Goal: Contribute content: Add original content to the website for others to see

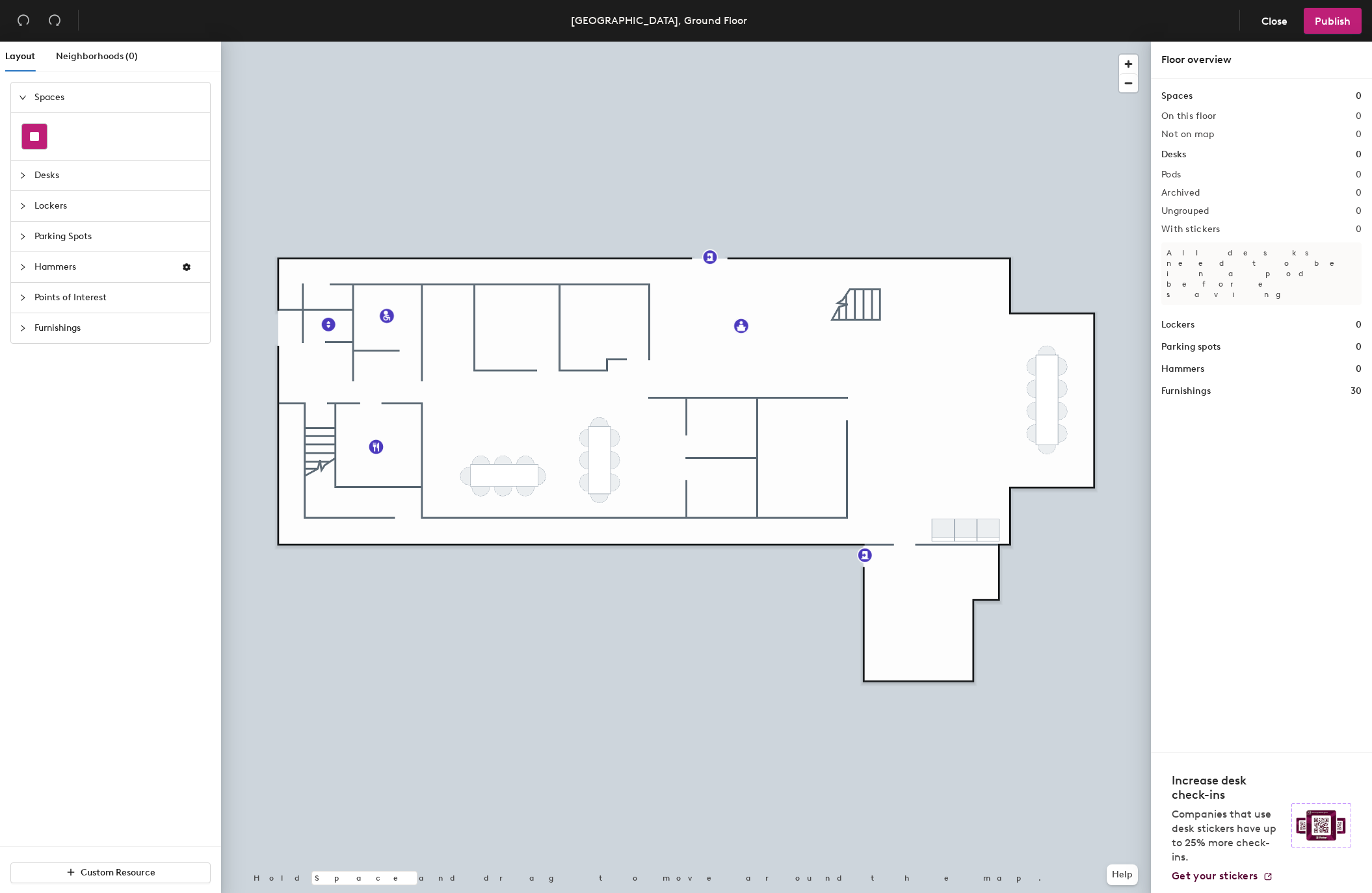
click at [38, 133] on rect at bounding box center [34, 136] width 9 height 9
click at [30, 136] on icon at bounding box center [34, 136] width 9 height 9
click at [803, 447] on div "Layout Neighborhoods (0) Spaces Desks Lockers Parking Spots Hammers Points of I…" at bounding box center [686, 470] width 1372 height 857
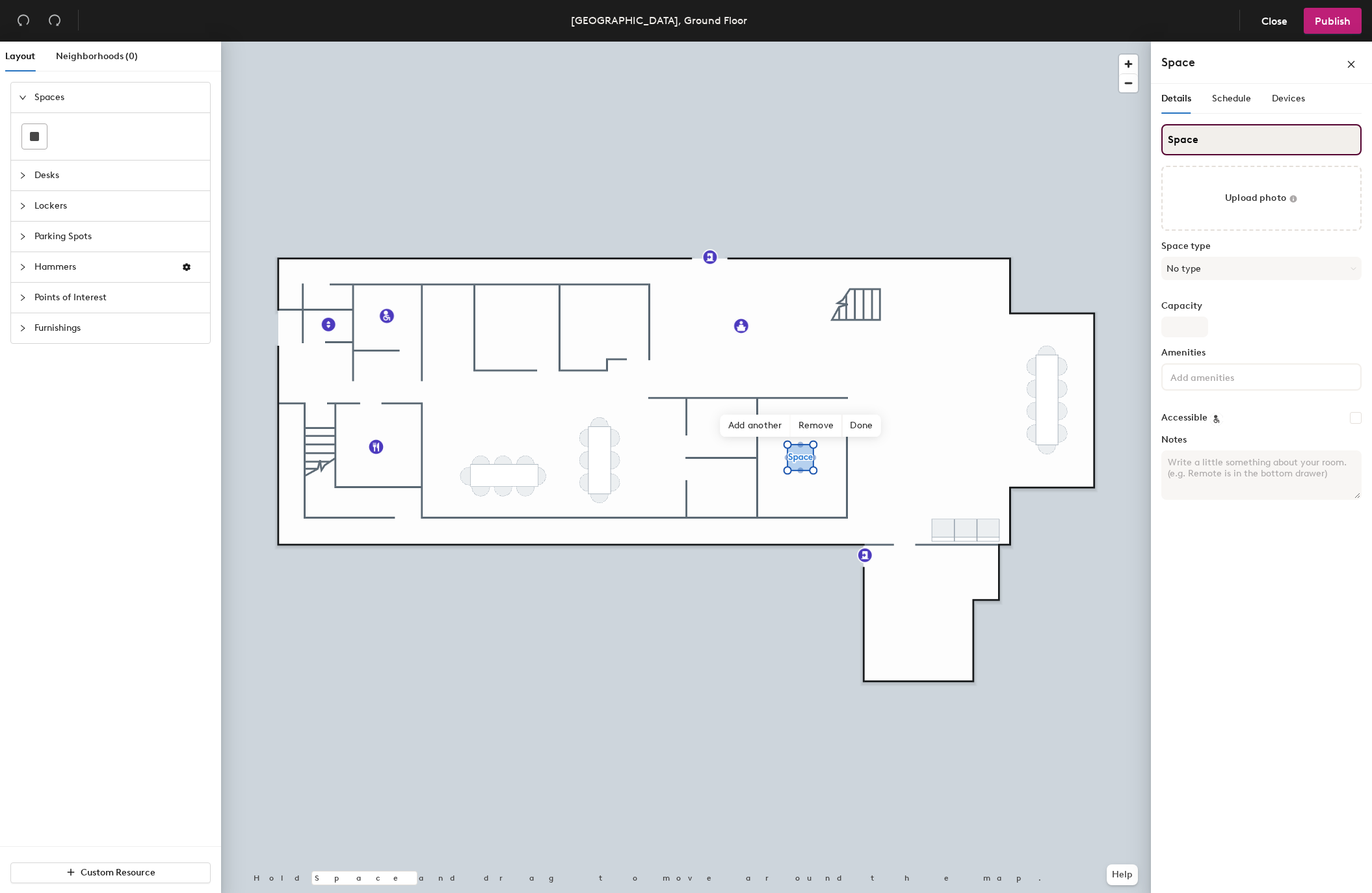
click at [1228, 138] on input "Space" at bounding box center [1262, 140] width 201 height 31
paste input "Abbey"
type input "Abbey"
click at [1197, 265] on button "No type" at bounding box center [1262, 269] width 201 height 23
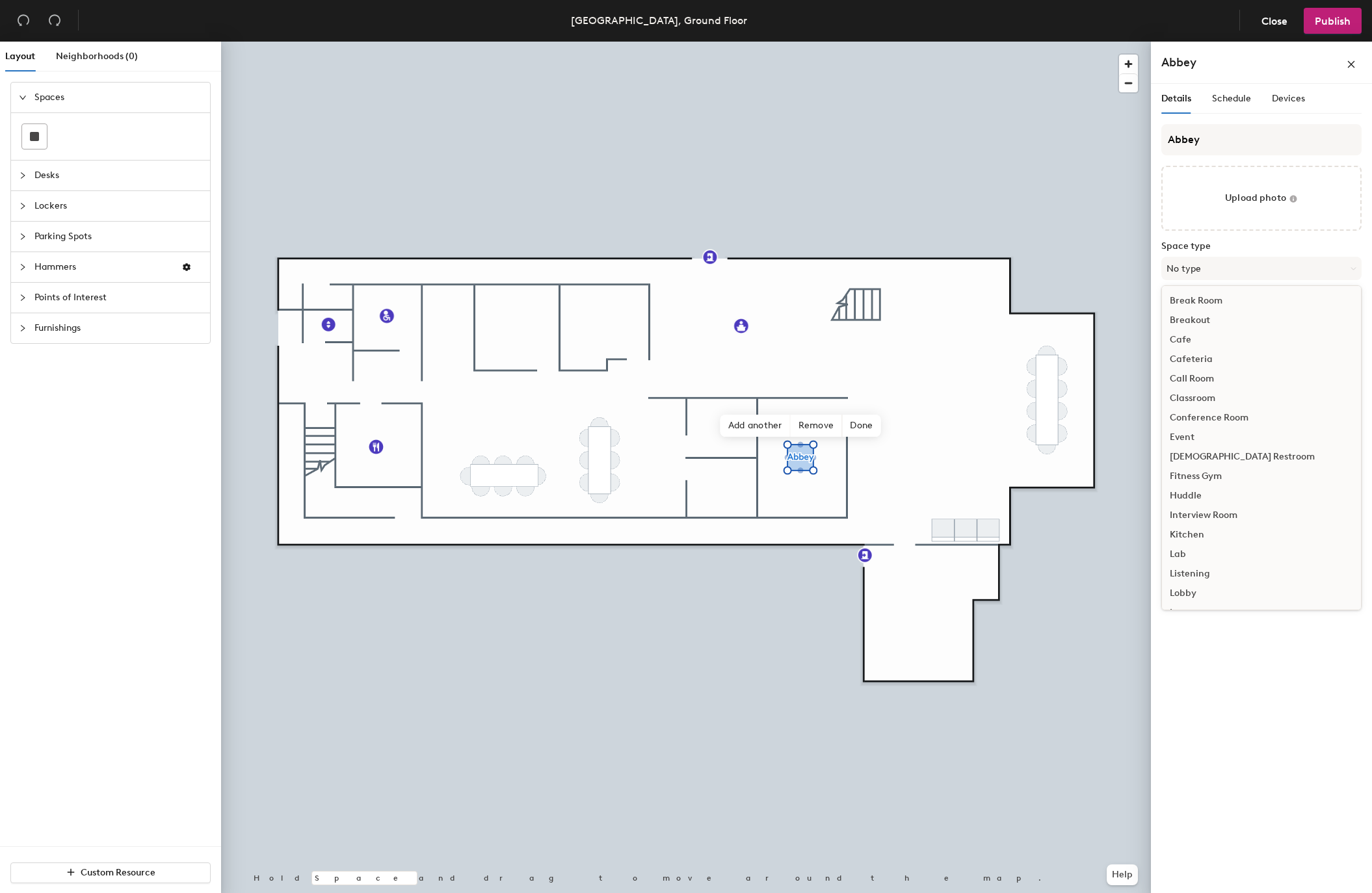
click at [1219, 418] on div "Conference Room" at bounding box center [1261, 418] width 199 height 19
click at [1198, 330] on input "Capacity" at bounding box center [1185, 326] width 47 height 20
type input "8"
click at [1197, 370] on input at bounding box center [1226, 377] width 117 height 16
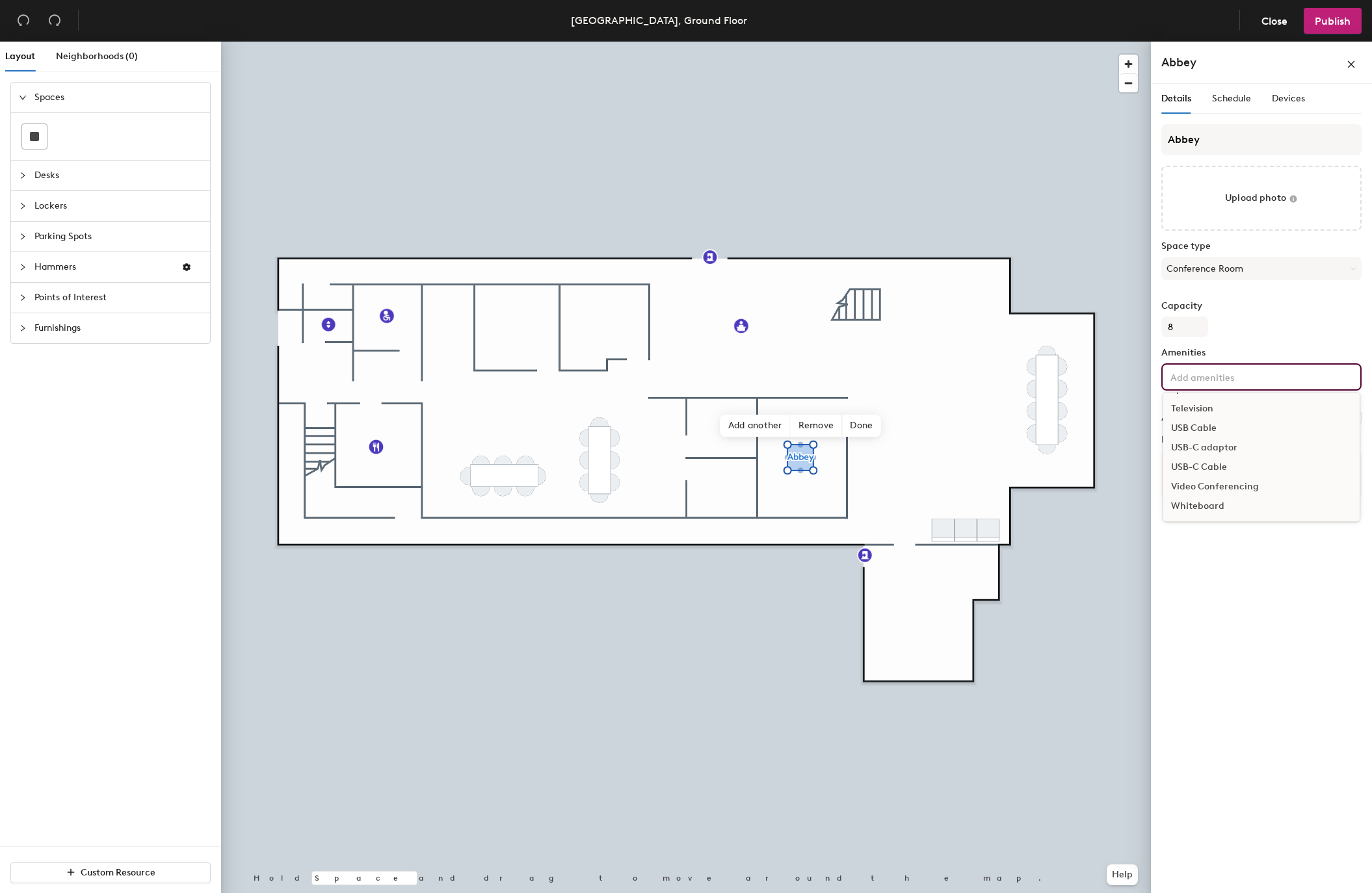
click at [1213, 488] on div "Video Conferencing" at bounding box center [1262, 487] width 197 height 19
click at [1214, 612] on div "Details Schedule Devices Abbey Upload photo Space type Conference Room Capacity…" at bounding box center [1261, 491] width 221 height 815
click at [1296, 94] on span "Devices" at bounding box center [1288, 97] width 33 height 11
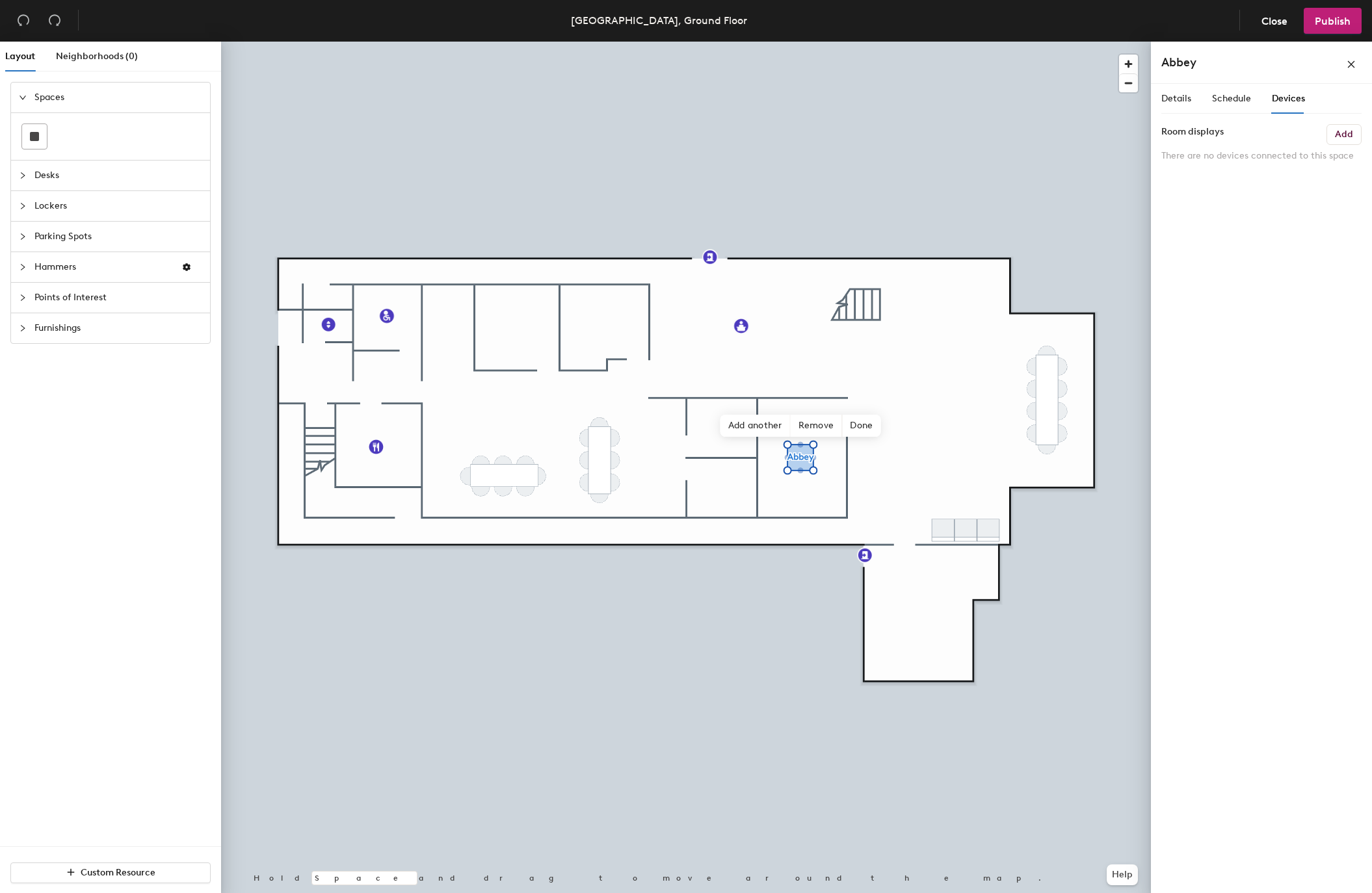
click at [1252, 94] on div "Details Schedule Devices" at bounding box center [1234, 98] width 144 height 30
click at [1242, 94] on span "Schedule" at bounding box center [1232, 97] width 39 height 11
click at [1191, 94] on span "Details" at bounding box center [1176, 97] width 30 height 11
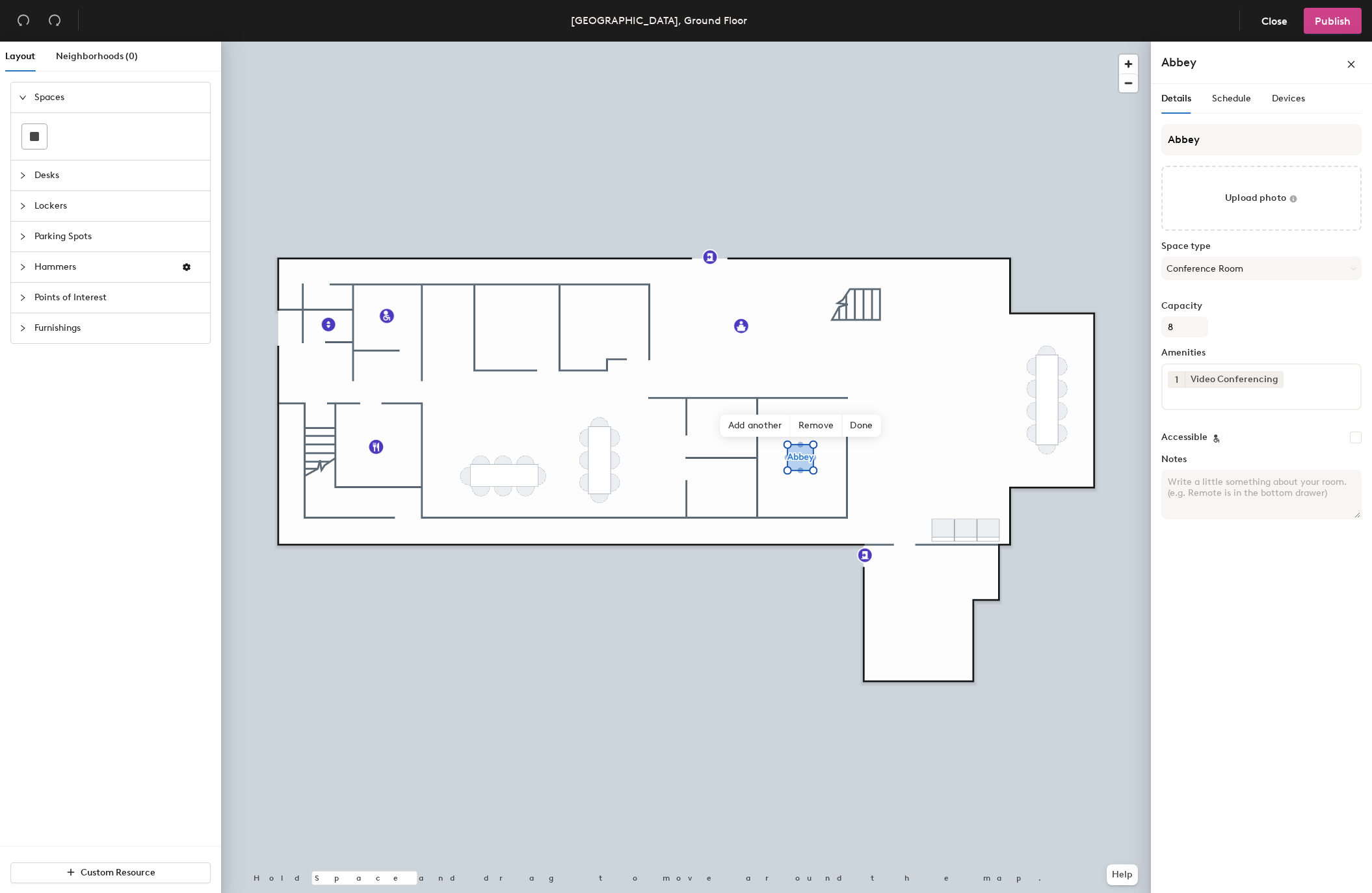
click at [1321, 30] on button "Publish" at bounding box center [1332, 20] width 57 height 26
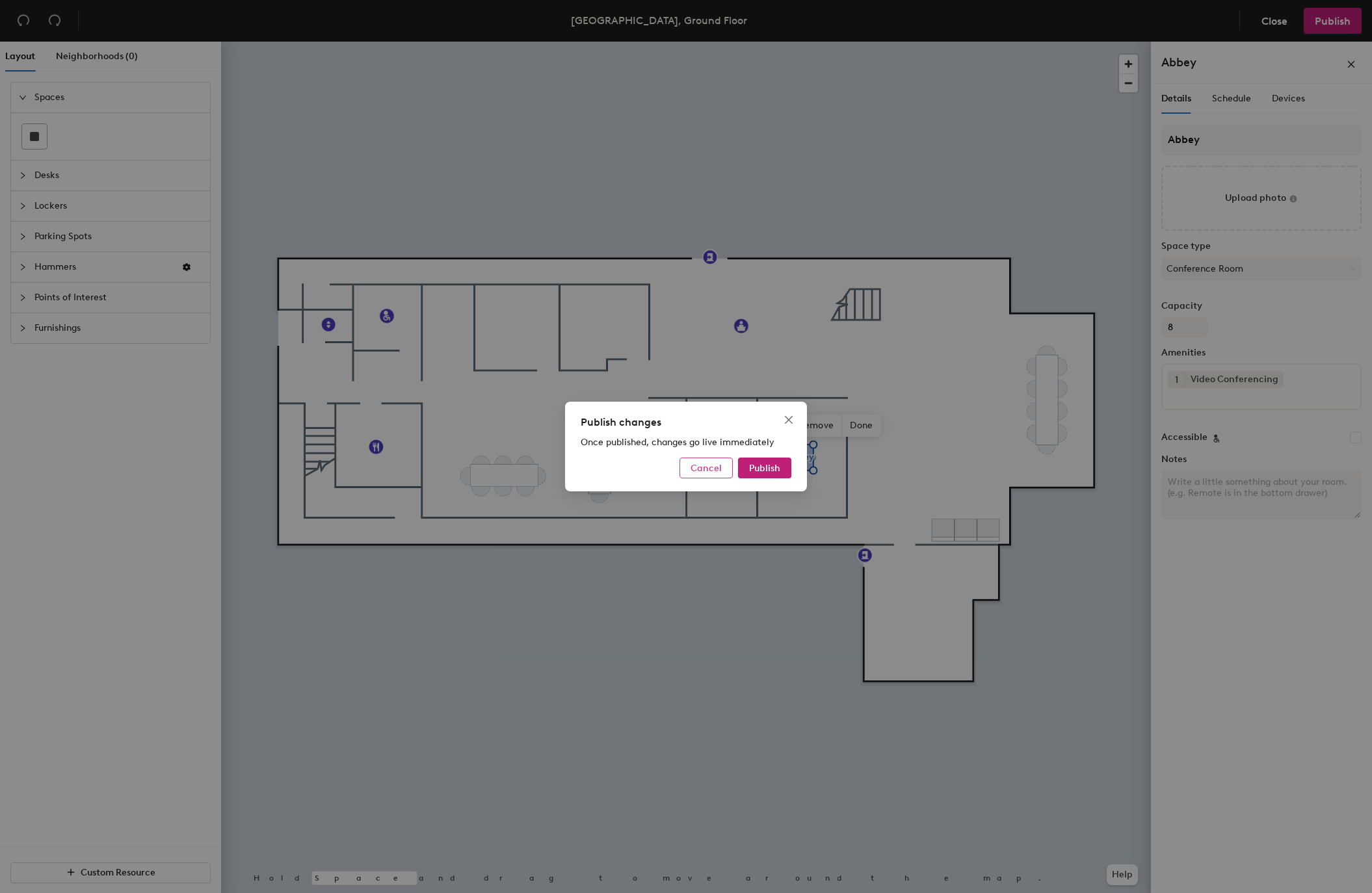
click at [696, 471] on span "Cancel" at bounding box center [706, 467] width 31 height 11
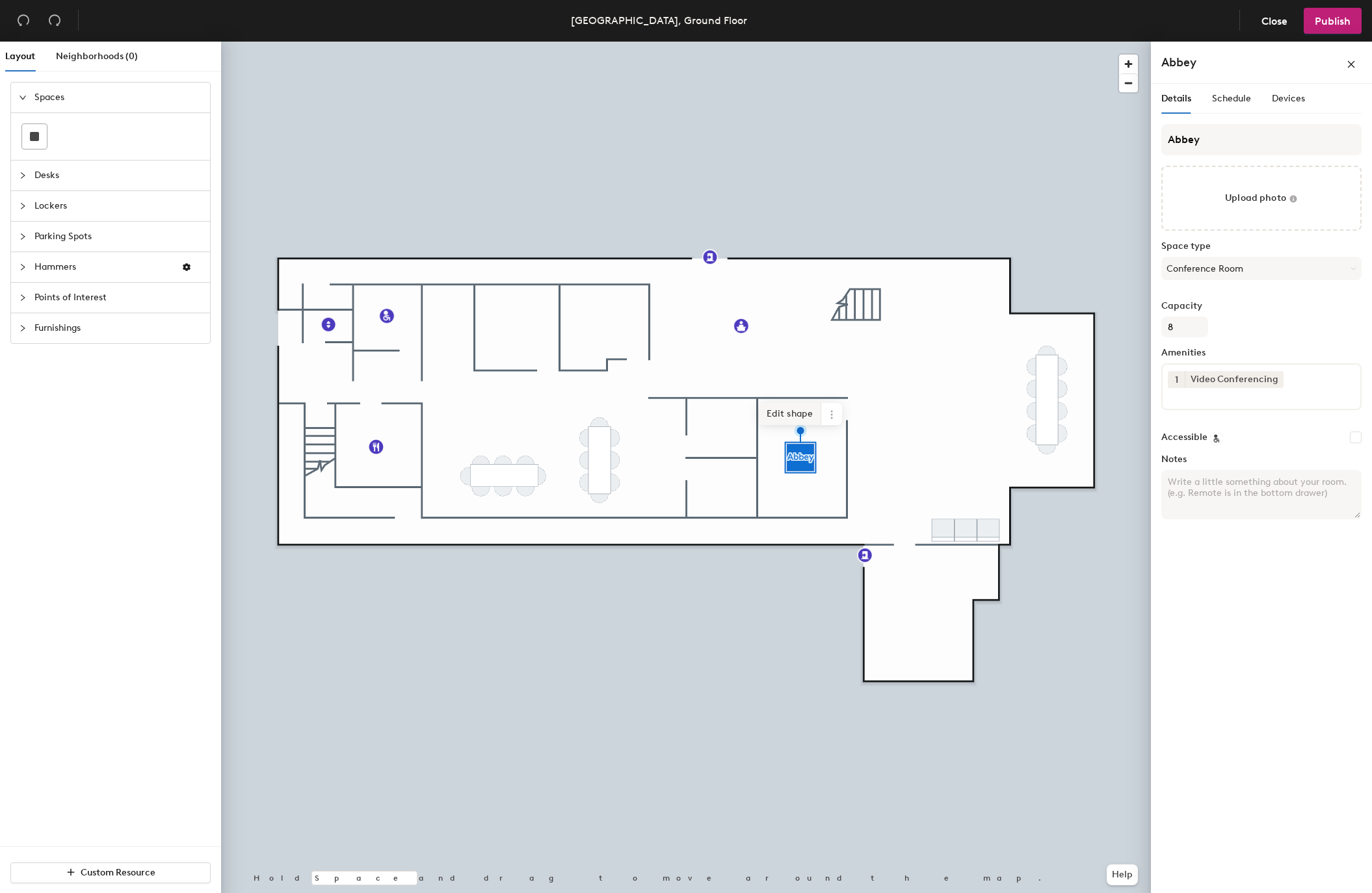
click at [784, 412] on span "Edit shape" at bounding box center [790, 414] width 62 height 22
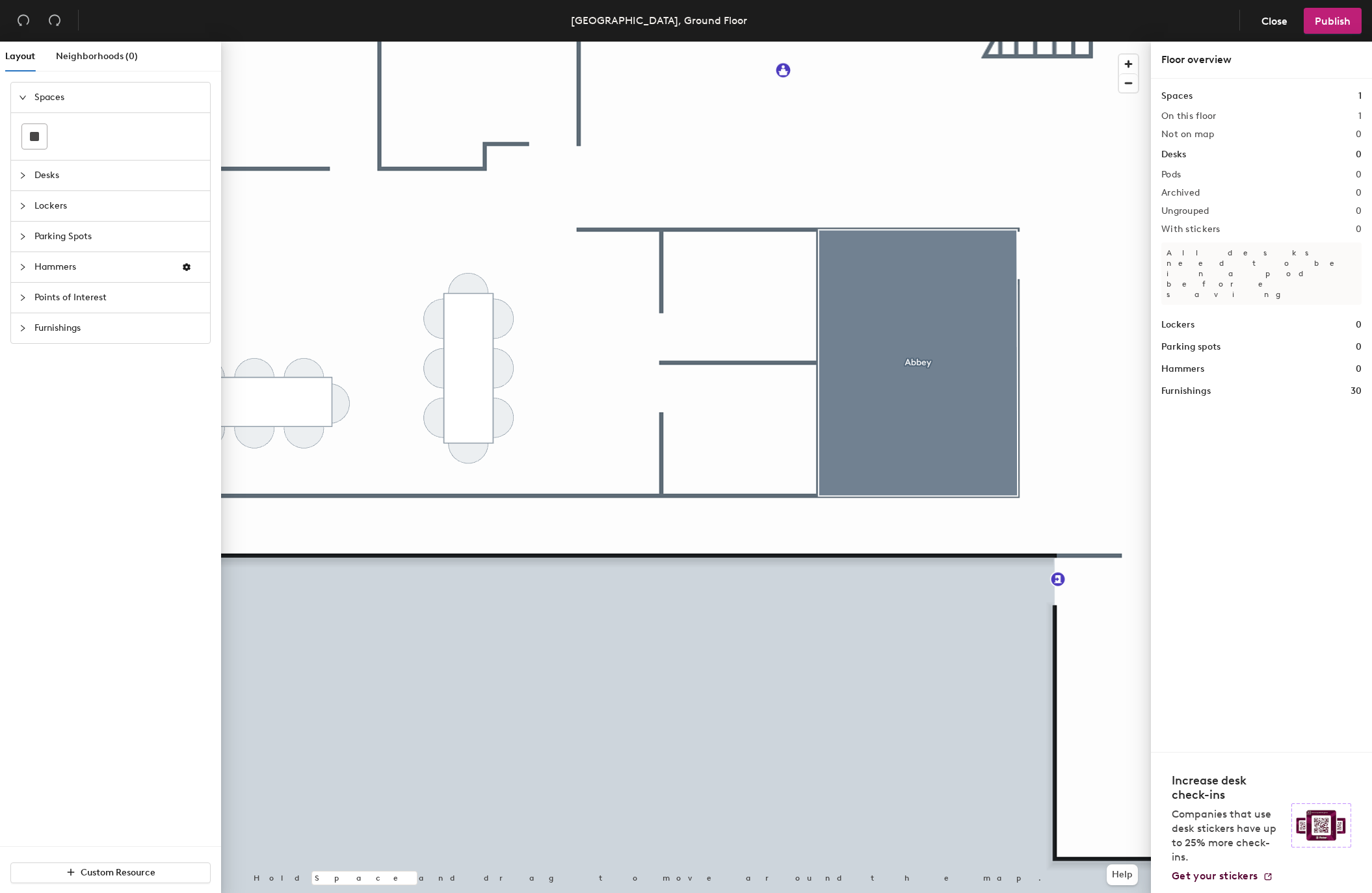
click at [736, 269] on div "Layout Neighborhoods (0) Spaces Desks Lockers Parking Spots Hammers Points of I…" at bounding box center [686, 470] width 1372 height 857
click at [672, 275] on div "Layout Neighborhoods (0) Spaces Desks Lockers Parking Spots Hammers Points of I…" at bounding box center [686, 470] width 1372 height 857
click at [43, 136] on div at bounding box center [34, 136] width 24 height 24
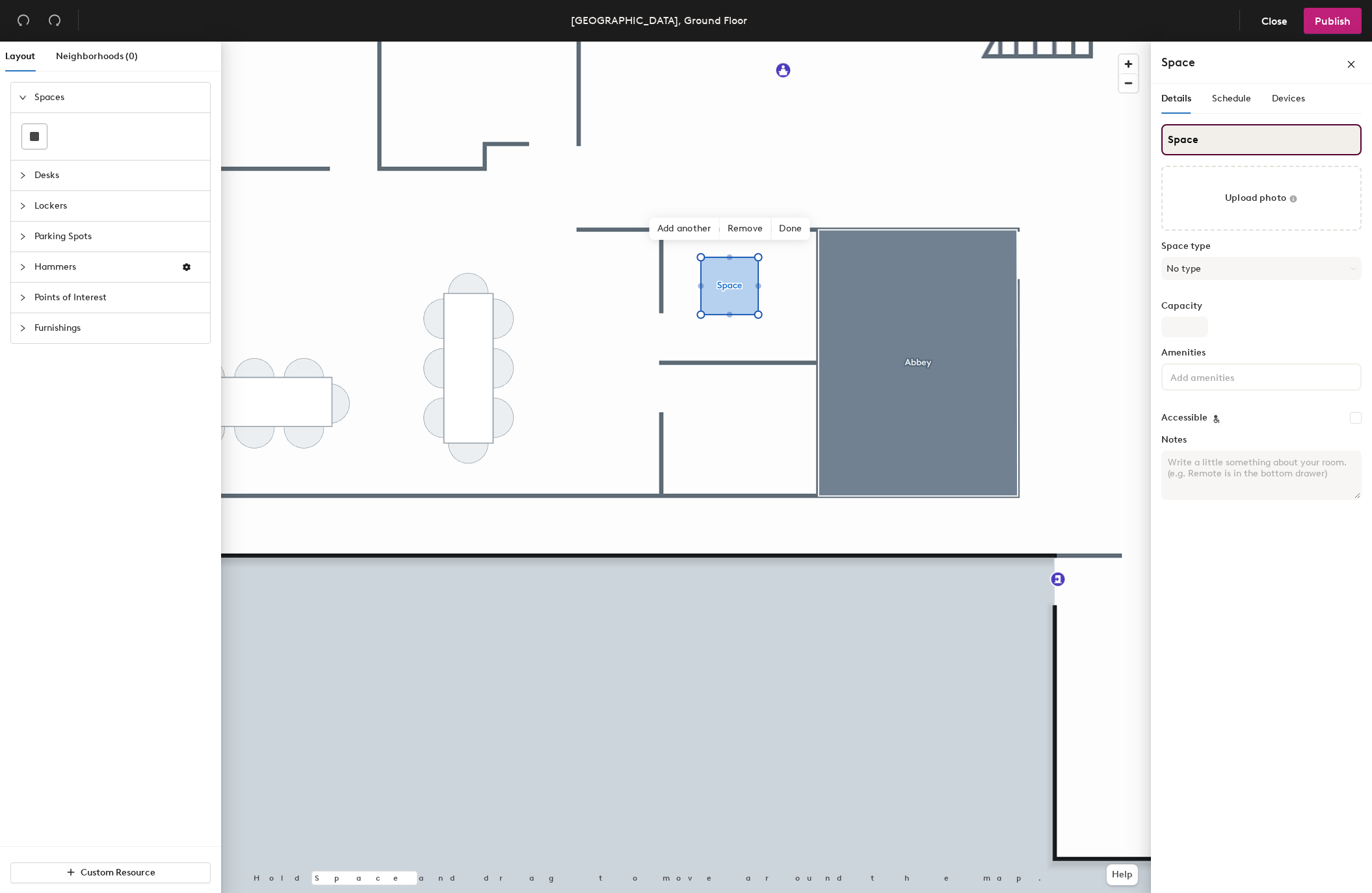
click at [1182, 144] on input "Space" at bounding box center [1262, 140] width 201 height 31
paste input "Confessional"
type input "Confessional"
click at [1182, 268] on button "No type" at bounding box center [1262, 269] width 201 height 23
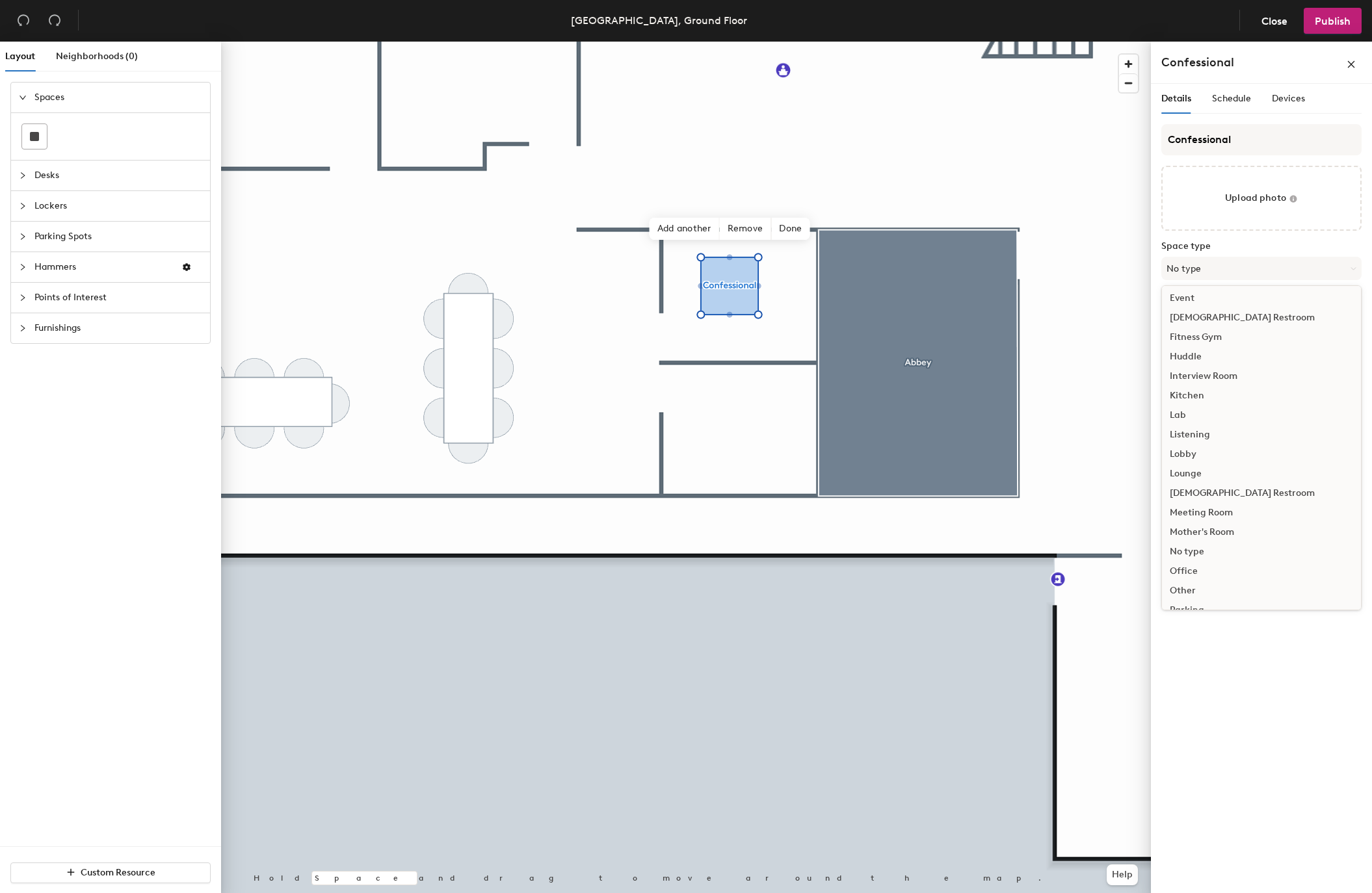
scroll to position [140, 0]
click at [1215, 513] on div "Meeting Room" at bounding box center [1261, 512] width 199 height 19
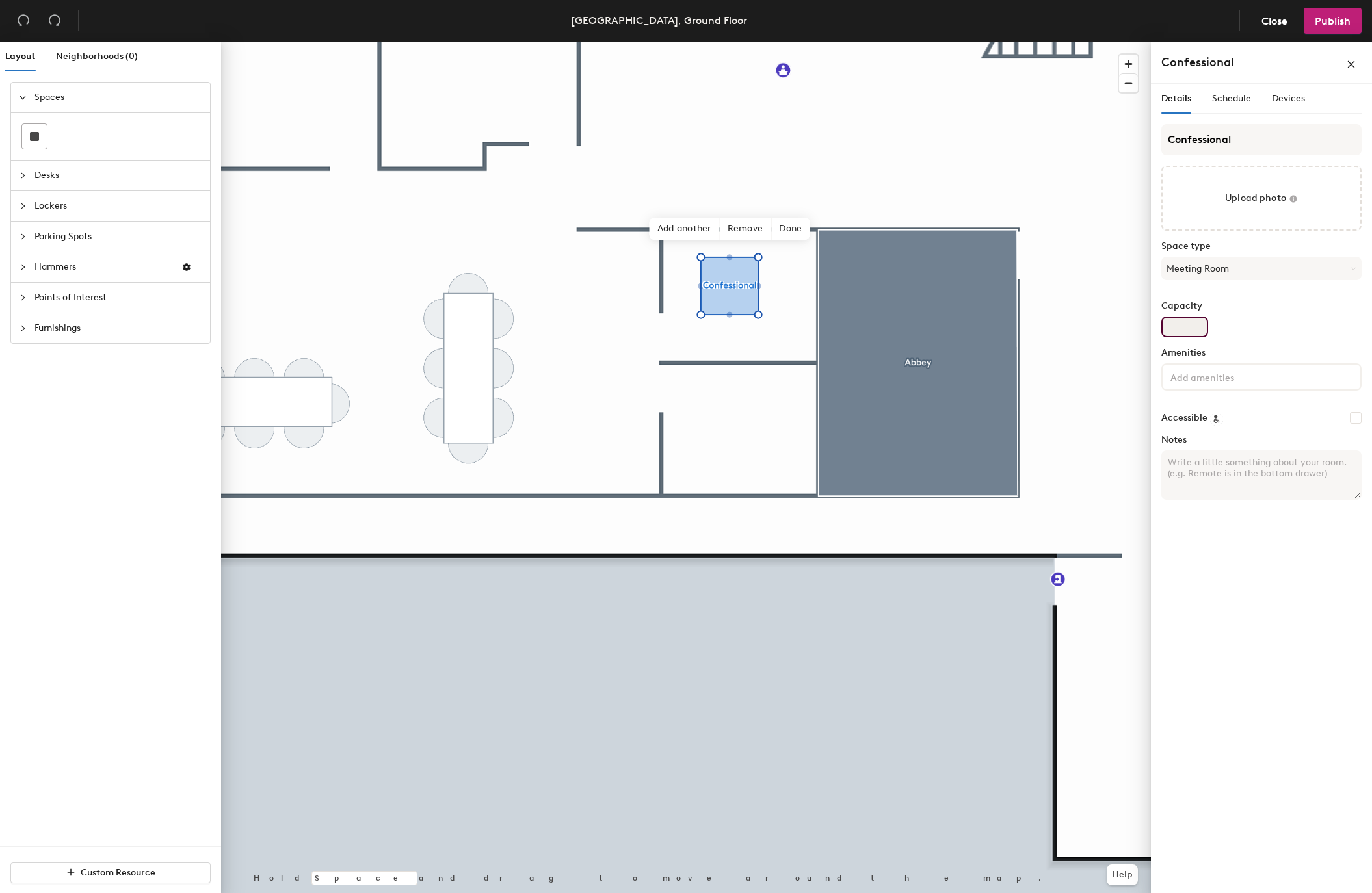
click at [1187, 328] on input "Capacity" at bounding box center [1185, 326] width 47 height 20
type input "2"
click at [1196, 561] on div "Details Schedule Devices Confessional Upload photo Space type Meeting Room Capa…" at bounding box center [1261, 491] width 221 height 815
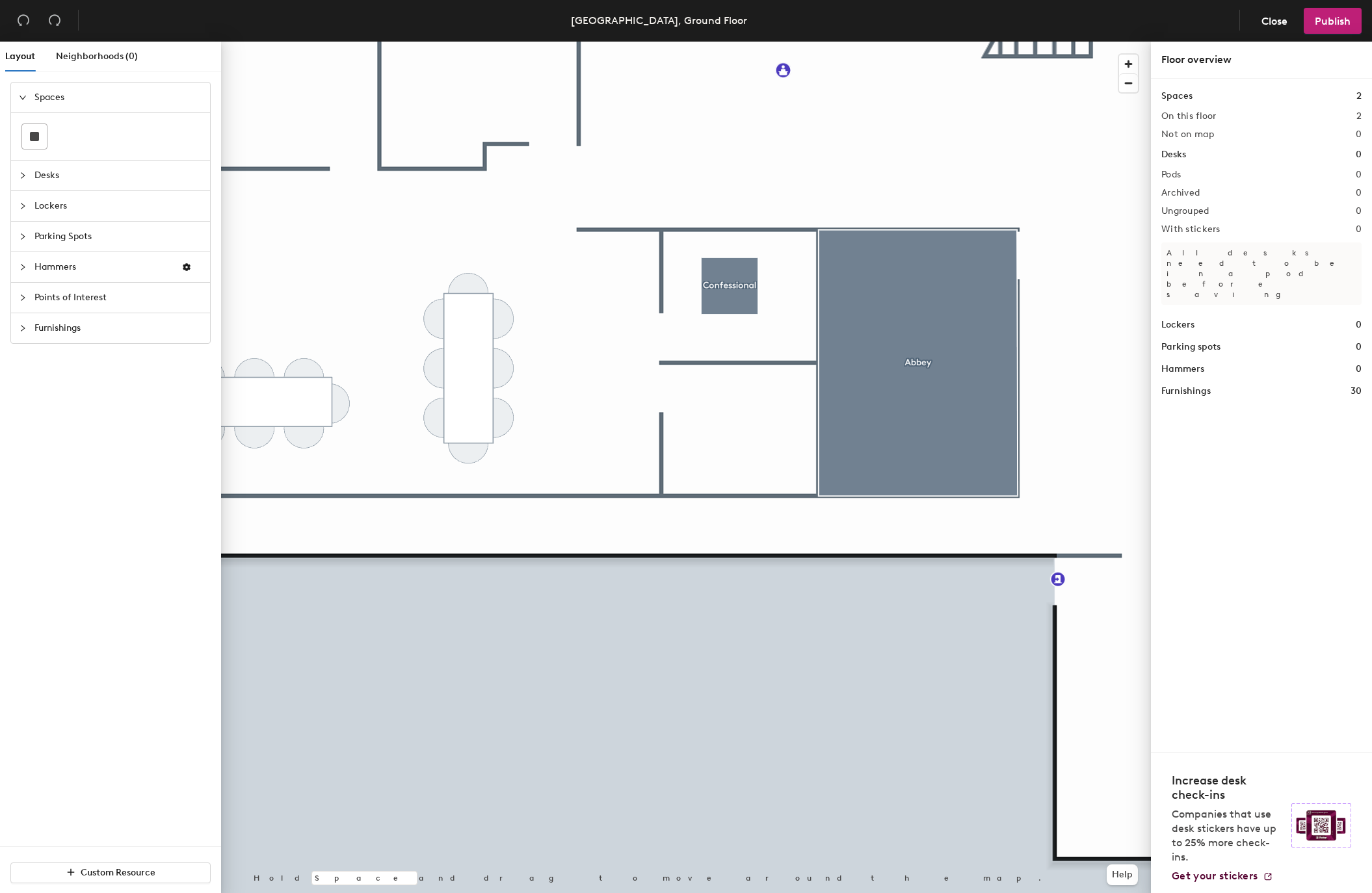
click at [665, 371] on div "Layout Neighborhoods (0) Spaces Desks Lockers Parking Spots Hammers Points of I…" at bounding box center [686, 470] width 1372 height 857
click at [40, 132] on div at bounding box center [34, 136] width 24 height 24
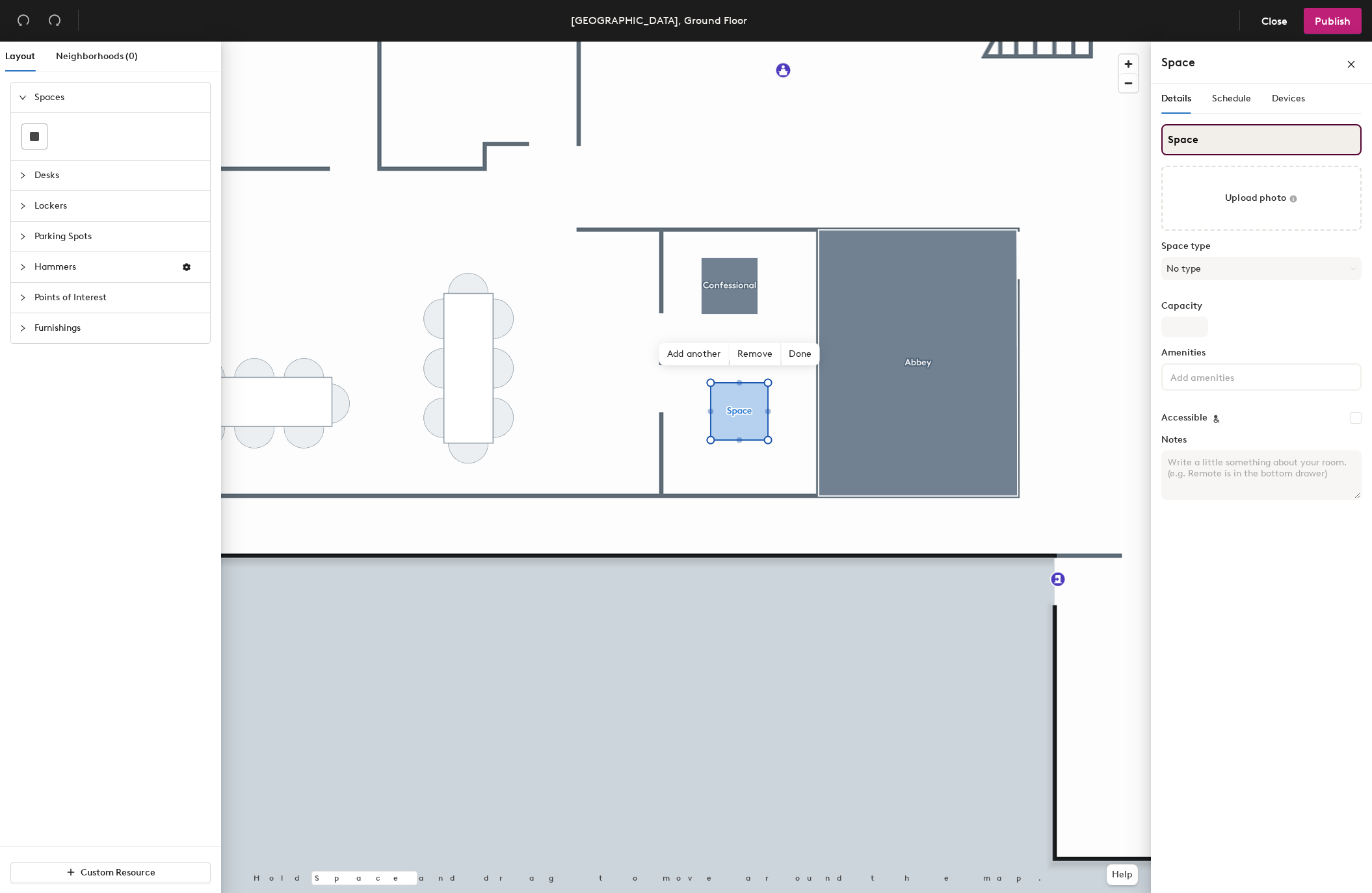
click at [1180, 142] on input "Space" at bounding box center [1262, 140] width 201 height 31
paste input "Nav"
type input "[PERSON_NAME]"
click at [1196, 265] on button "No type" at bounding box center [1262, 269] width 201 height 23
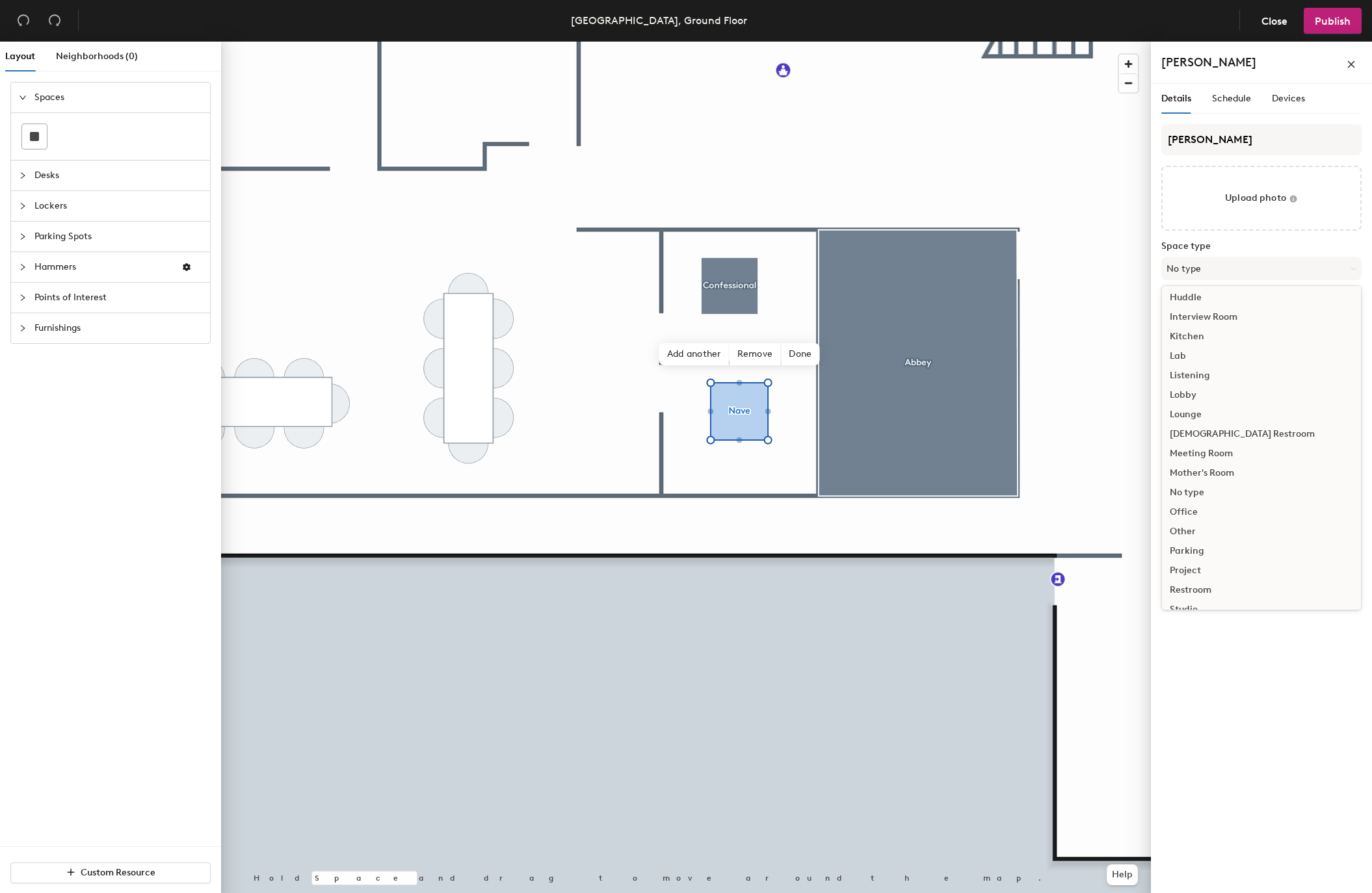
scroll to position [203, 0]
click at [1213, 446] on div "Meeting Room" at bounding box center [1261, 450] width 199 height 19
click at [1193, 330] on input "Capacity" at bounding box center [1185, 326] width 47 height 20
type input "4"
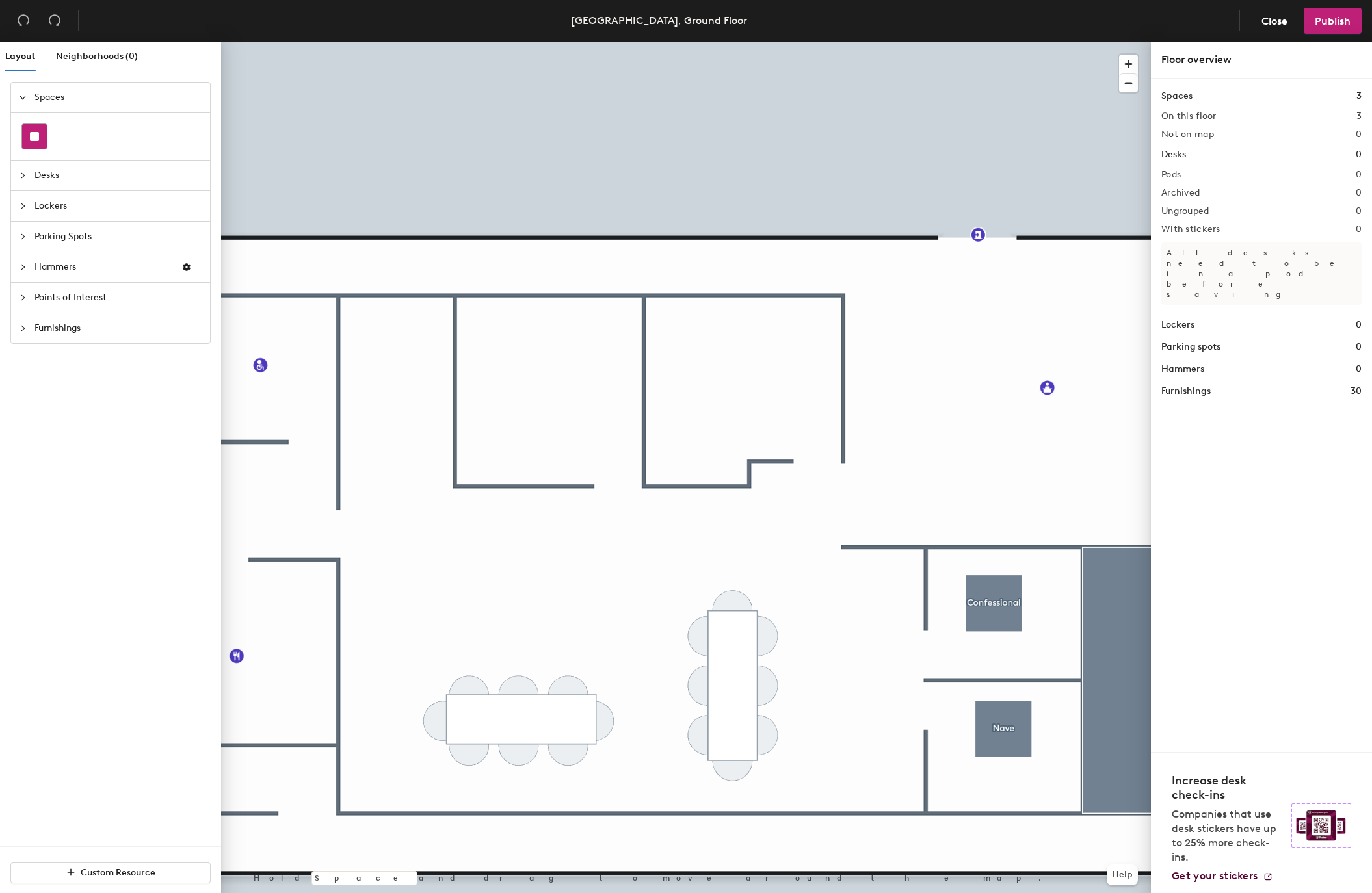
click at [40, 136] on div at bounding box center [34, 136] width 24 height 24
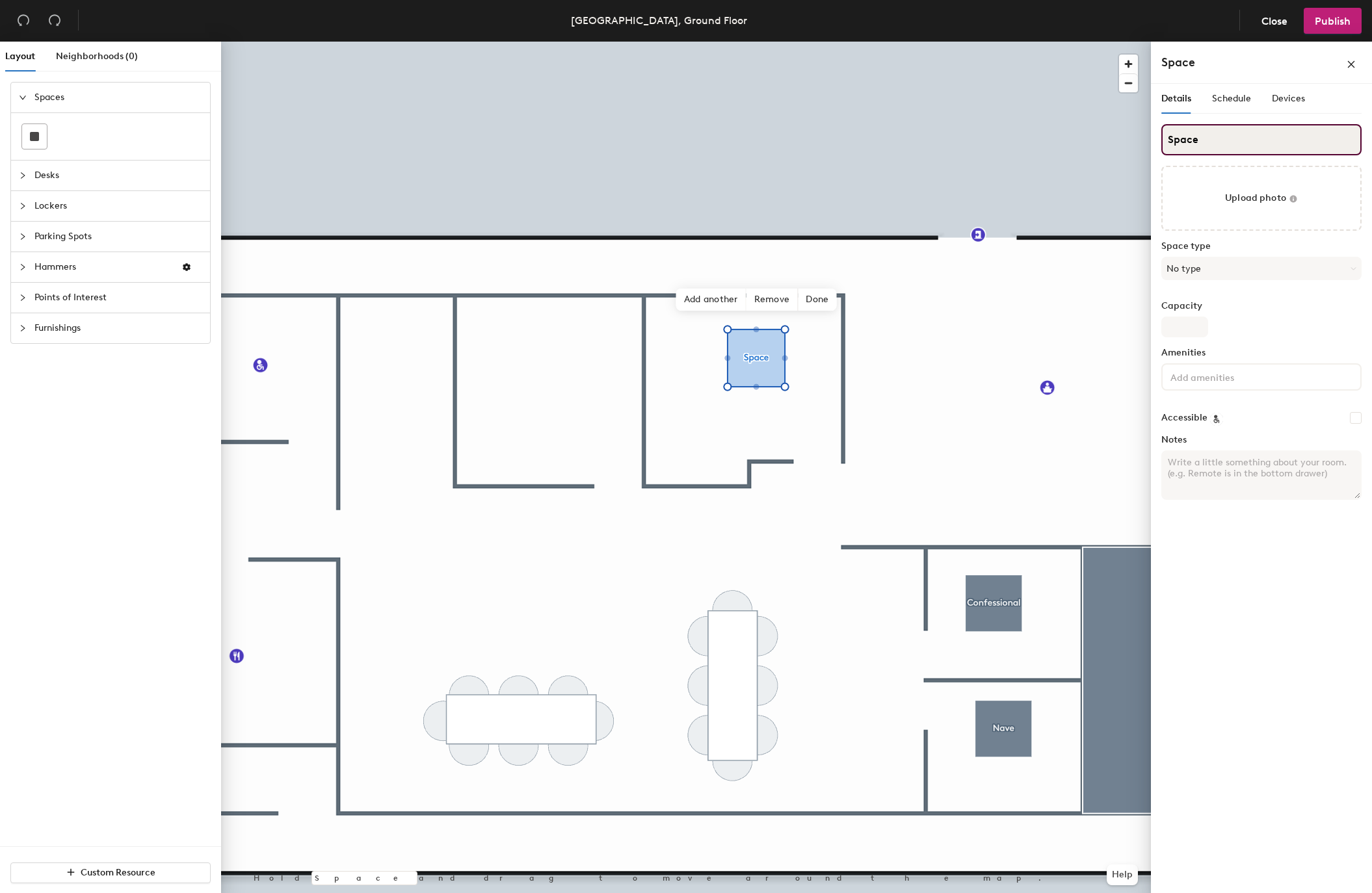
click at [1192, 142] on input "Space" at bounding box center [1262, 140] width 201 height 31
paste input "Chapel"
type input "Chapel"
click at [1203, 269] on button "No type" at bounding box center [1262, 269] width 201 height 23
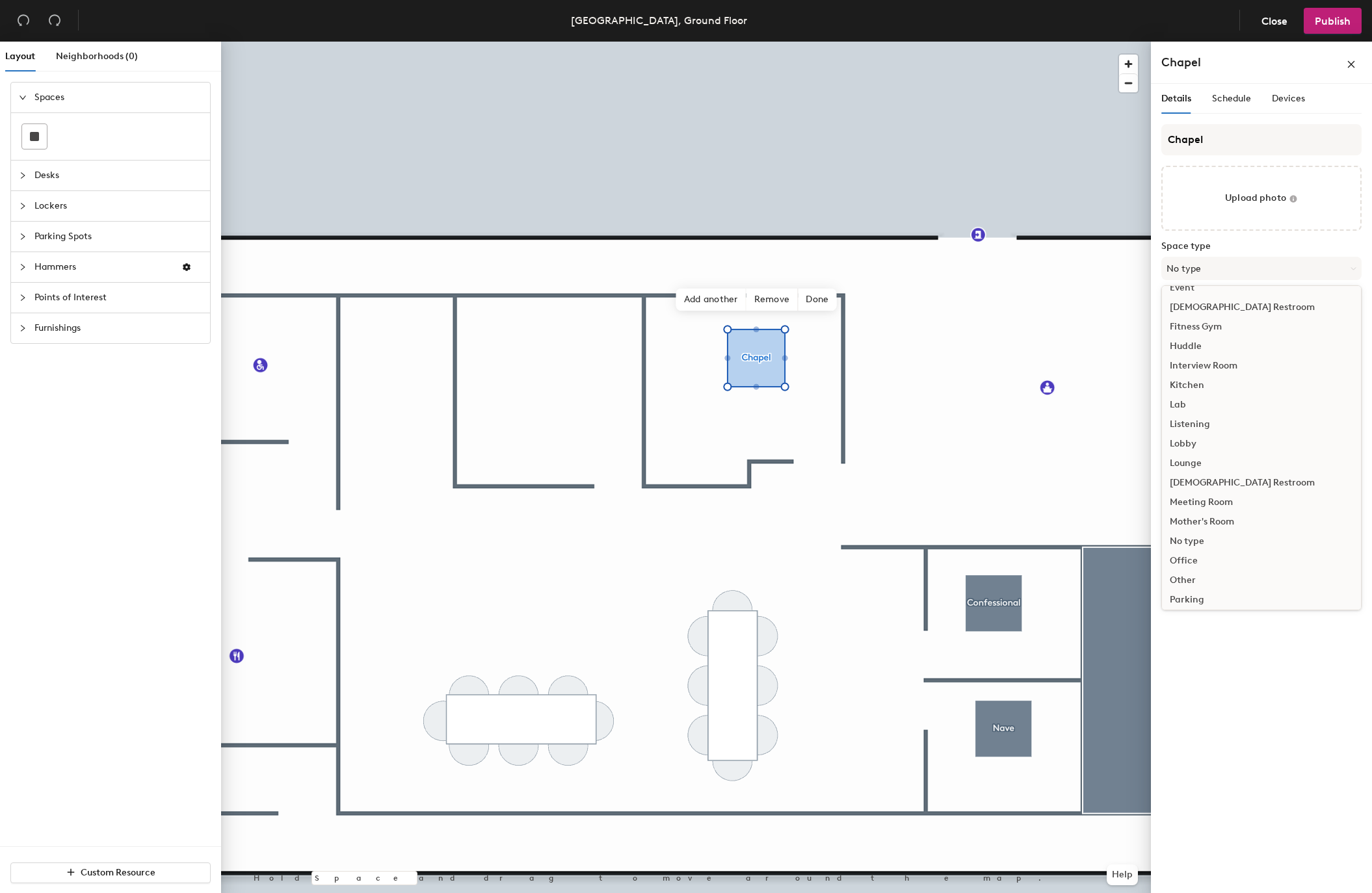
scroll to position [149, 0]
click at [1197, 504] on div "Meeting Room" at bounding box center [1261, 503] width 199 height 19
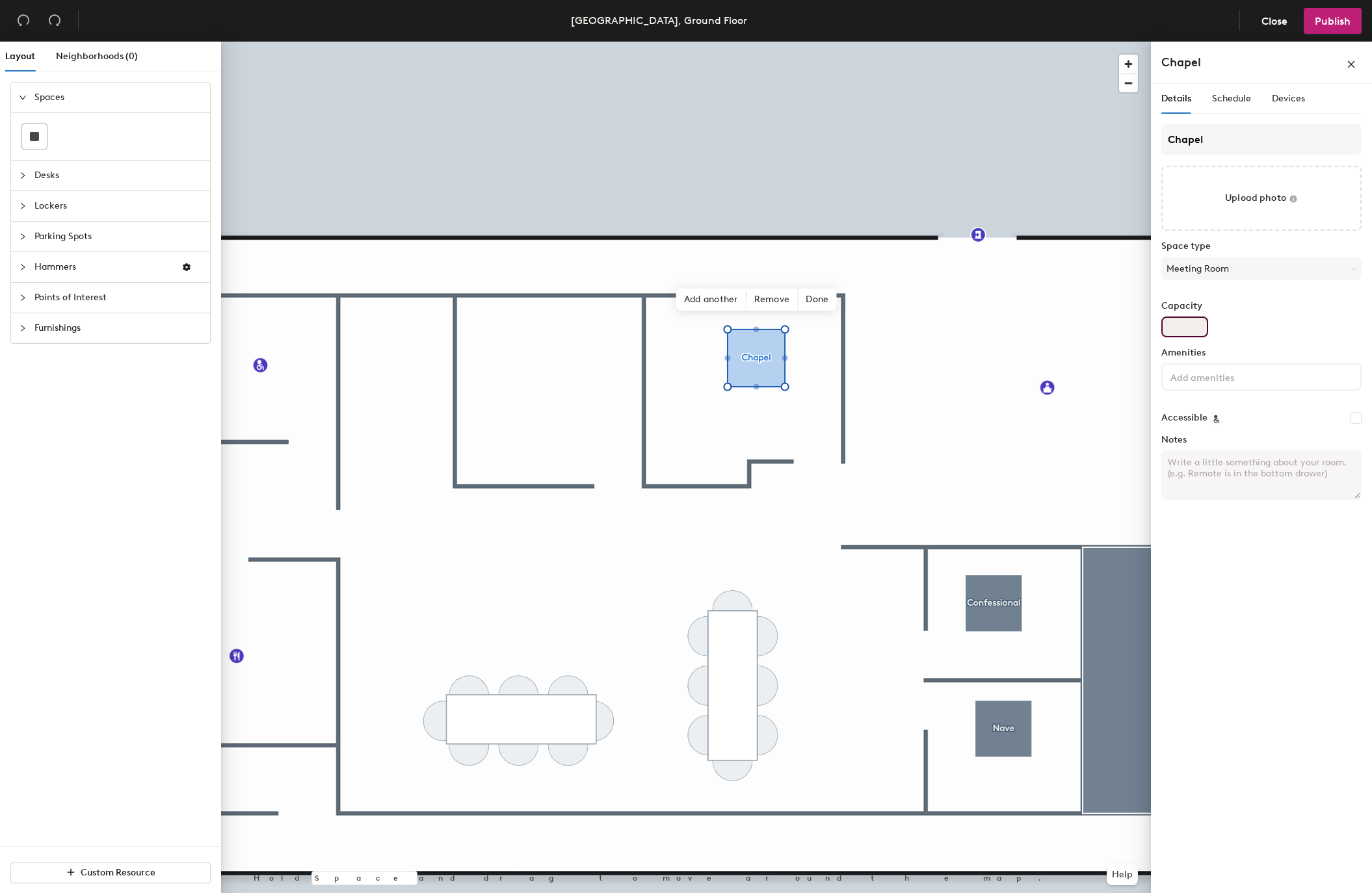
click at [1187, 316] on div "Capacity" at bounding box center [1262, 318] width 201 height 36
type input "3"
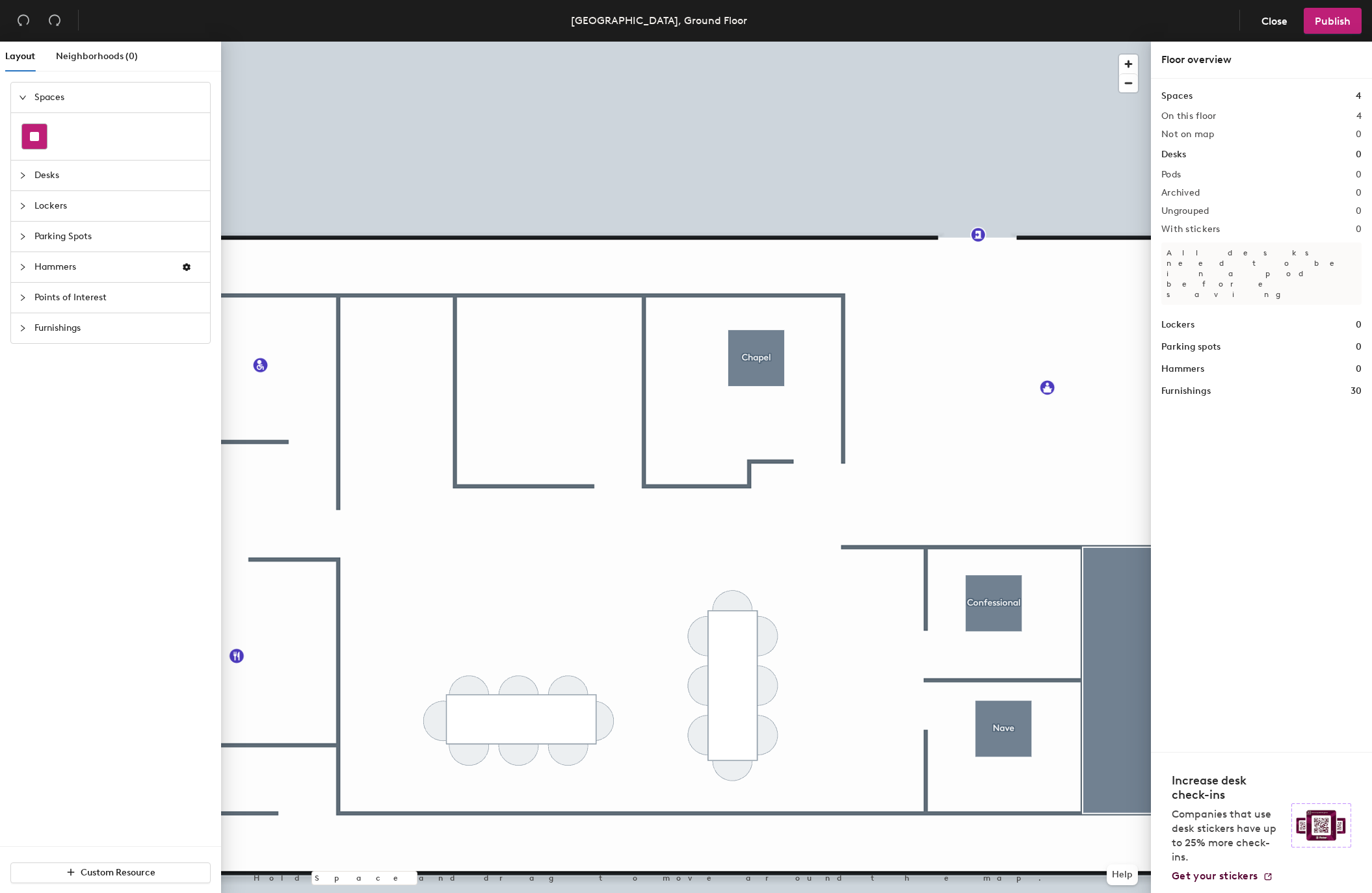
click at [34, 138] on rect at bounding box center [34, 136] width 9 height 9
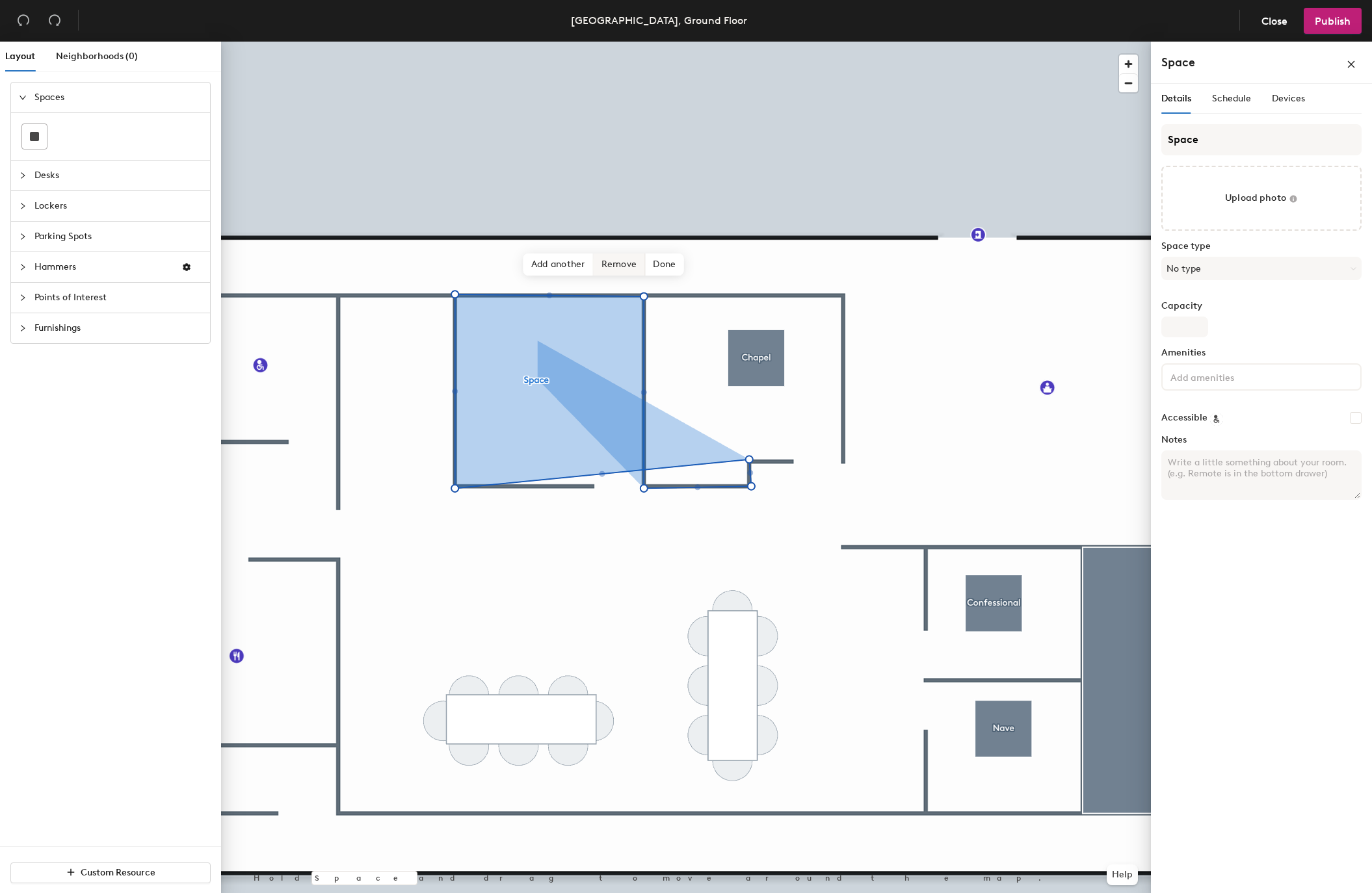
click at [625, 265] on span "Remove" at bounding box center [619, 264] width 52 height 22
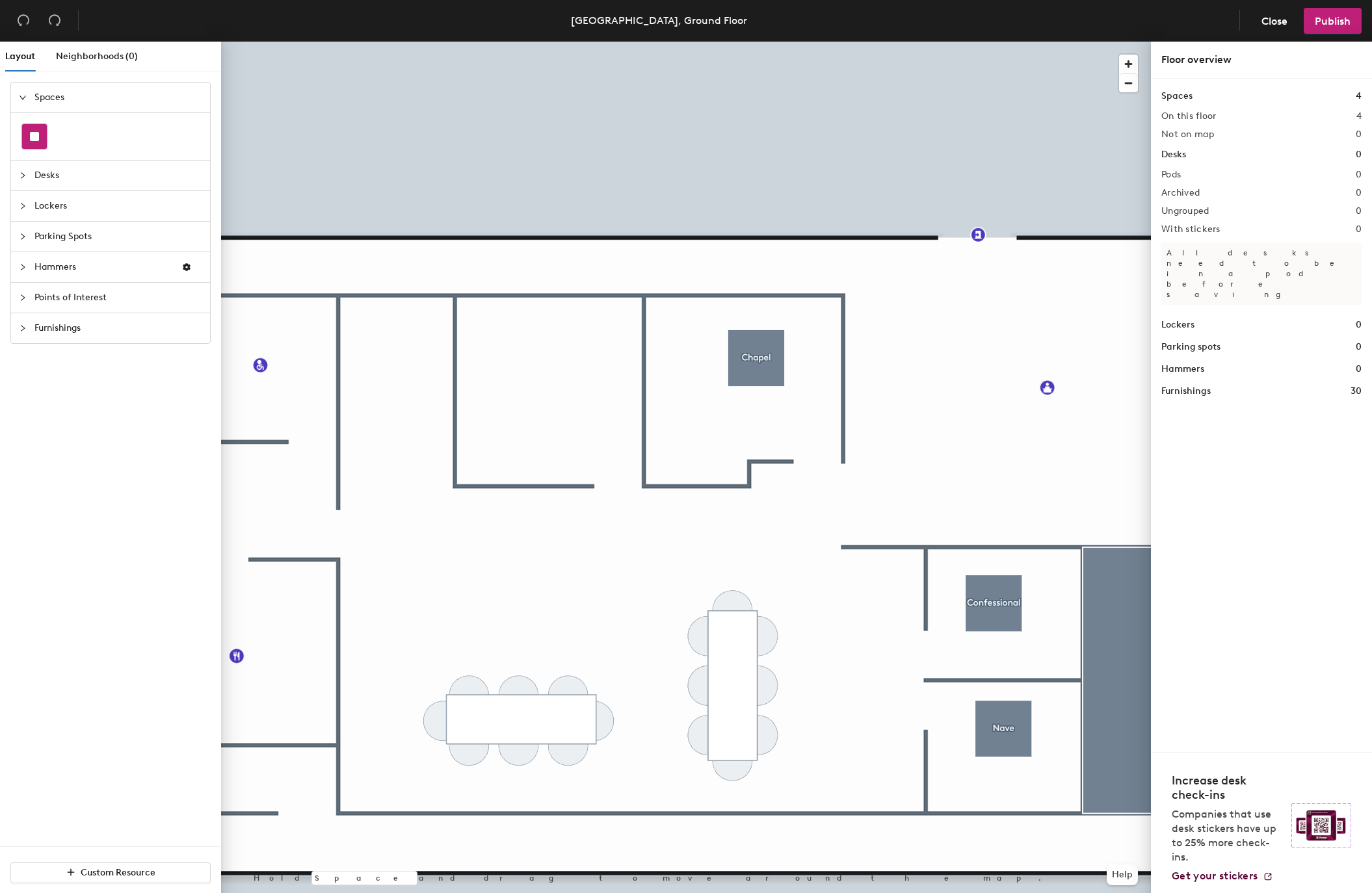
click at [30, 132] on rect at bounding box center [34, 136] width 9 height 9
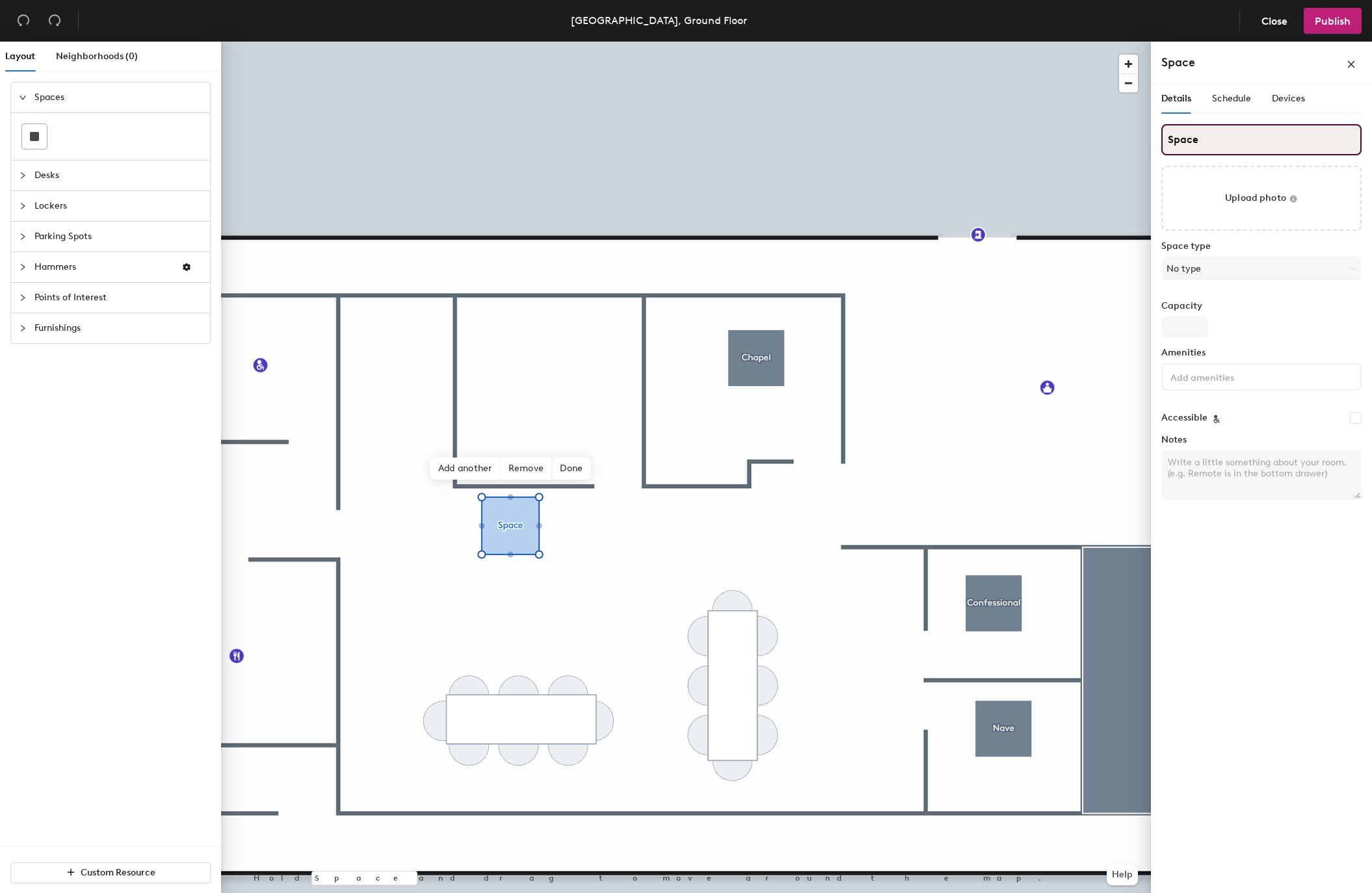
click at [1174, 136] on input "Space" at bounding box center [1262, 140] width 201 height 31
paste input "Parish"
type input "Parish"
click at [1190, 269] on button "No type" at bounding box center [1262, 269] width 201 height 23
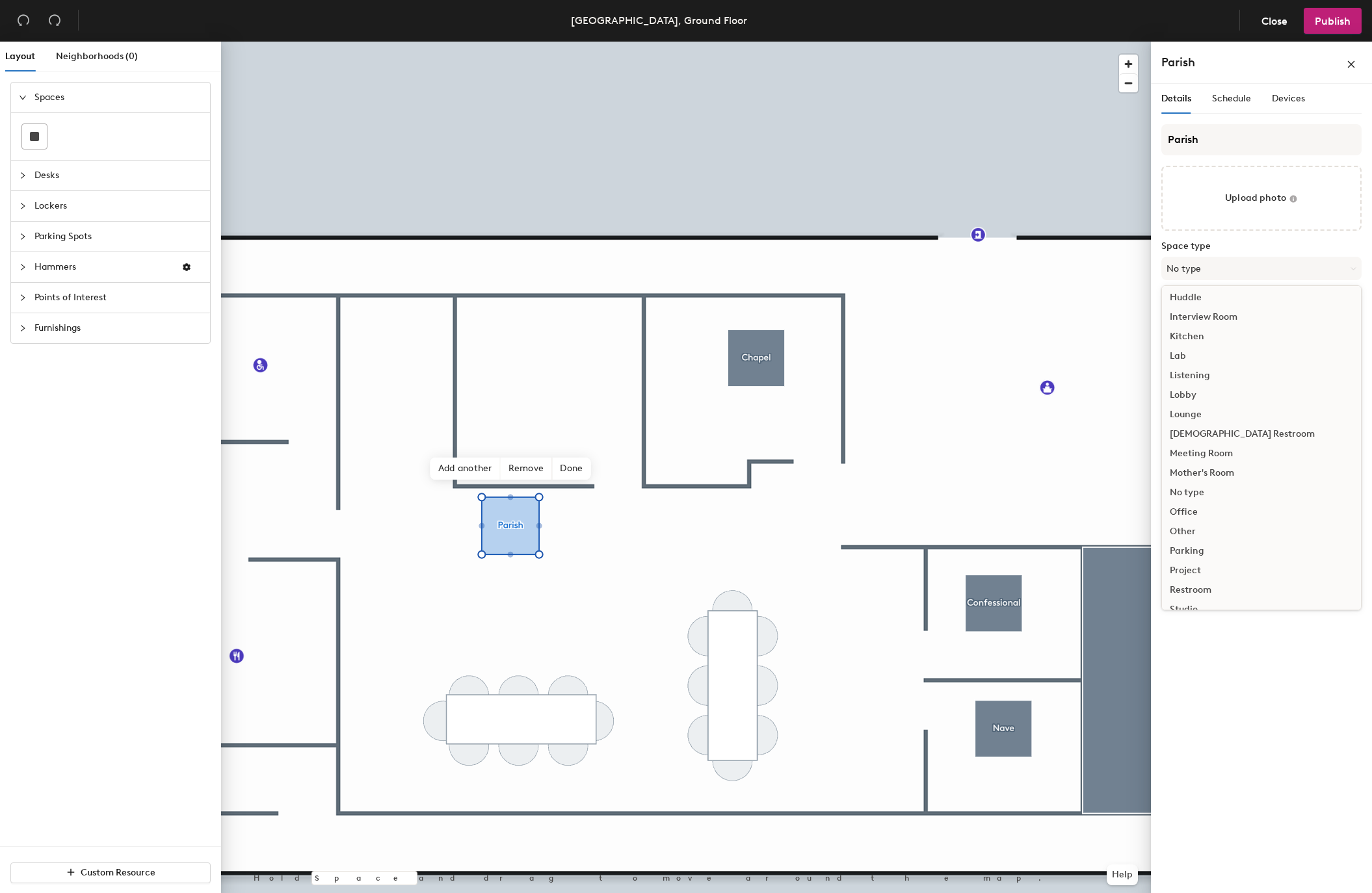
scroll to position [205, 0]
click at [1217, 450] on div "Meeting Room" at bounding box center [1261, 447] width 199 height 19
click at [1183, 330] on input "Capacity" at bounding box center [1185, 326] width 47 height 20
type input "4"
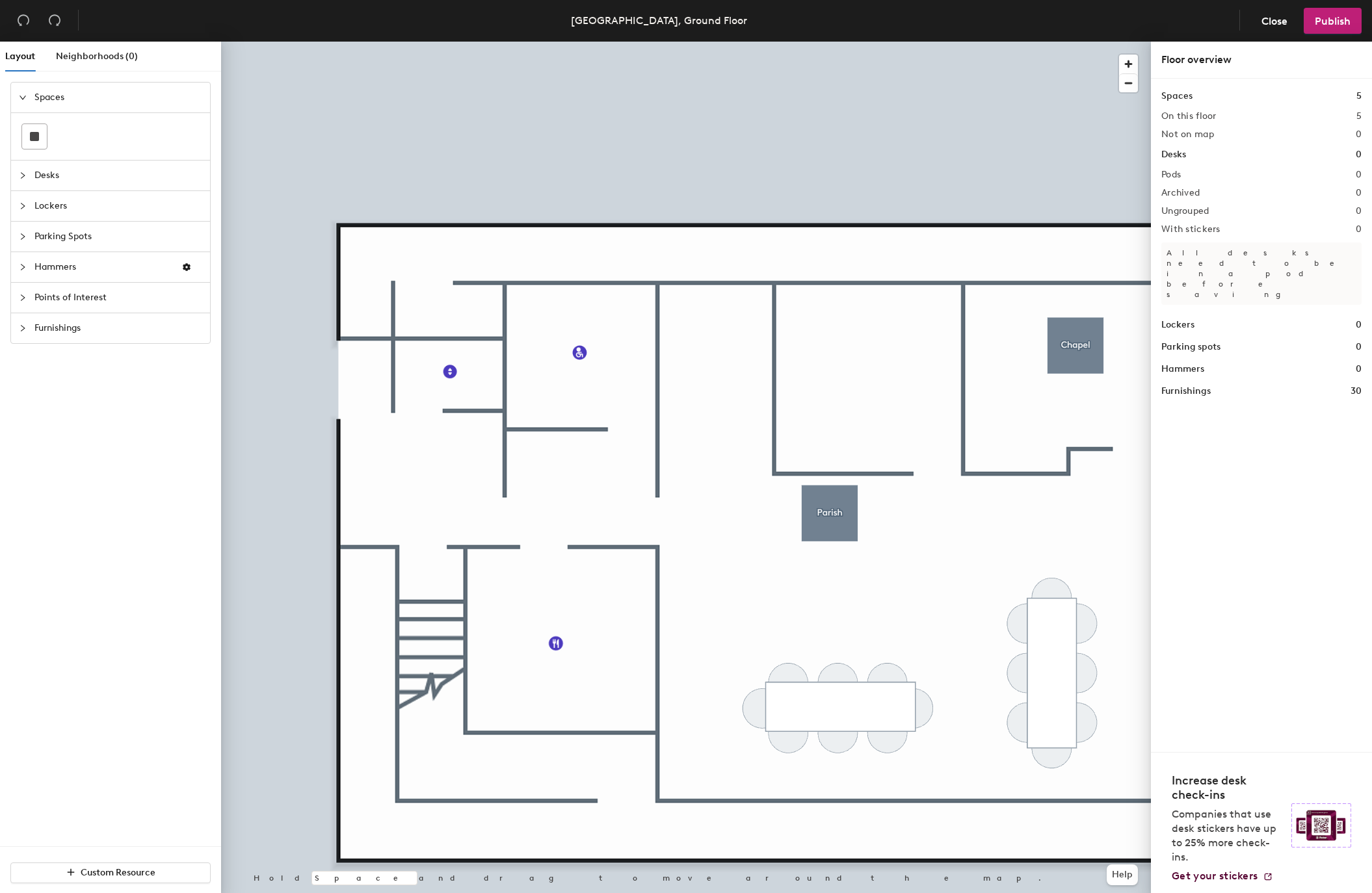
click at [21, 294] on icon "collapsed" at bounding box center [22, 298] width 8 height 8
click at [676, 371] on div "Layout Neighborhoods (0) Spaces Desks Lockers Parking Spots Hammers Points of I…" at bounding box center [686, 470] width 1372 height 857
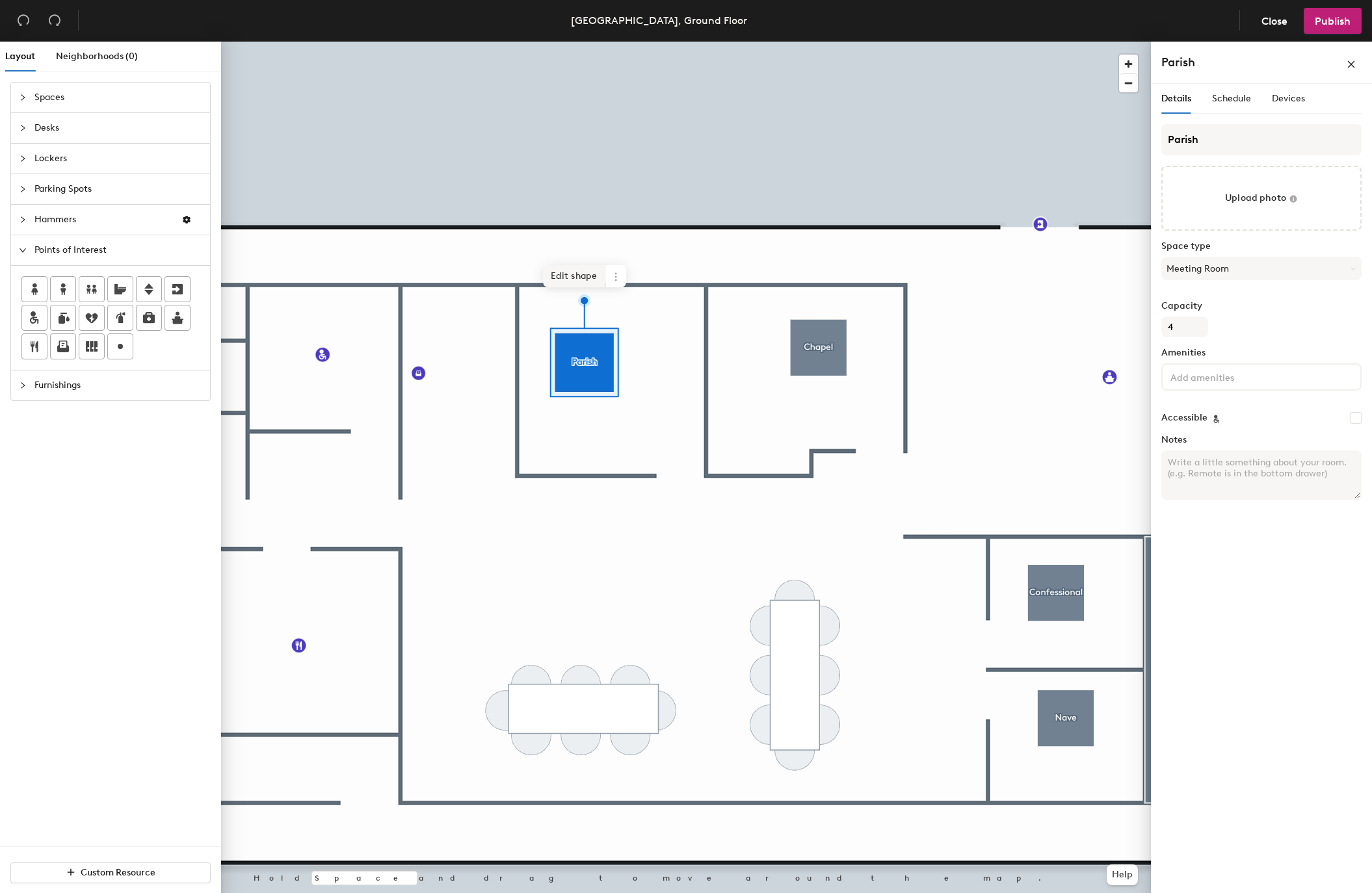
click at [565, 270] on span "Edit shape" at bounding box center [575, 276] width 62 height 22
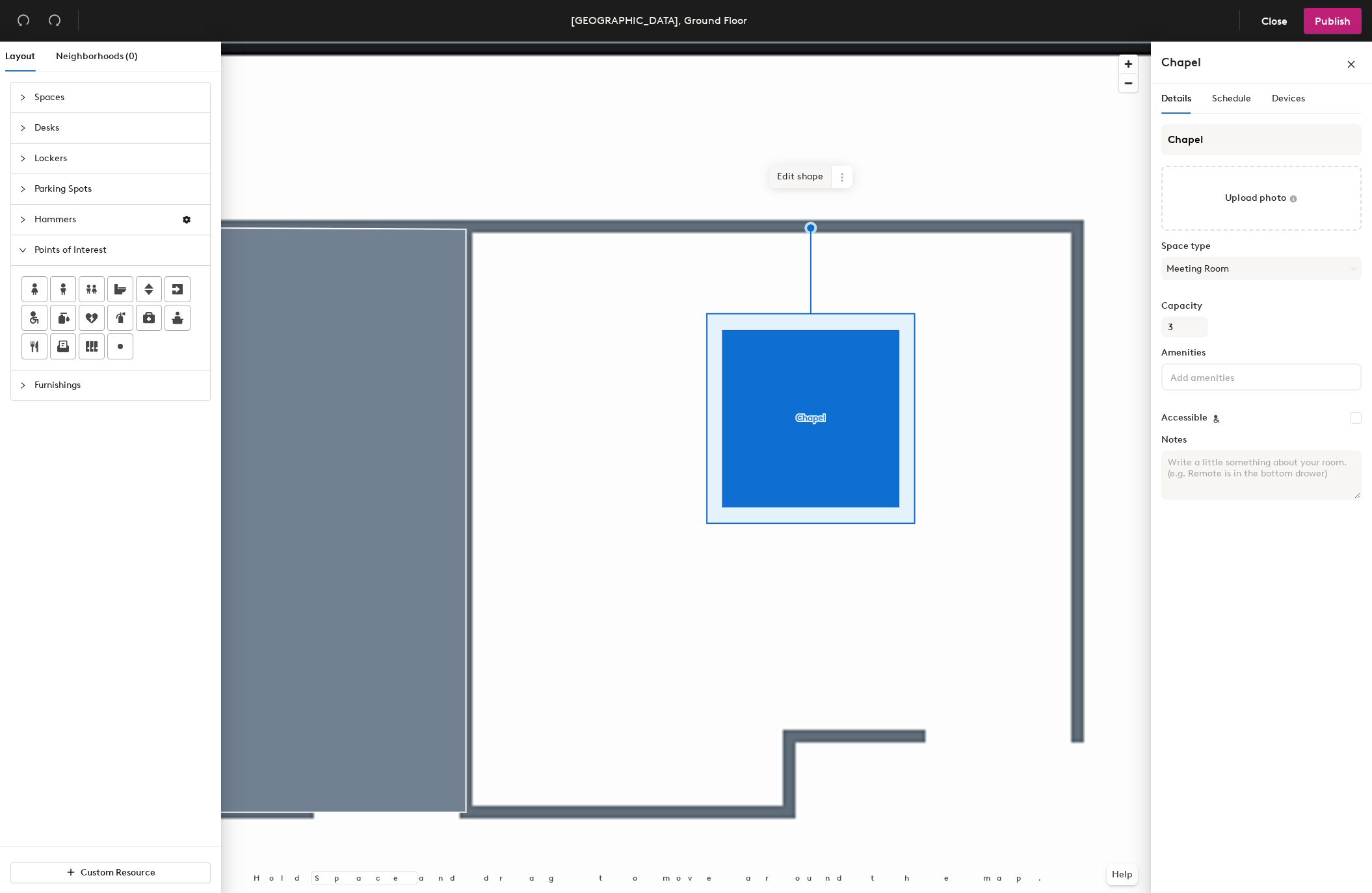
click at [803, 177] on span "Edit shape" at bounding box center [800, 176] width 62 height 22
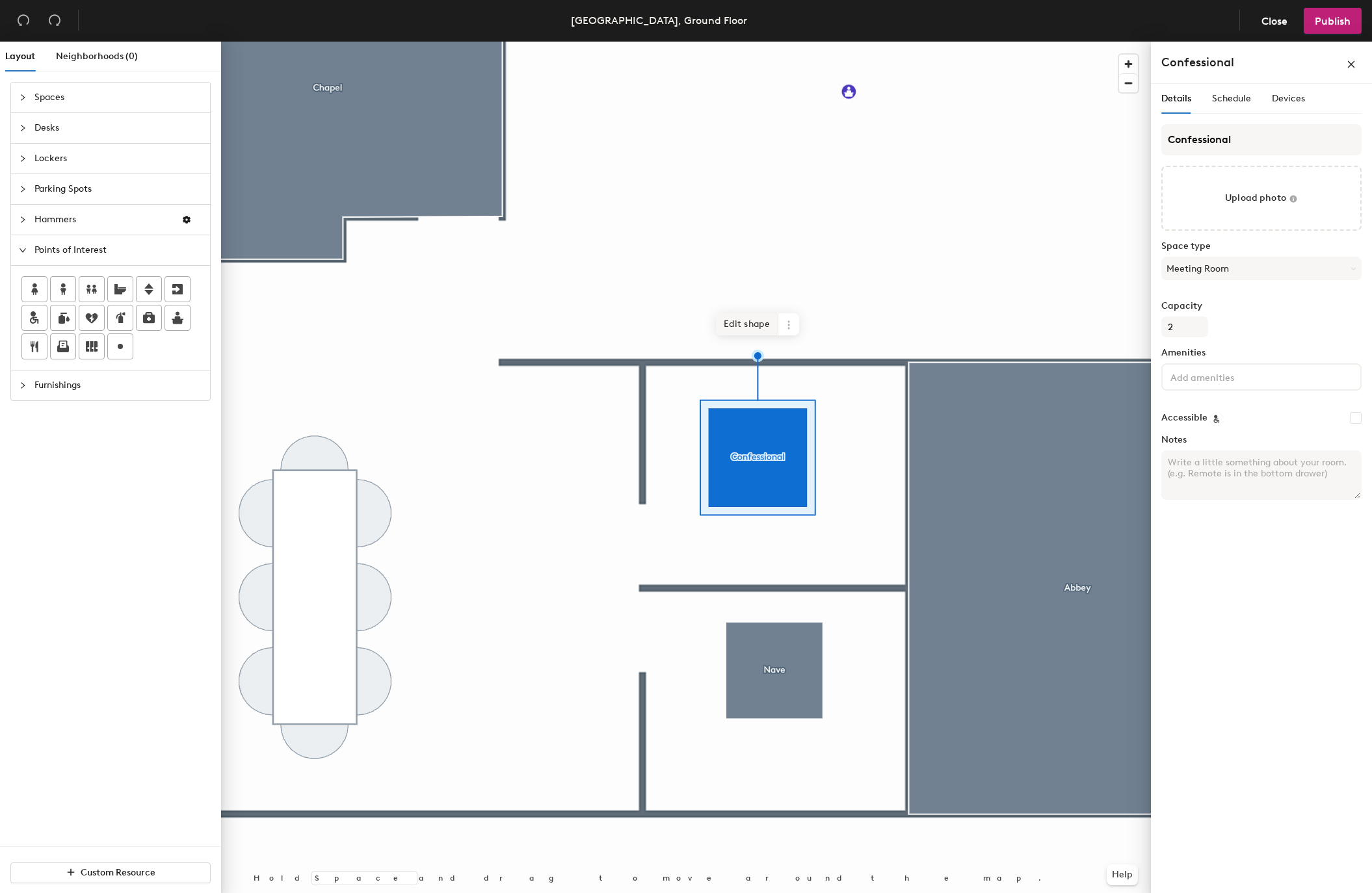
click at [737, 328] on span "Edit shape" at bounding box center [747, 324] width 62 height 22
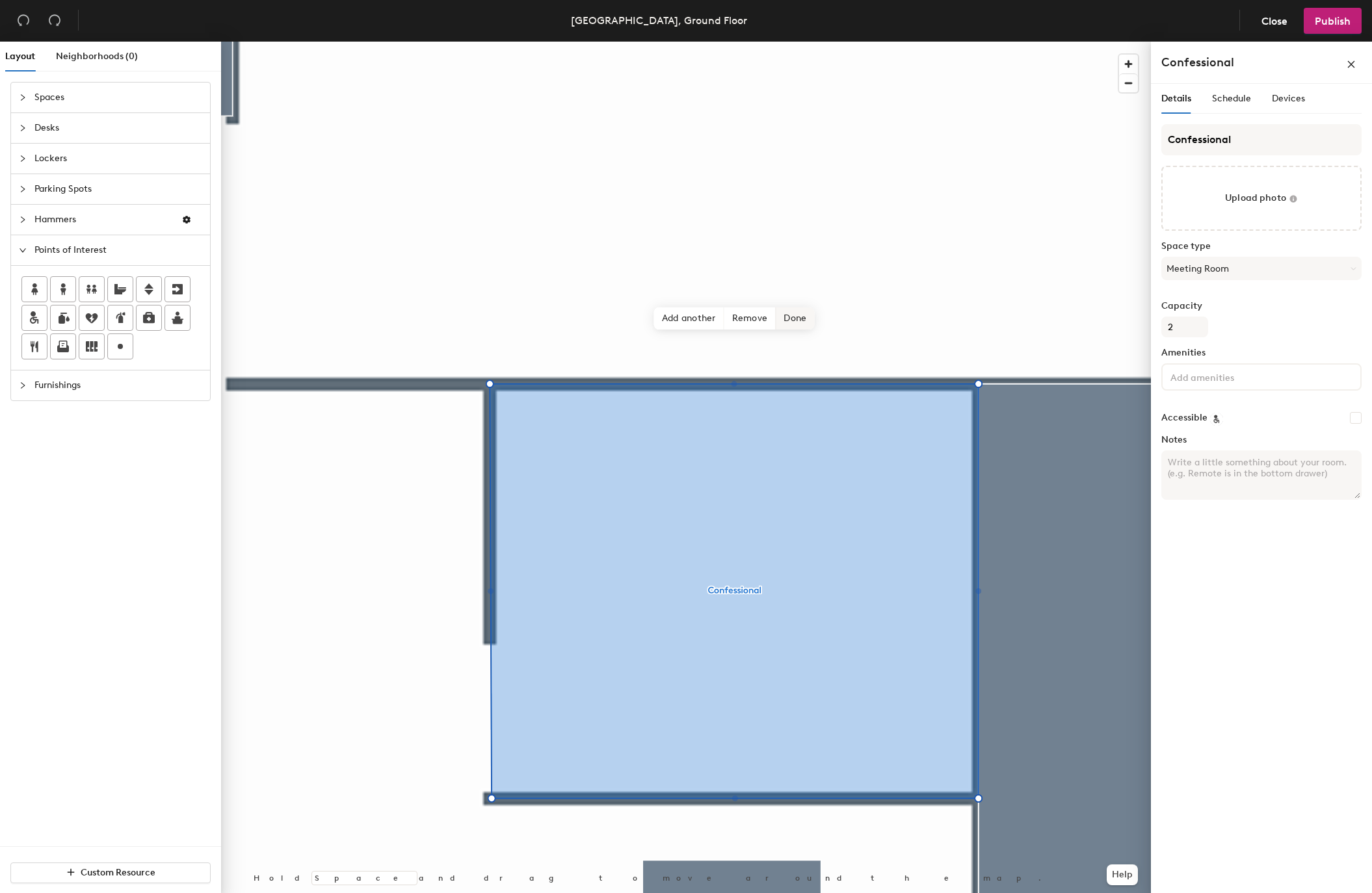
click at [797, 316] on span "Done" at bounding box center [795, 318] width 38 height 22
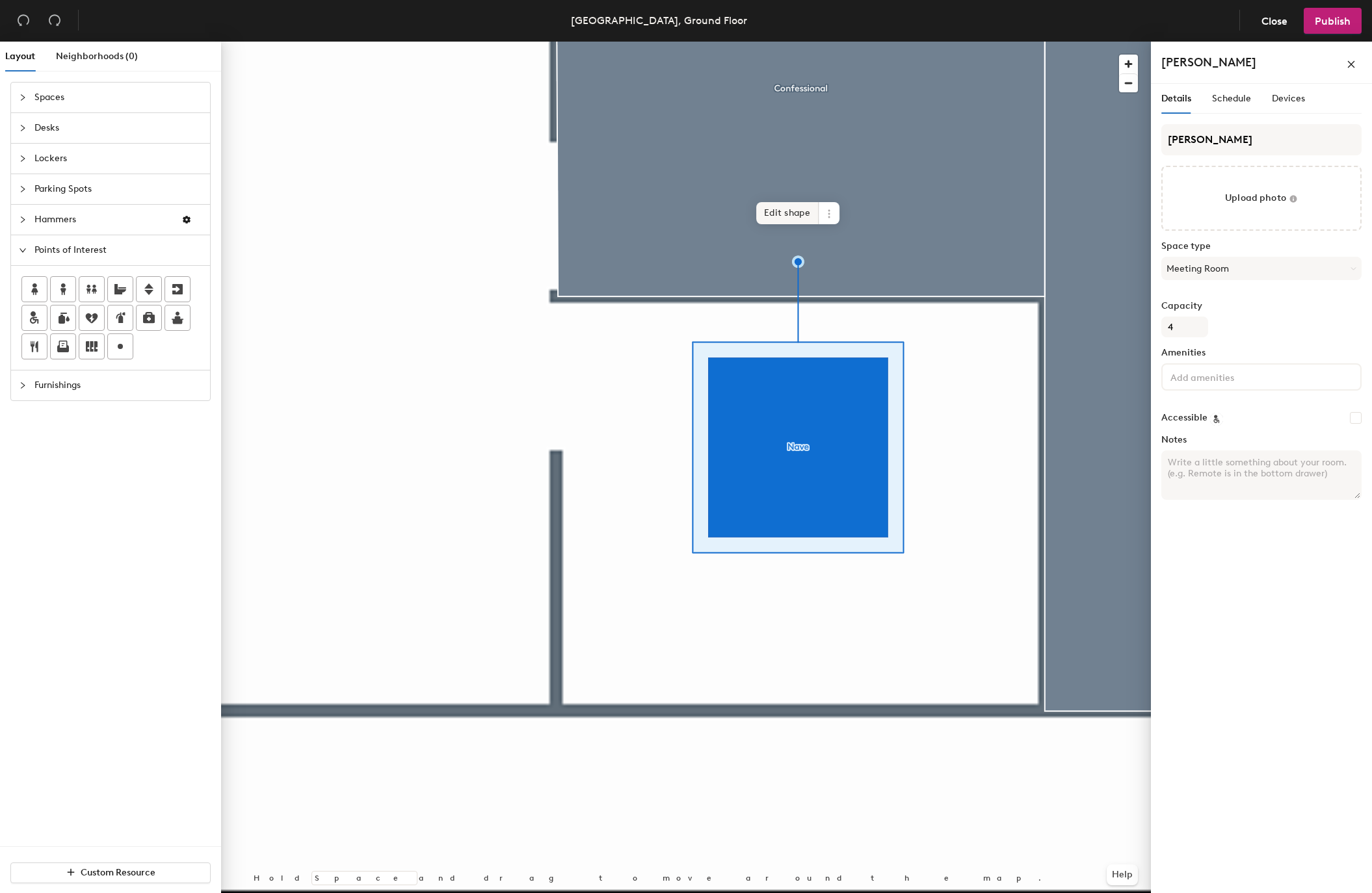
click at [786, 218] on span "Edit shape" at bounding box center [788, 213] width 62 height 22
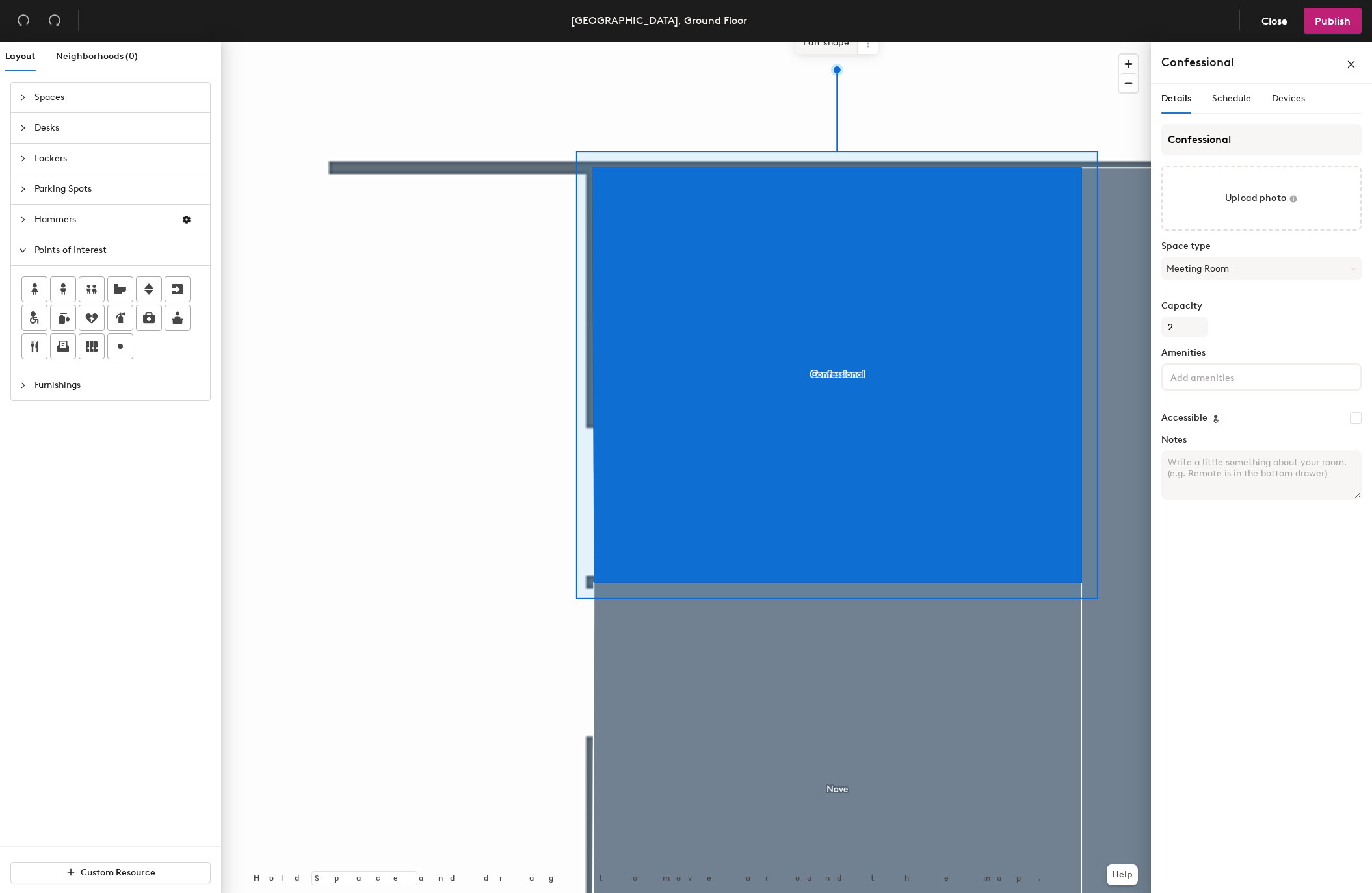
click at [805, 49] on span "Edit shape" at bounding box center [827, 43] width 62 height 22
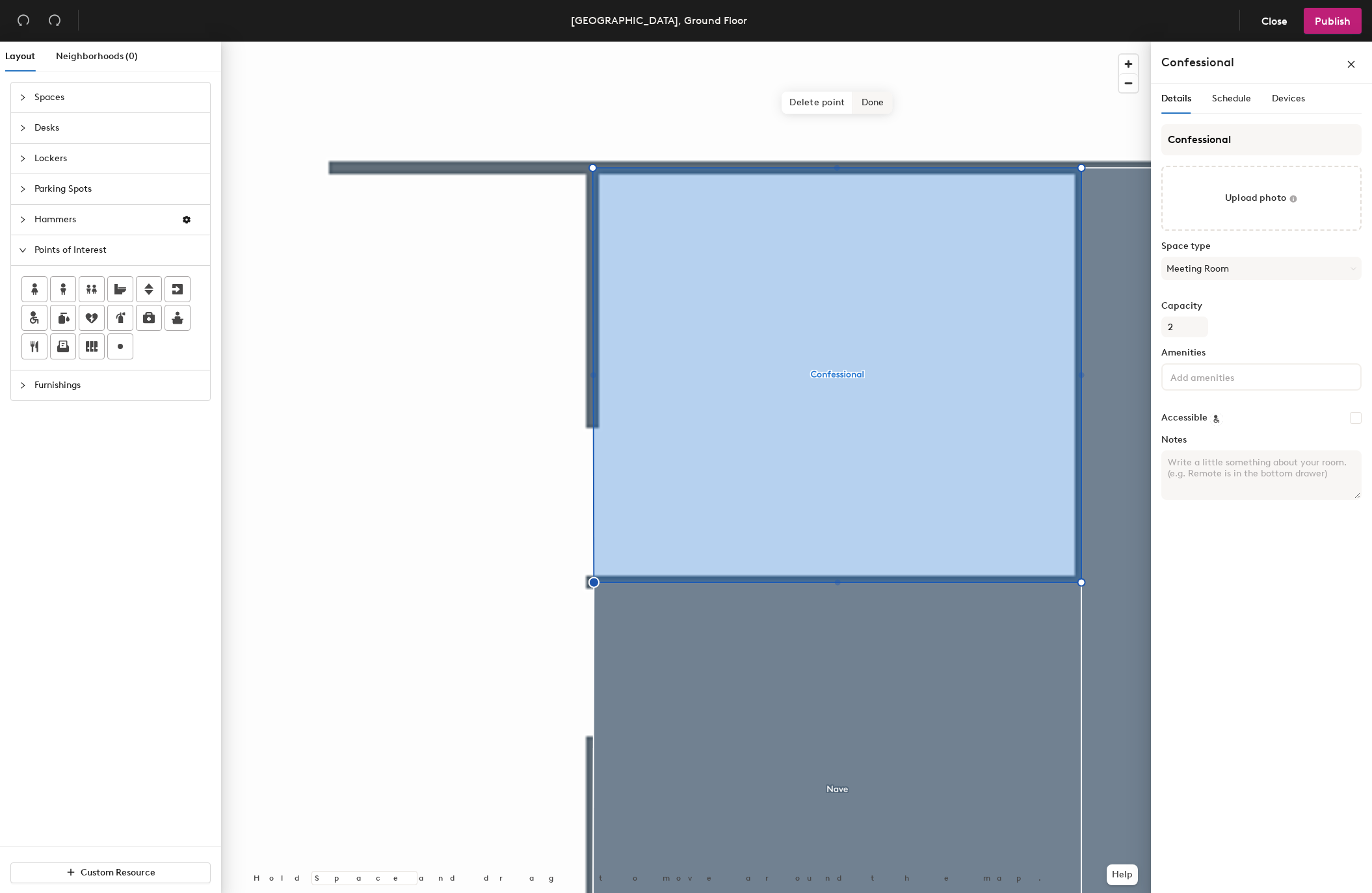
click at [870, 98] on span "Done" at bounding box center [872, 102] width 38 height 22
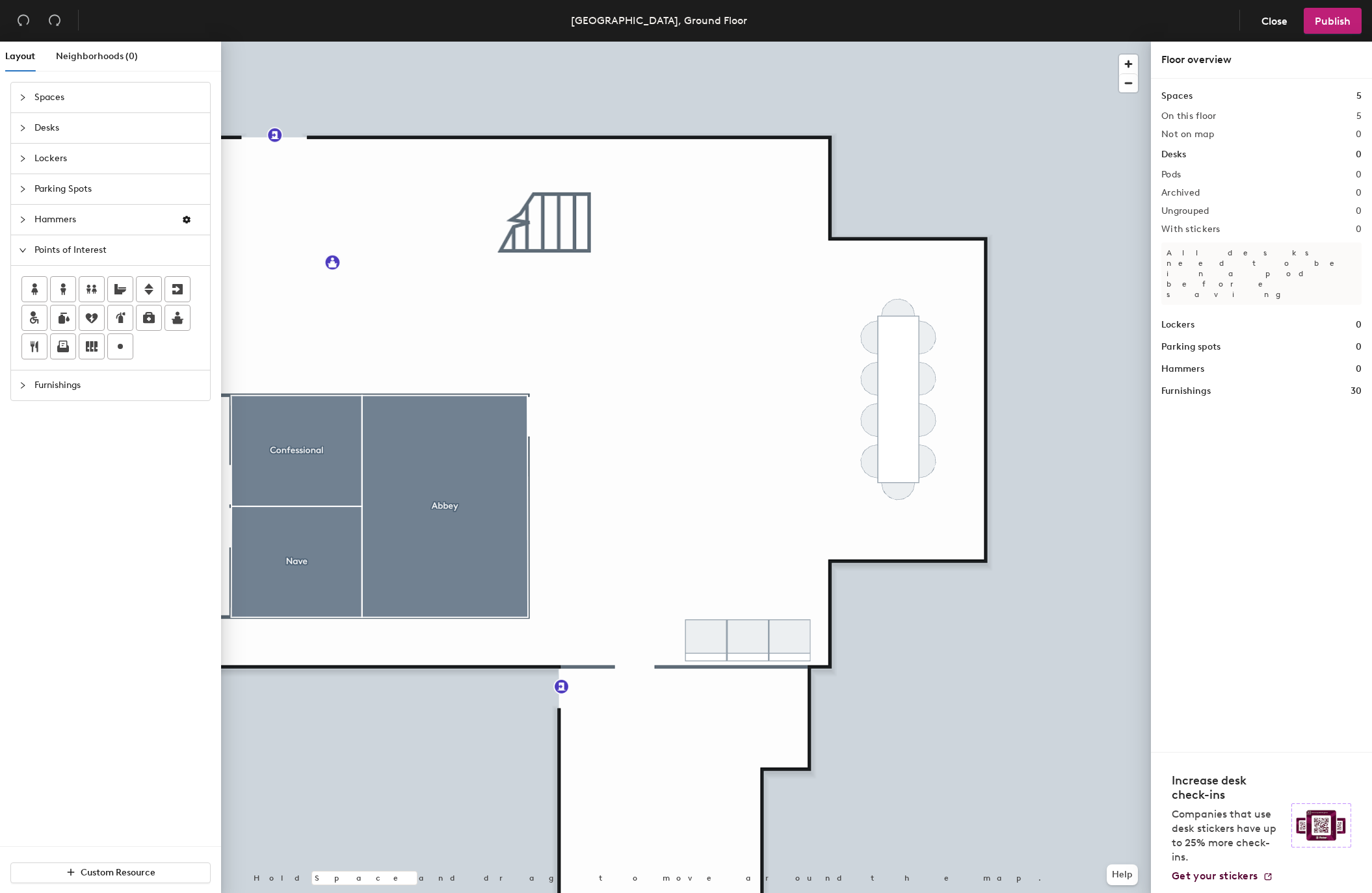
click at [50, 383] on span "Furnishings" at bounding box center [118, 386] width 167 height 30
click at [179, 318] on img at bounding box center [177, 319] width 16 height 15
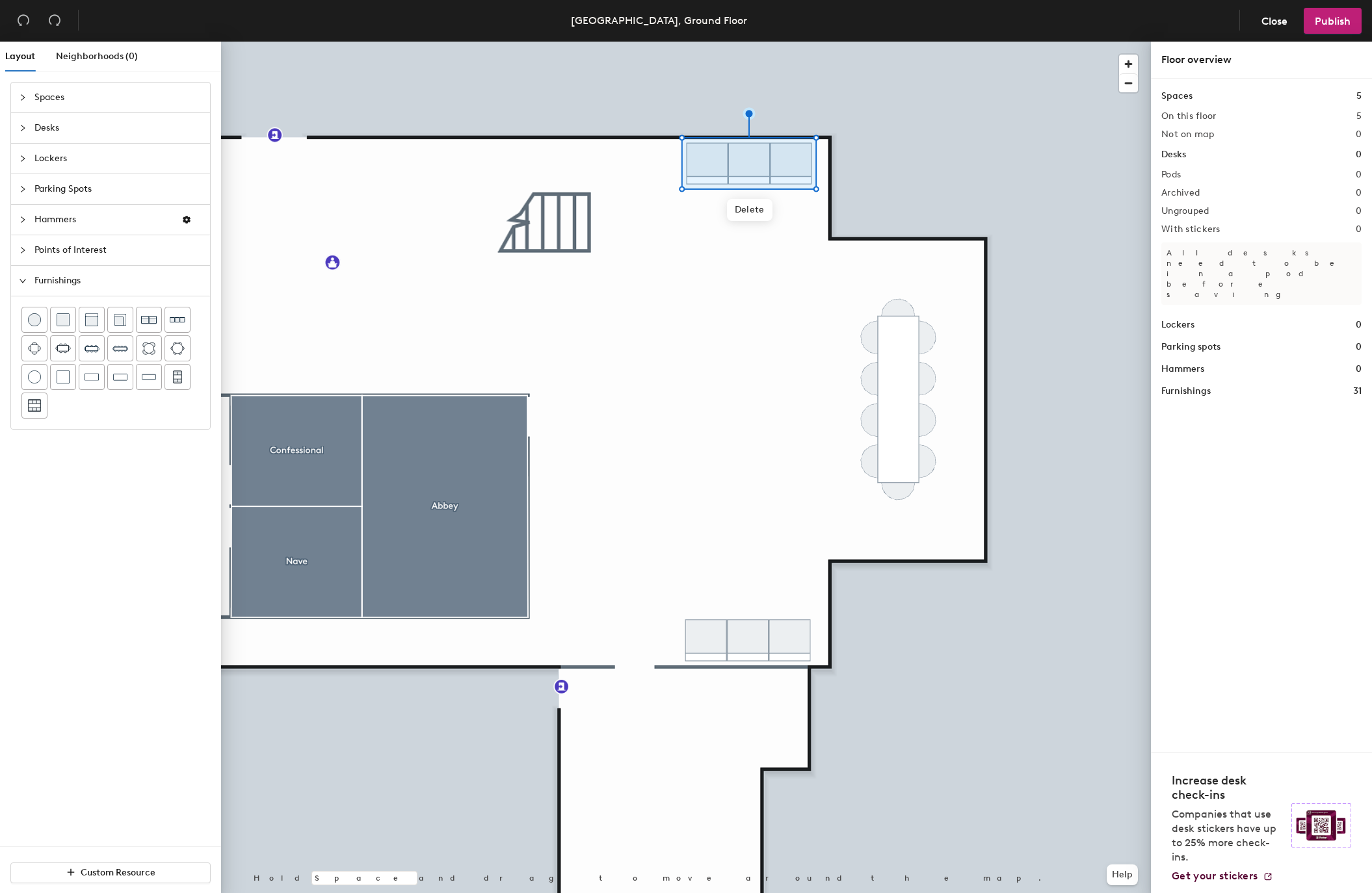
click at [752, 228] on div "Layout Neighborhoods (0) Spaces Desks Lockers Parking Spots Hammers Points of I…" at bounding box center [686, 470] width 1372 height 857
drag, startPoint x: 30, startPoint y: 375, endPoint x: 140, endPoint y: 299, distance: 133.7
click at [749, 42] on div at bounding box center [686, 42] width 930 height 0
click at [96, 315] on img at bounding box center [91, 319] width 13 height 13
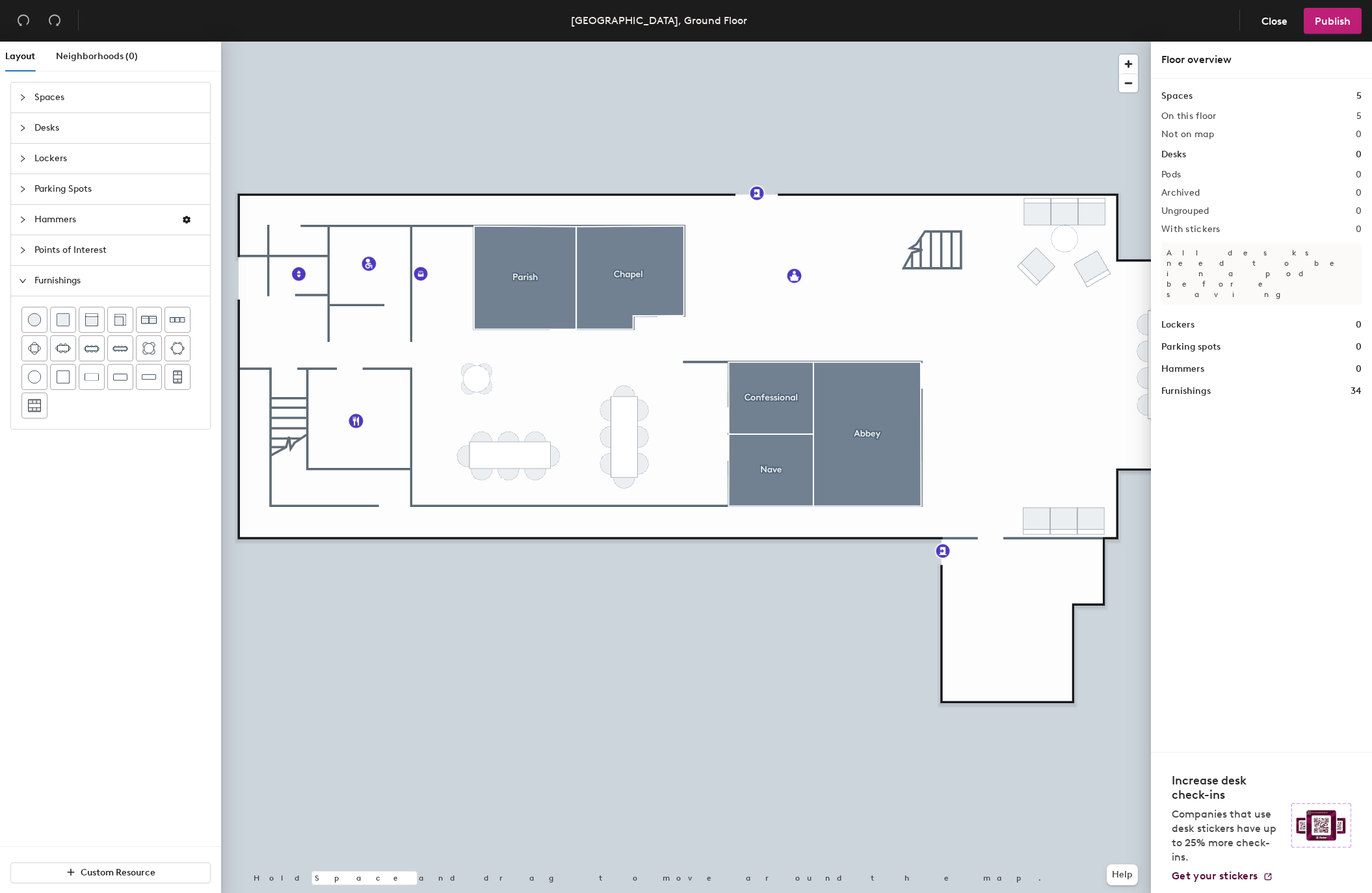
click at [476, 375] on div "Layout Neighborhoods (0) Spaces Desks Lockers Parking Spots Hammers Points of I…" at bounding box center [686, 470] width 1372 height 857
click at [138, 379] on div at bounding box center [148, 377] width 24 height 24
click at [816, 42] on div at bounding box center [686, 42] width 930 height 0
click at [866, 262] on div "Layout Neighborhoods (0) Spaces Desks Lockers Parking Spots Hammers Points of I…" at bounding box center [686, 470] width 1372 height 857
drag, startPoint x: 124, startPoint y: 369, endPoint x: 812, endPoint y: 273, distance: 694.7
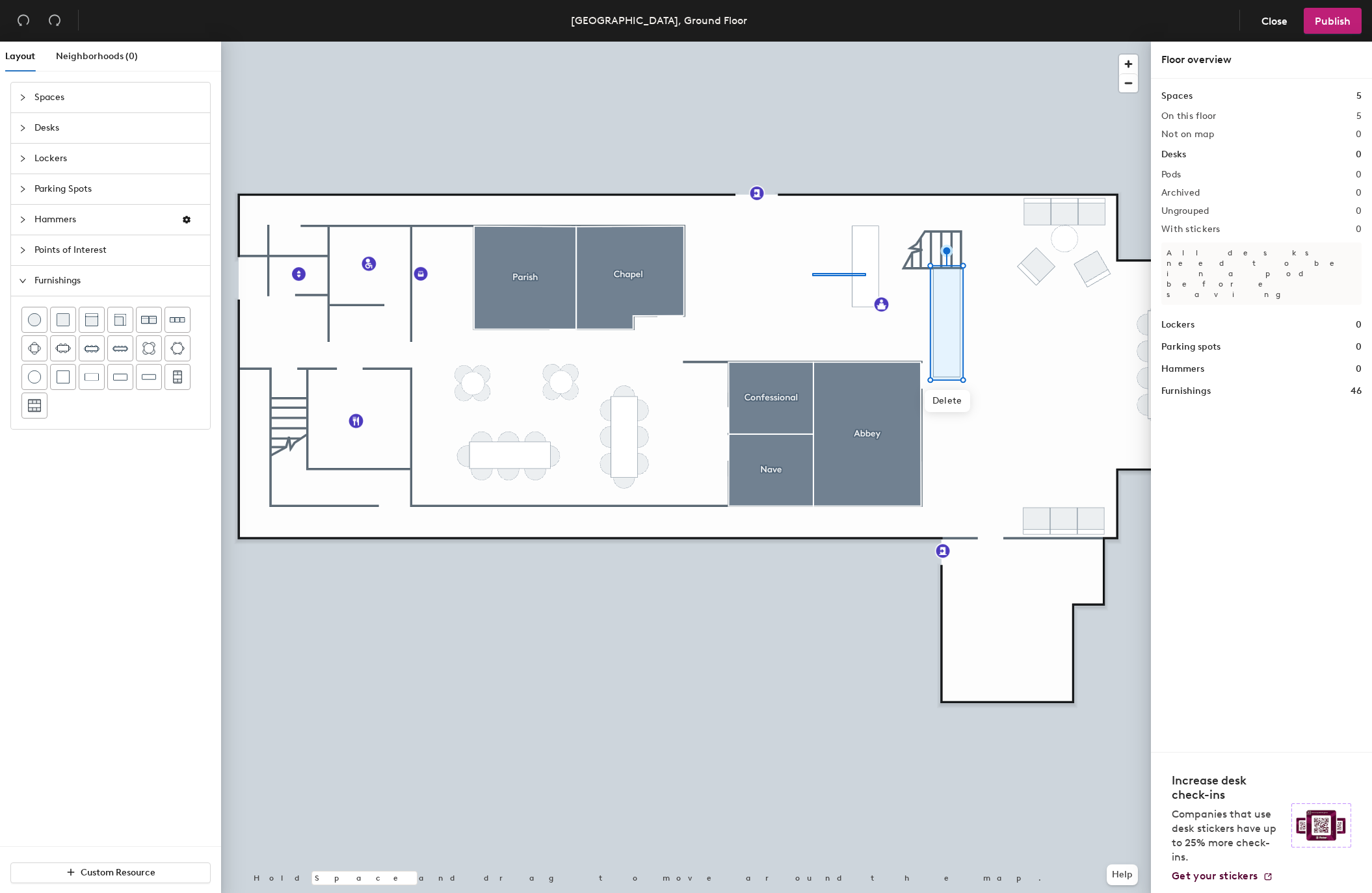
click at [812, 42] on div at bounding box center [686, 42] width 930 height 0
click at [883, 42] on div at bounding box center [686, 42] width 930 height 0
click at [1325, 22] on span "Publish" at bounding box center [1332, 20] width 36 height 13
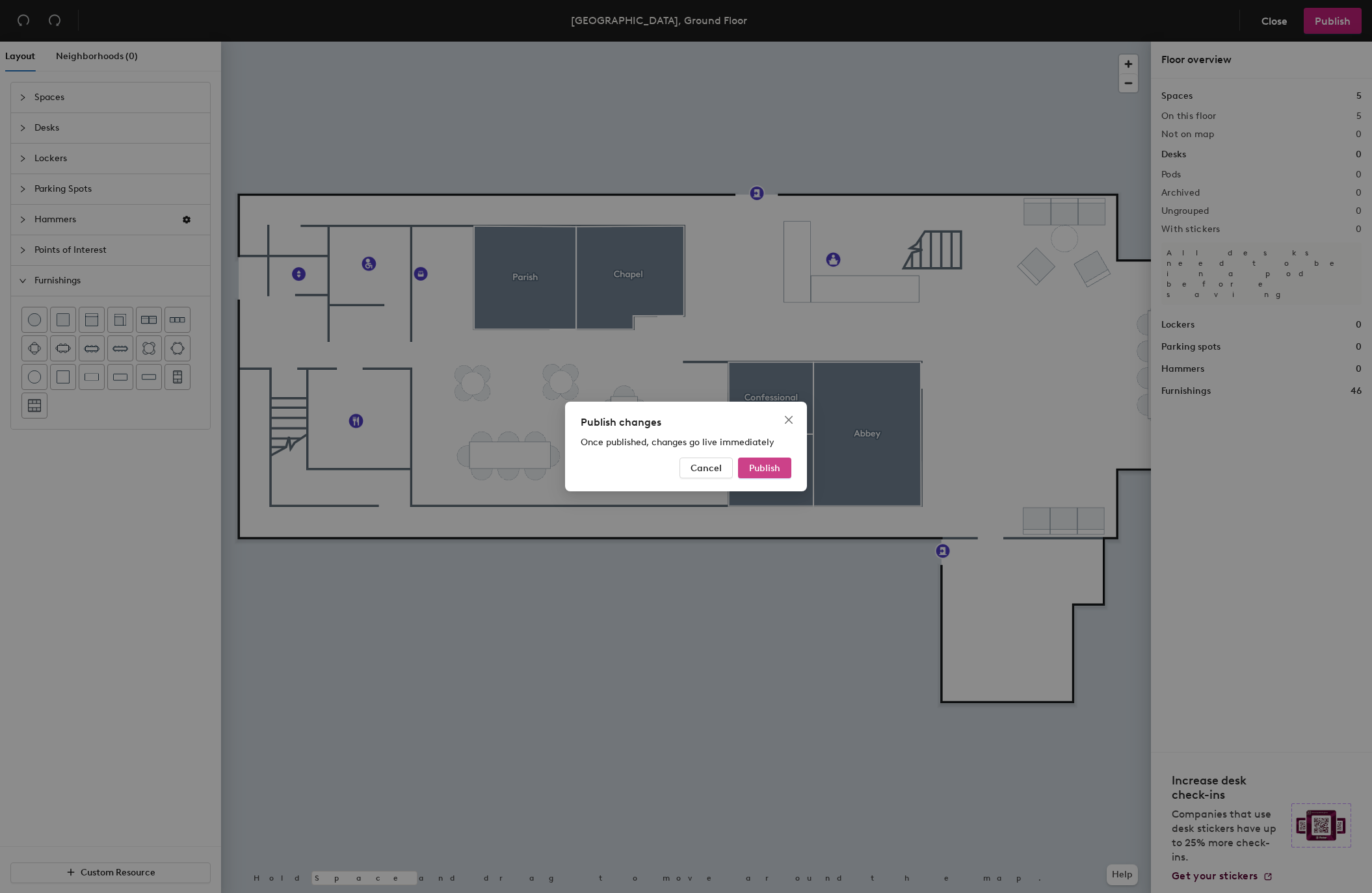
click at [776, 460] on button "Publish" at bounding box center [764, 467] width 54 height 20
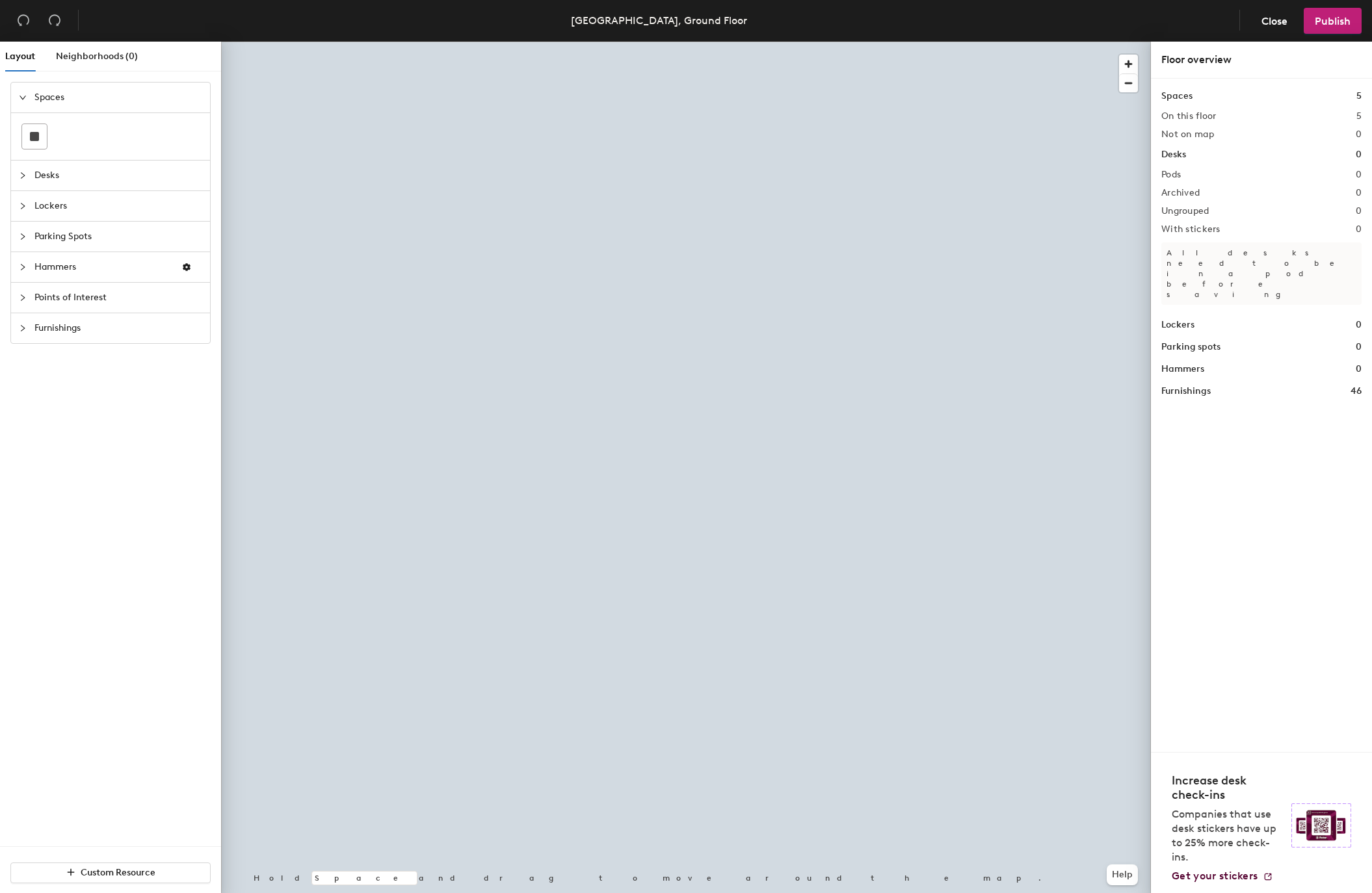
click at [77, 294] on span "Points of Interest" at bounding box center [118, 297] width 167 height 30
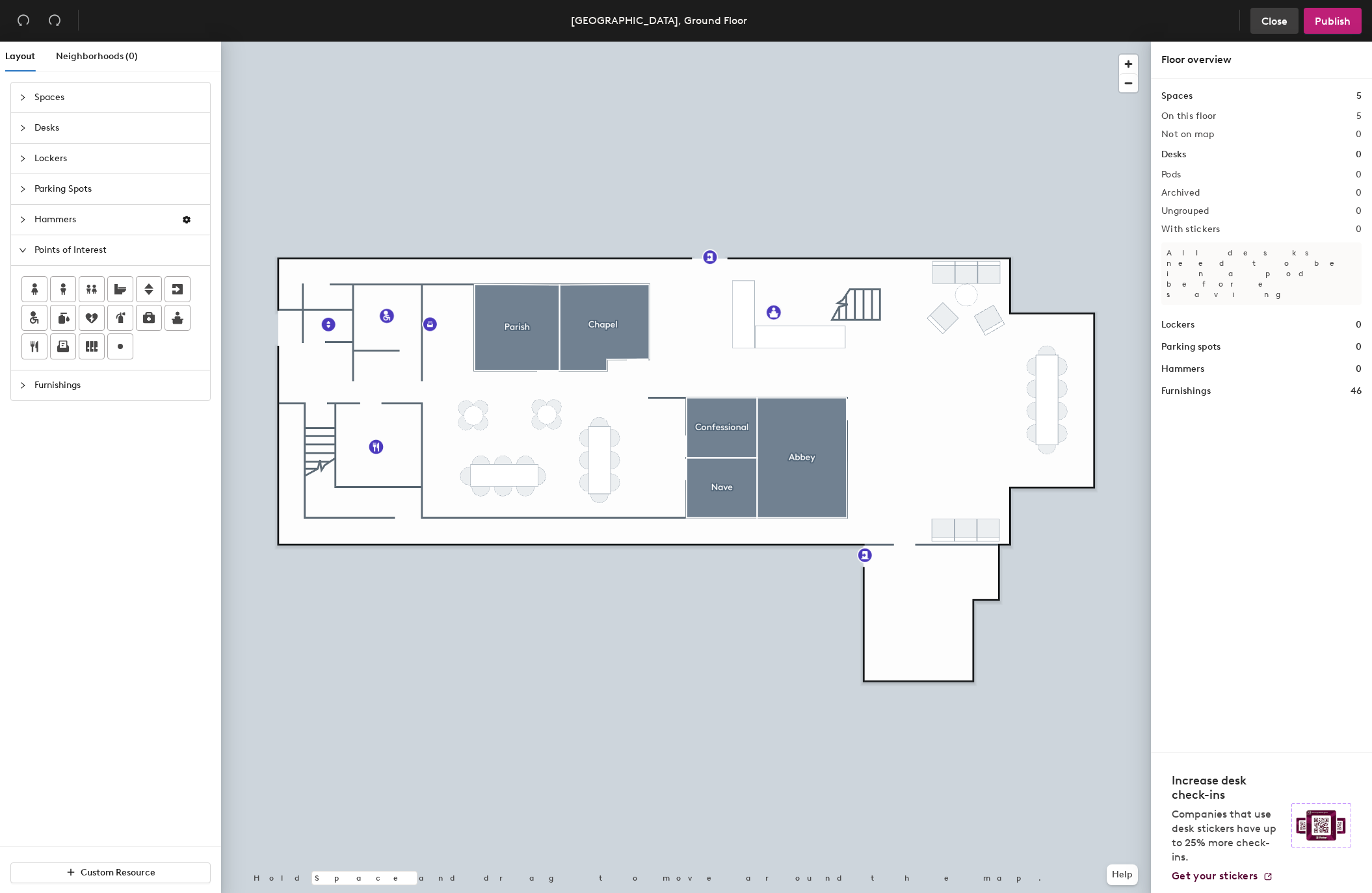
click at [1290, 27] on button "Close" at bounding box center [1274, 20] width 48 height 26
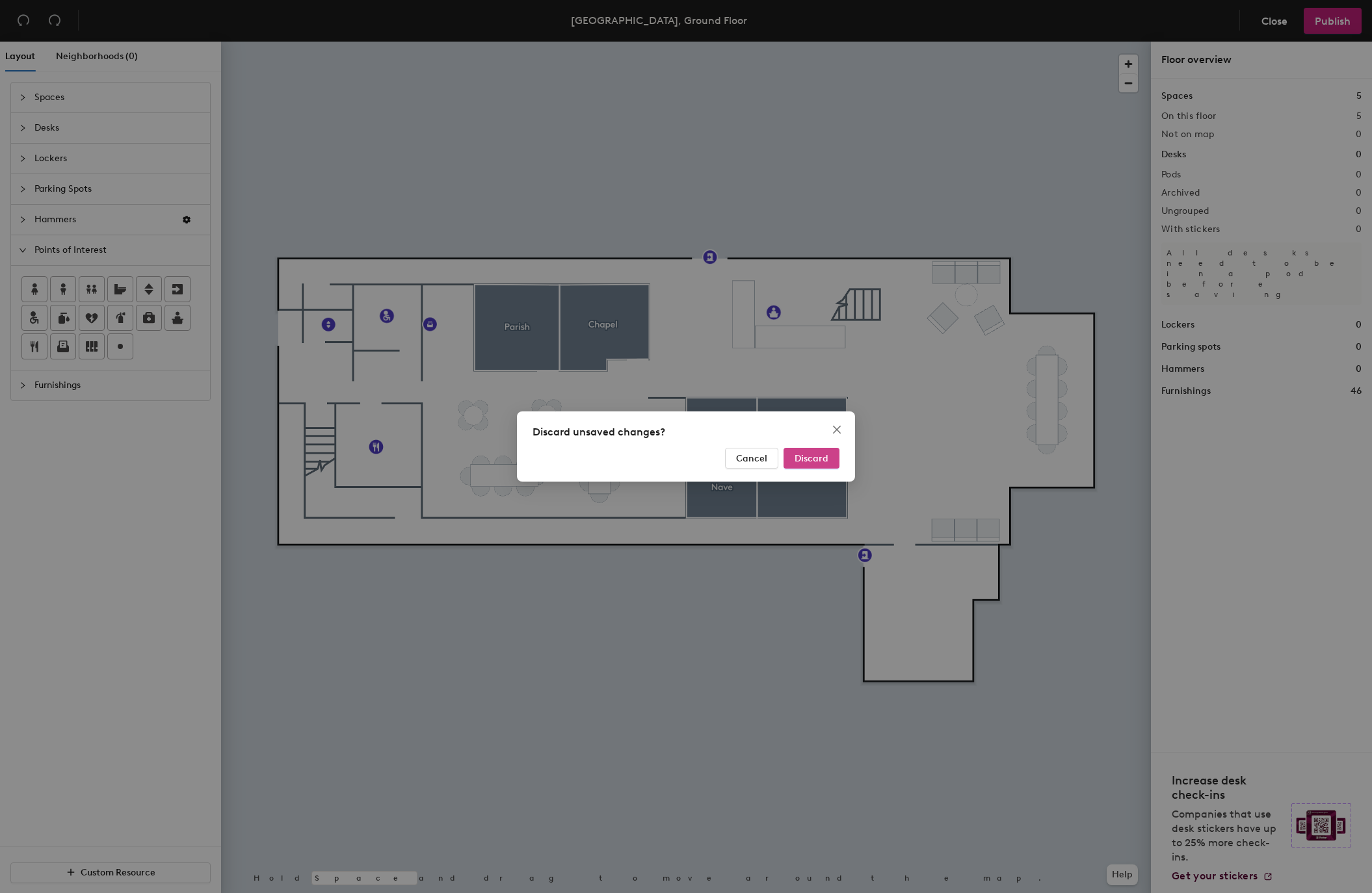
click at [803, 454] on span "Discard" at bounding box center [811, 458] width 34 height 11
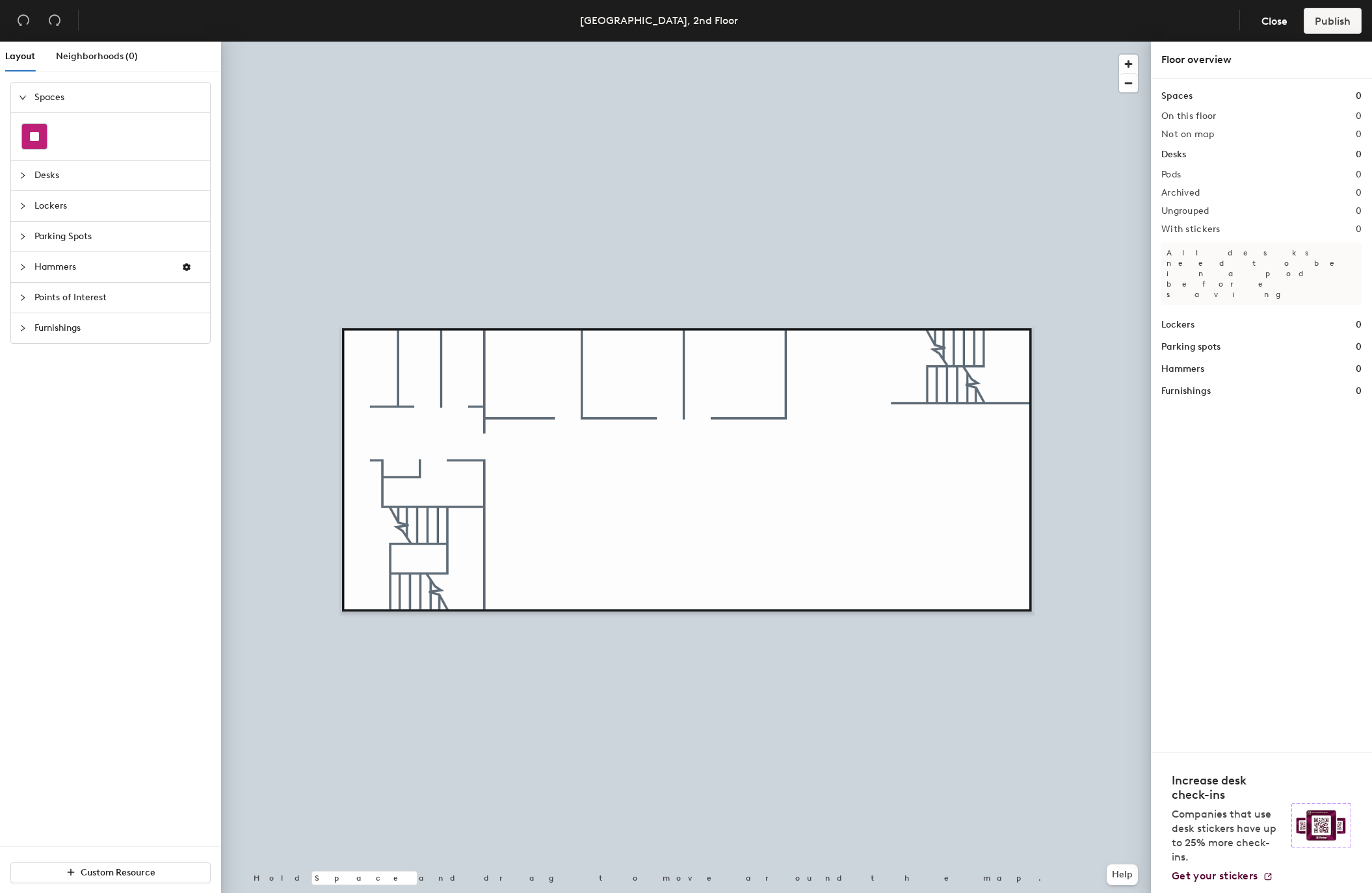
click at [31, 132] on rect at bounding box center [34, 136] width 9 height 9
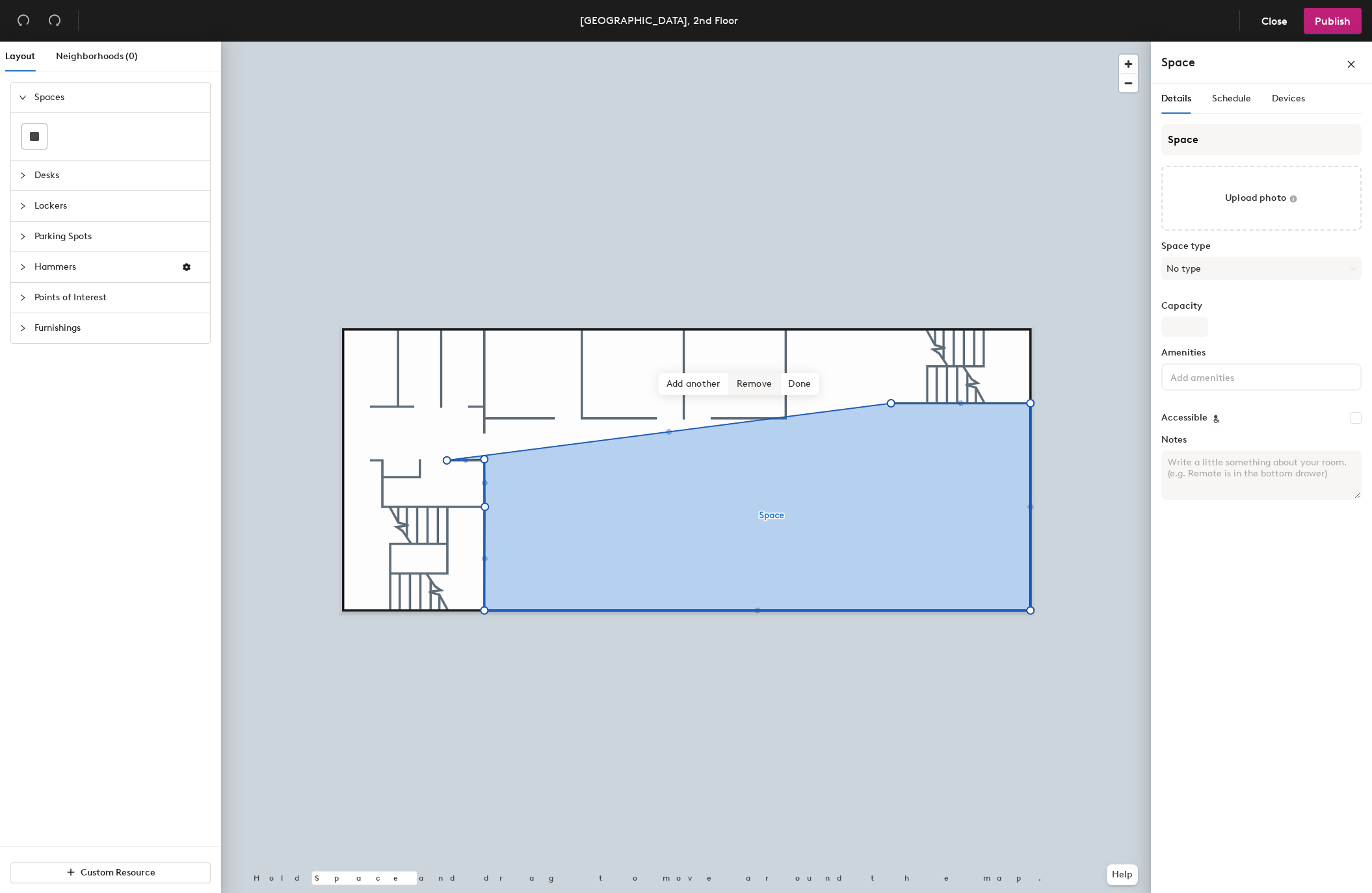
click at [765, 385] on span "Remove" at bounding box center [755, 384] width 52 height 22
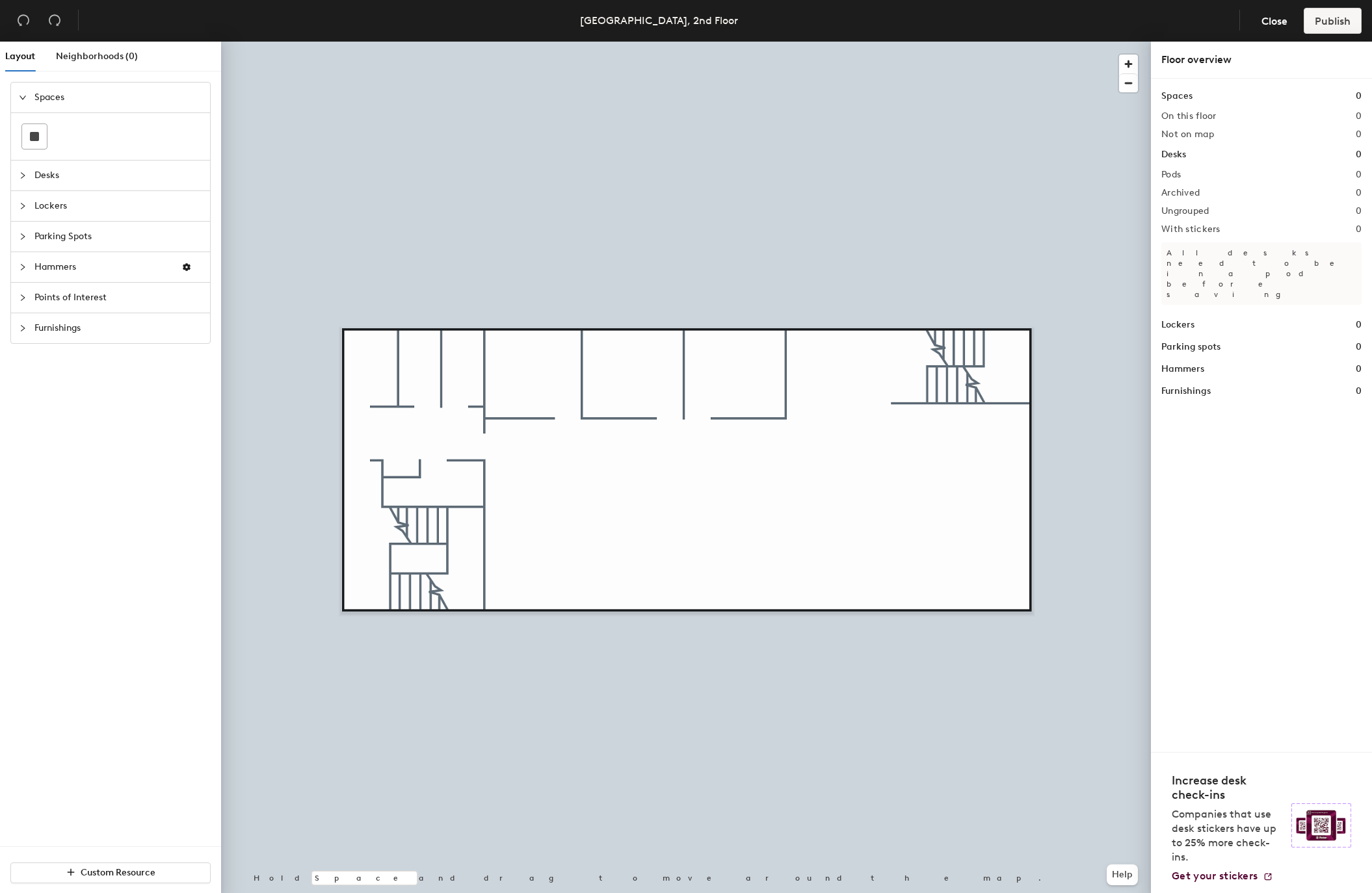
click at [51, 138] on div at bounding box center [110, 136] width 178 height 26
click at [38, 138] on rect at bounding box center [34, 136] width 9 height 9
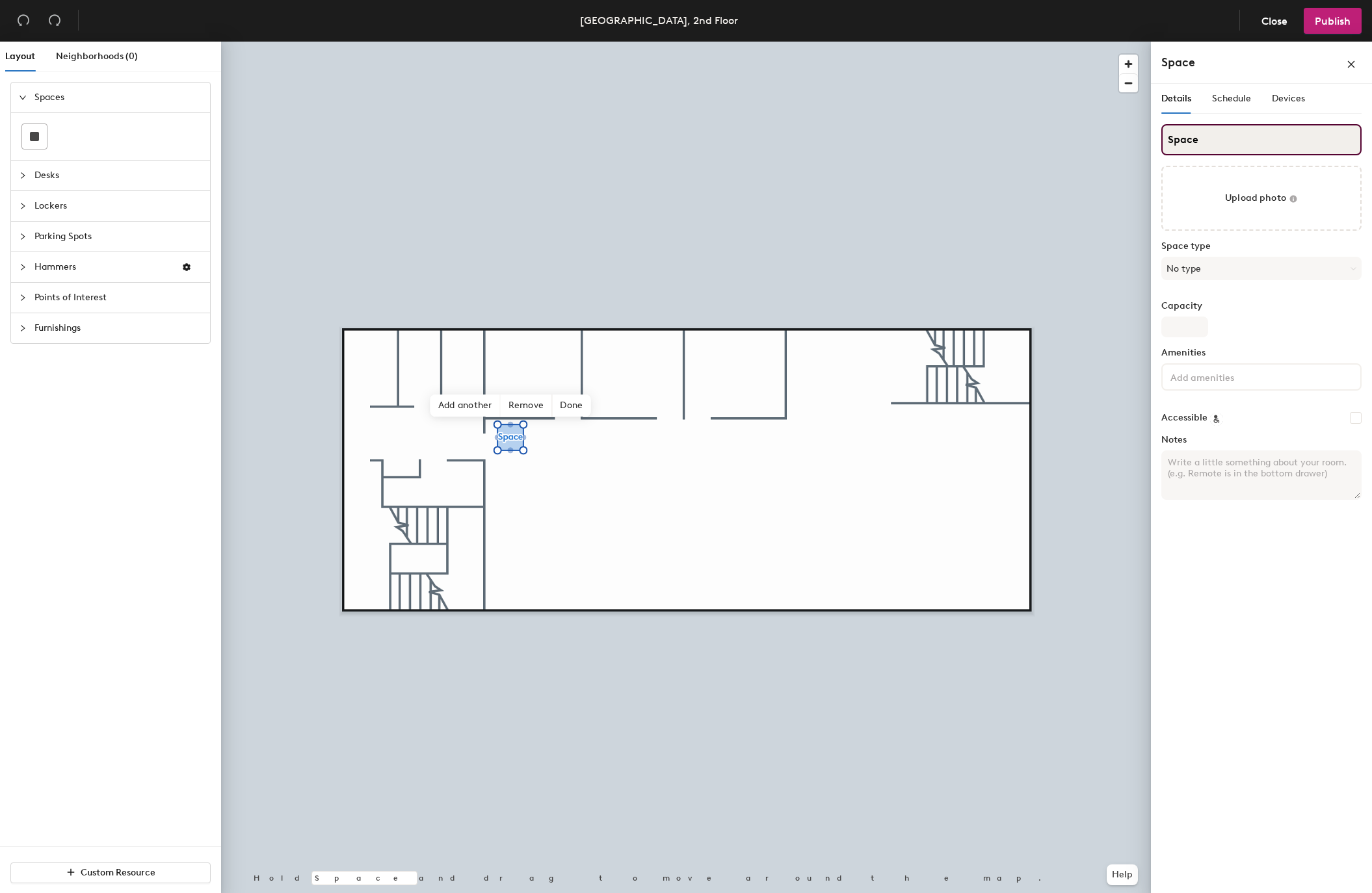
click at [1177, 138] on input "Space" at bounding box center [1262, 140] width 201 height 31
paste input "Choir"
type input "Choir"
click at [1194, 271] on button "No type" at bounding box center [1262, 269] width 201 height 23
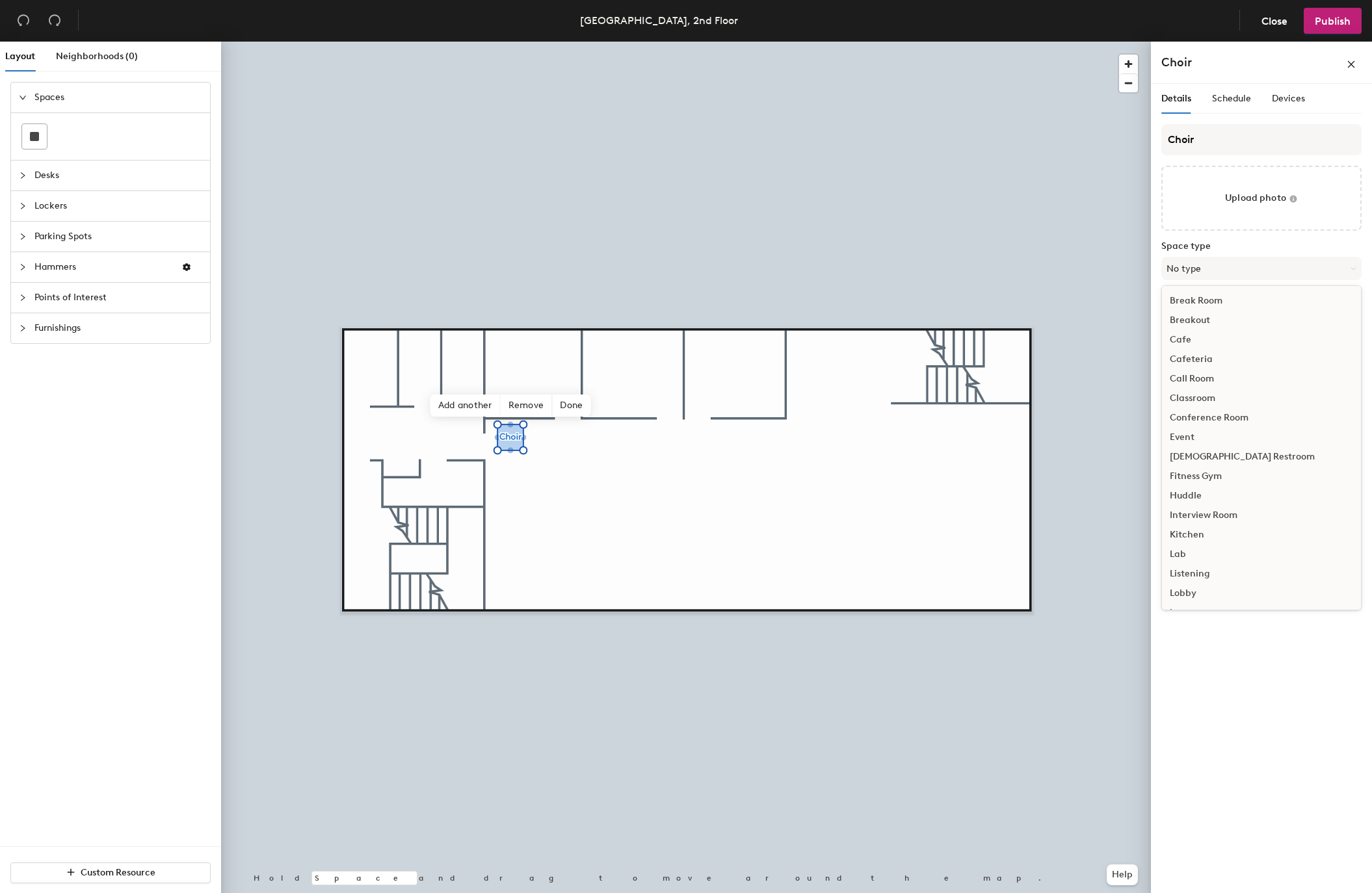
scroll to position [291, 0]
click at [1220, 362] on div "Meeting Room" at bounding box center [1261, 361] width 199 height 19
click at [1197, 326] on input "Capacity" at bounding box center [1185, 326] width 47 height 20
type input "4"
click at [1216, 375] on input at bounding box center [1226, 377] width 117 height 16
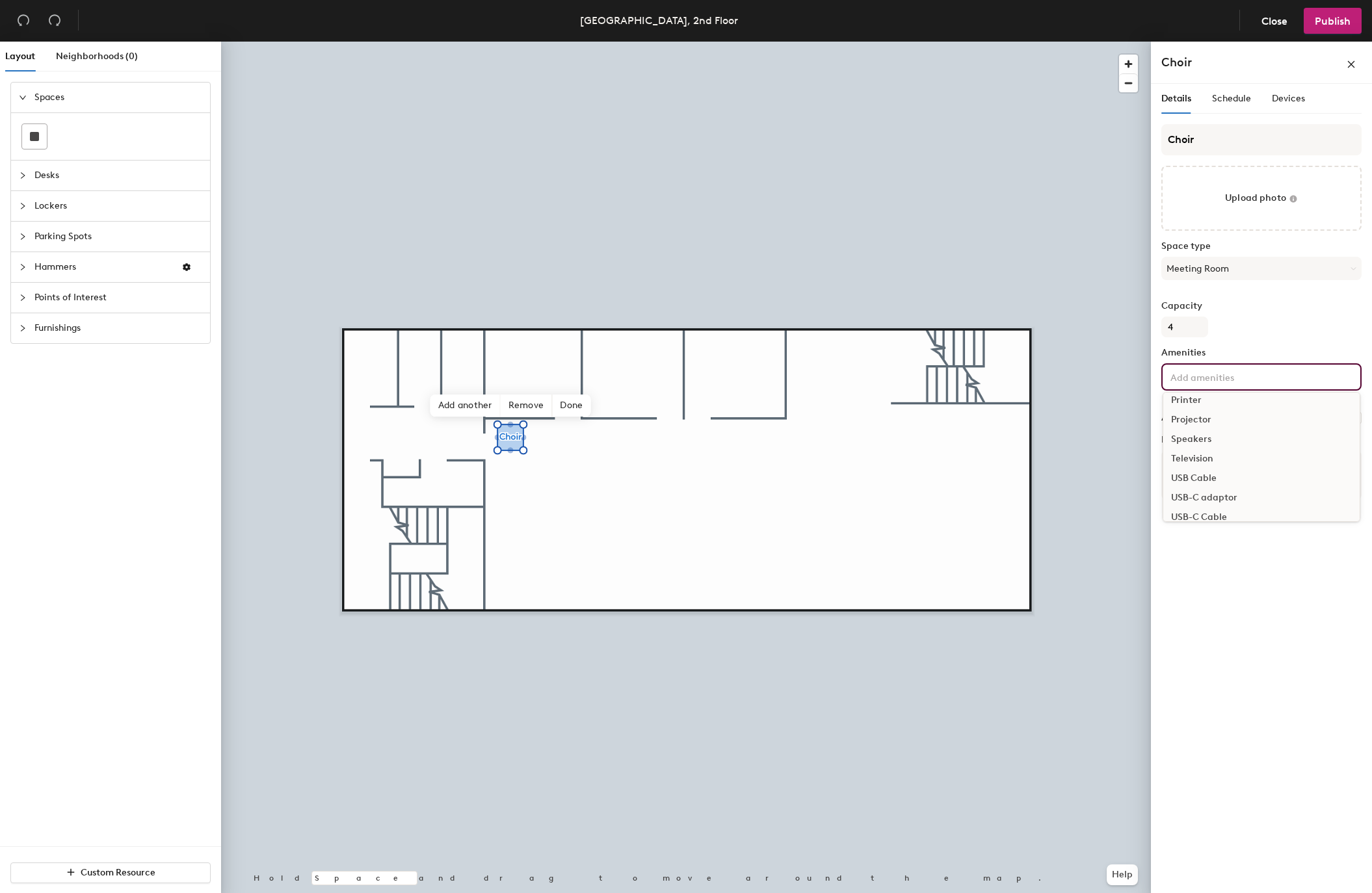
scroll to position [126, 0]
click at [1193, 456] on div "Television" at bounding box center [1262, 458] width 197 height 19
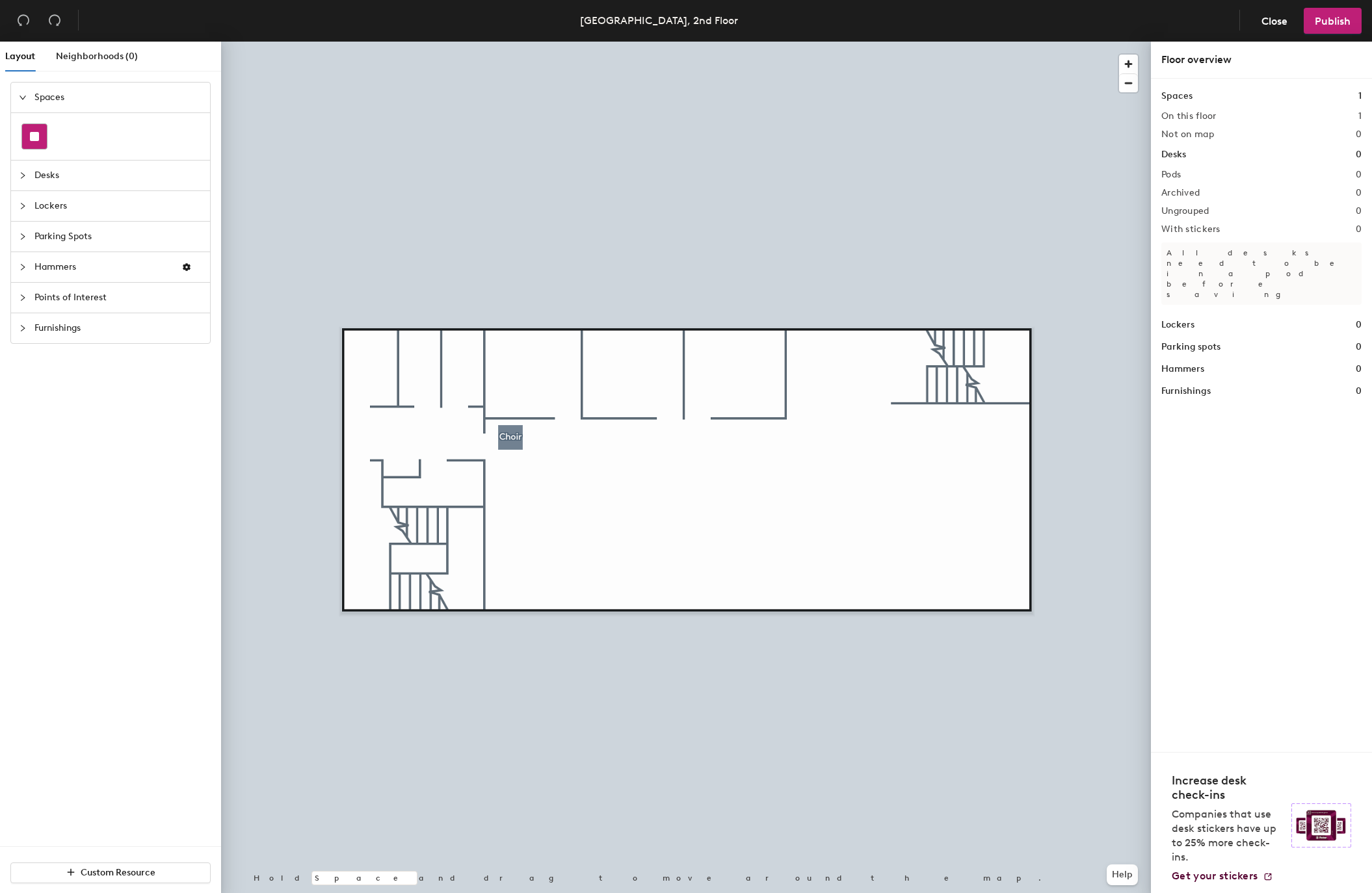
click at [44, 142] on div at bounding box center [34, 136] width 24 height 24
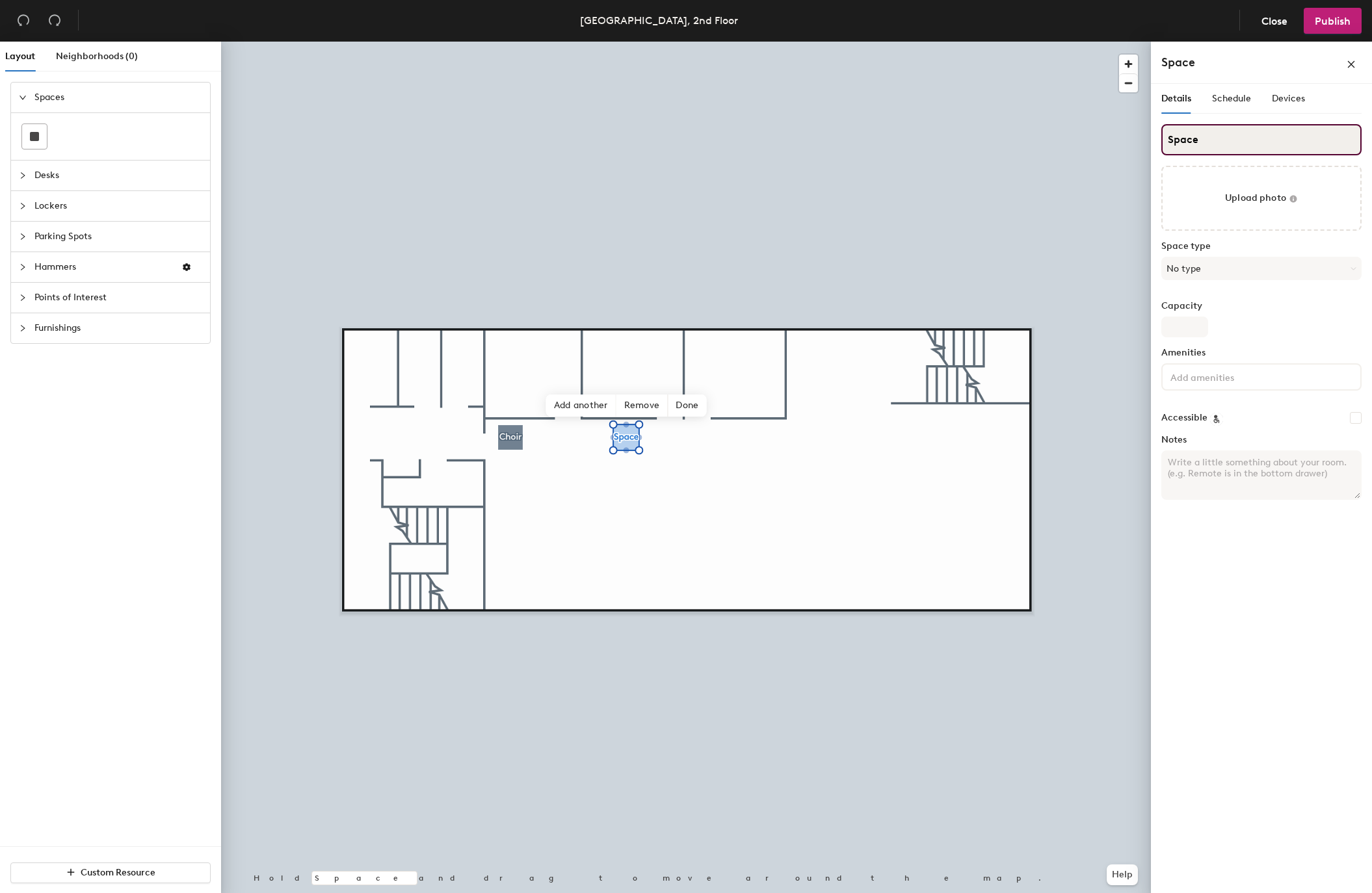
click at [1175, 138] on input "Space" at bounding box center [1262, 140] width 201 height 31
paste input "Bell Tower"
type input "Bell Tower"
click at [1206, 265] on button "No type" at bounding box center [1262, 269] width 201 height 23
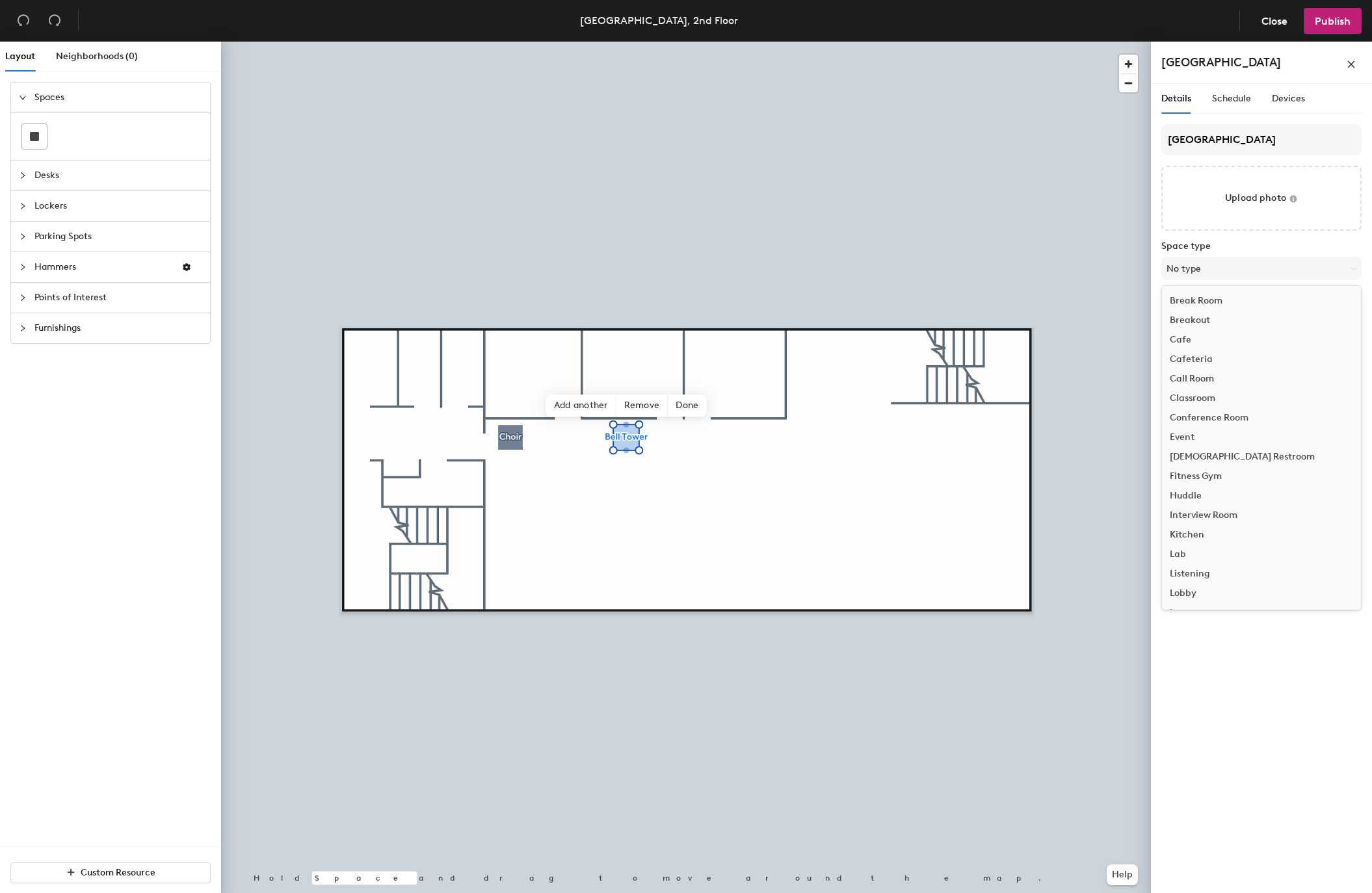
scroll to position [291, 0]
click at [1227, 367] on div "Meeting Room" at bounding box center [1261, 361] width 199 height 19
click at [1199, 331] on input "Capacity" at bounding box center [1185, 326] width 47 height 20
type input "2"
click at [1263, 339] on div "Bell Tower Upload photo Space type Meeting Room Capacity 2 Amenities Accessible…" at bounding box center [1262, 317] width 201 height 387
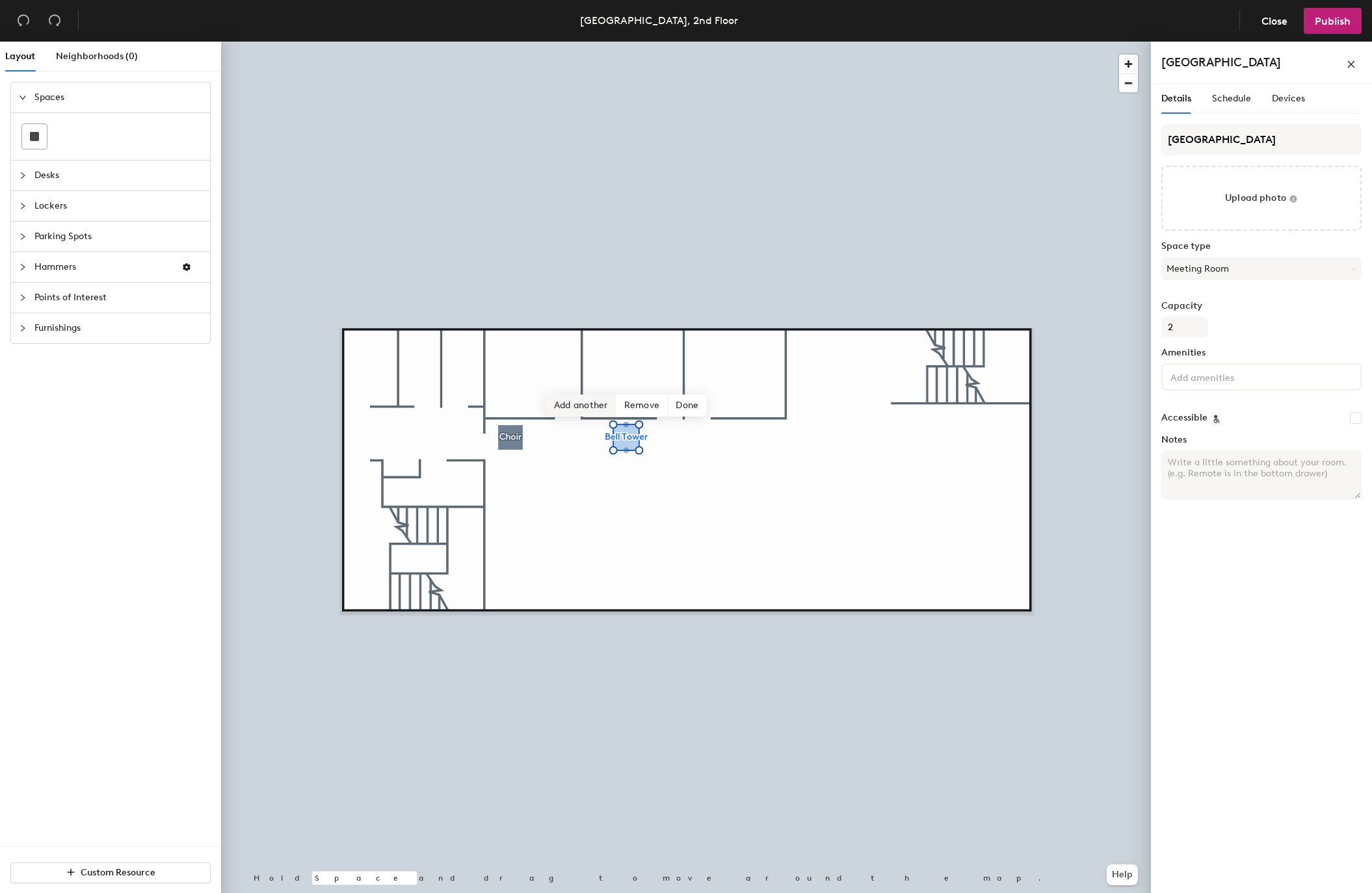
click at [567, 402] on span "Add another" at bounding box center [581, 405] width 70 height 22
click at [1188, 130] on input "Space" at bounding box center [1262, 140] width 201 height 31
paste input "Priory"
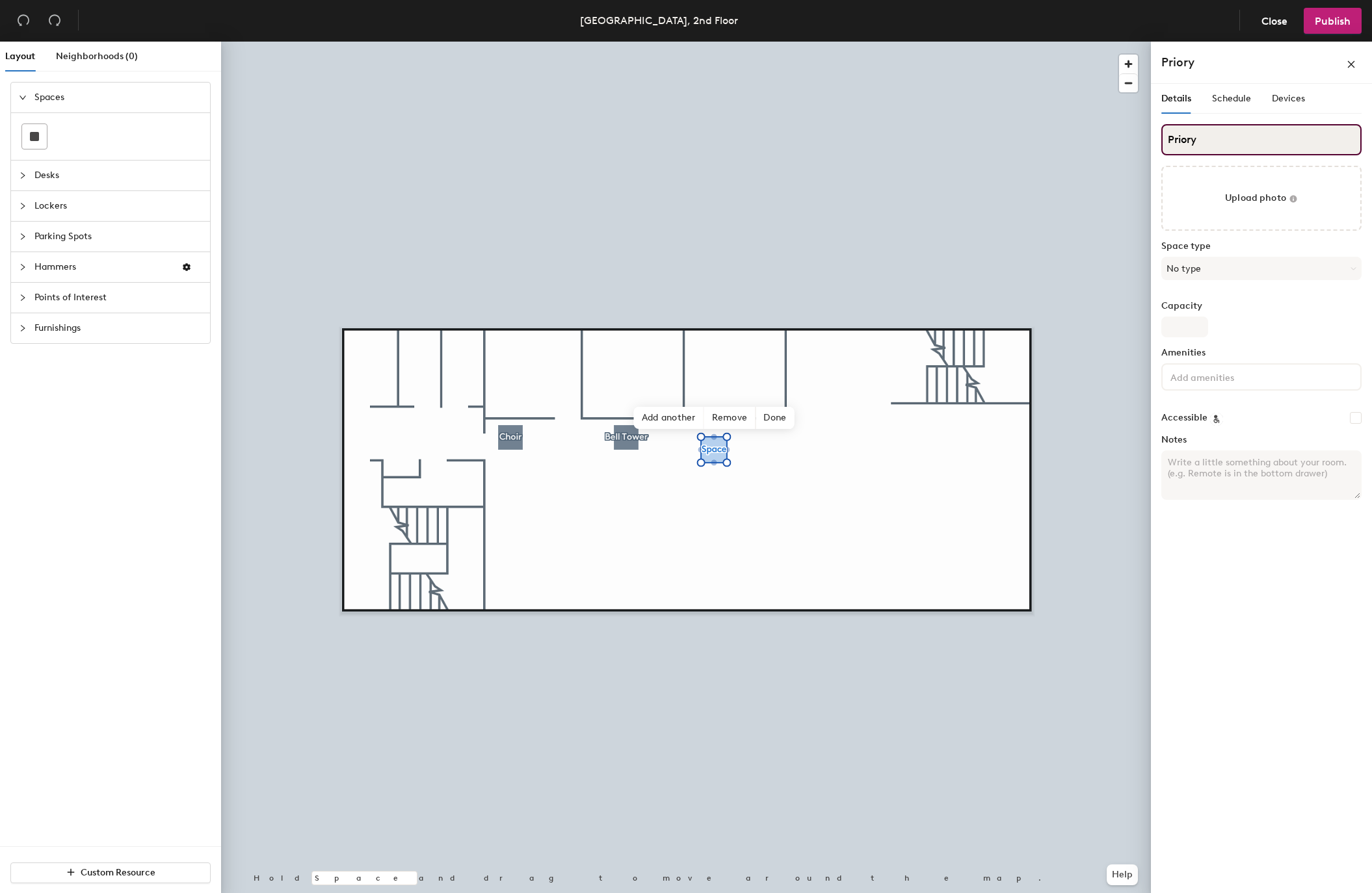
type input "Priory"
click at [1191, 275] on button "No type" at bounding box center [1262, 269] width 201 height 23
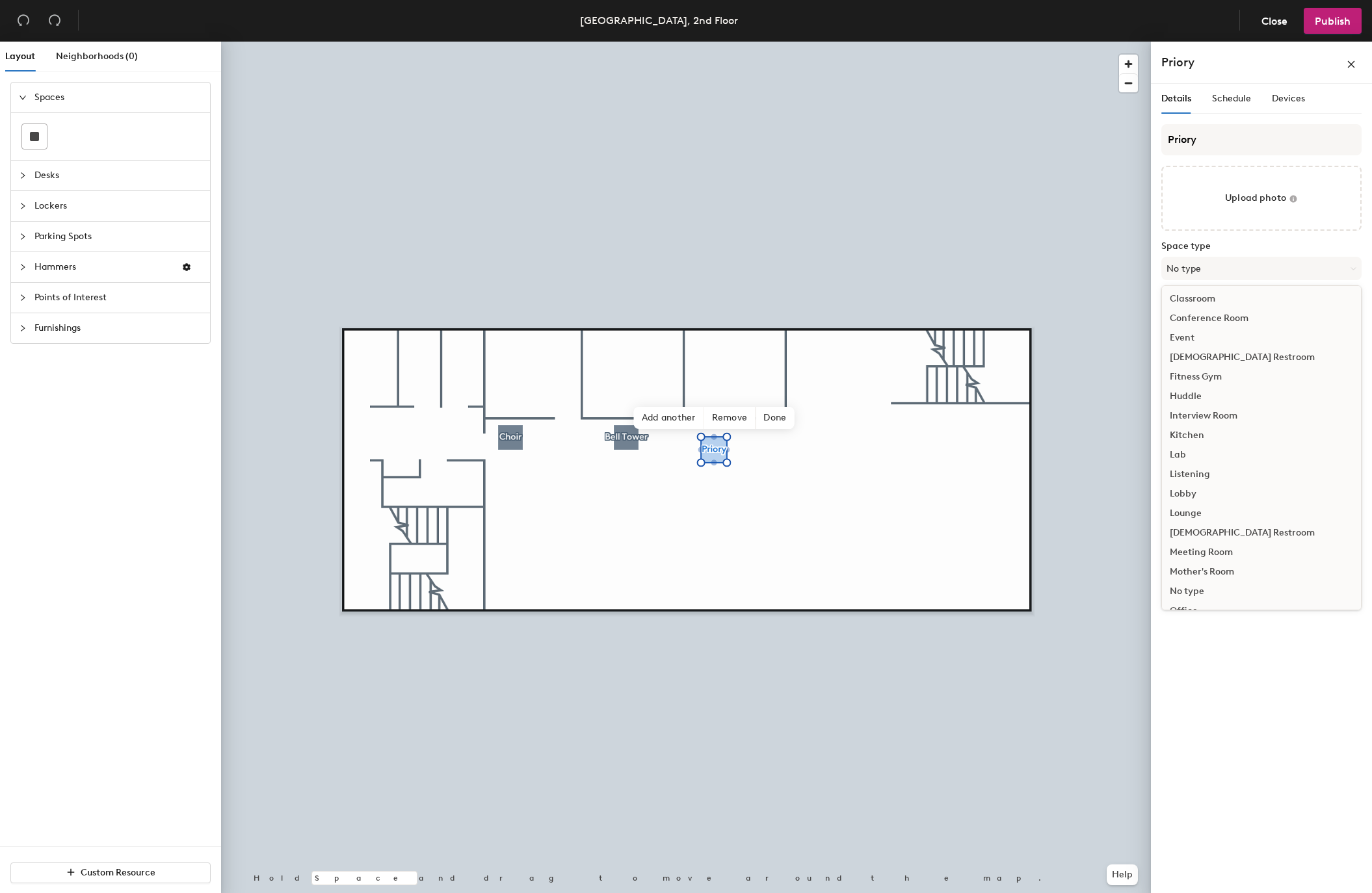
scroll to position [100, 0]
click at [1218, 552] on div "Meeting Room" at bounding box center [1261, 552] width 199 height 19
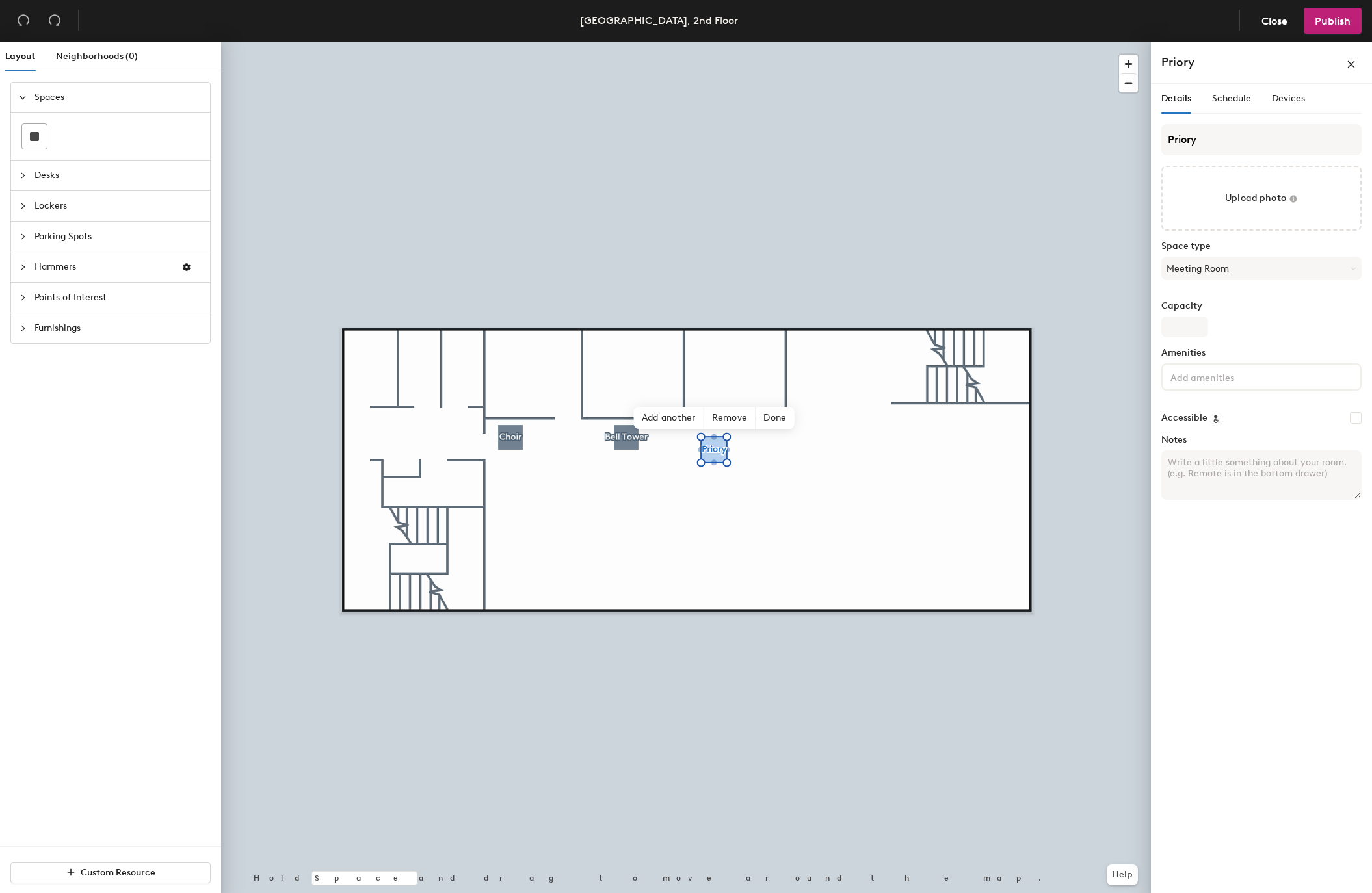
click at [1179, 316] on div "Capacity" at bounding box center [1262, 318] width 201 height 36
click at [1179, 322] on input "Capacity" at bounding box center [1185, 326] width 47 height 20
type input "6"
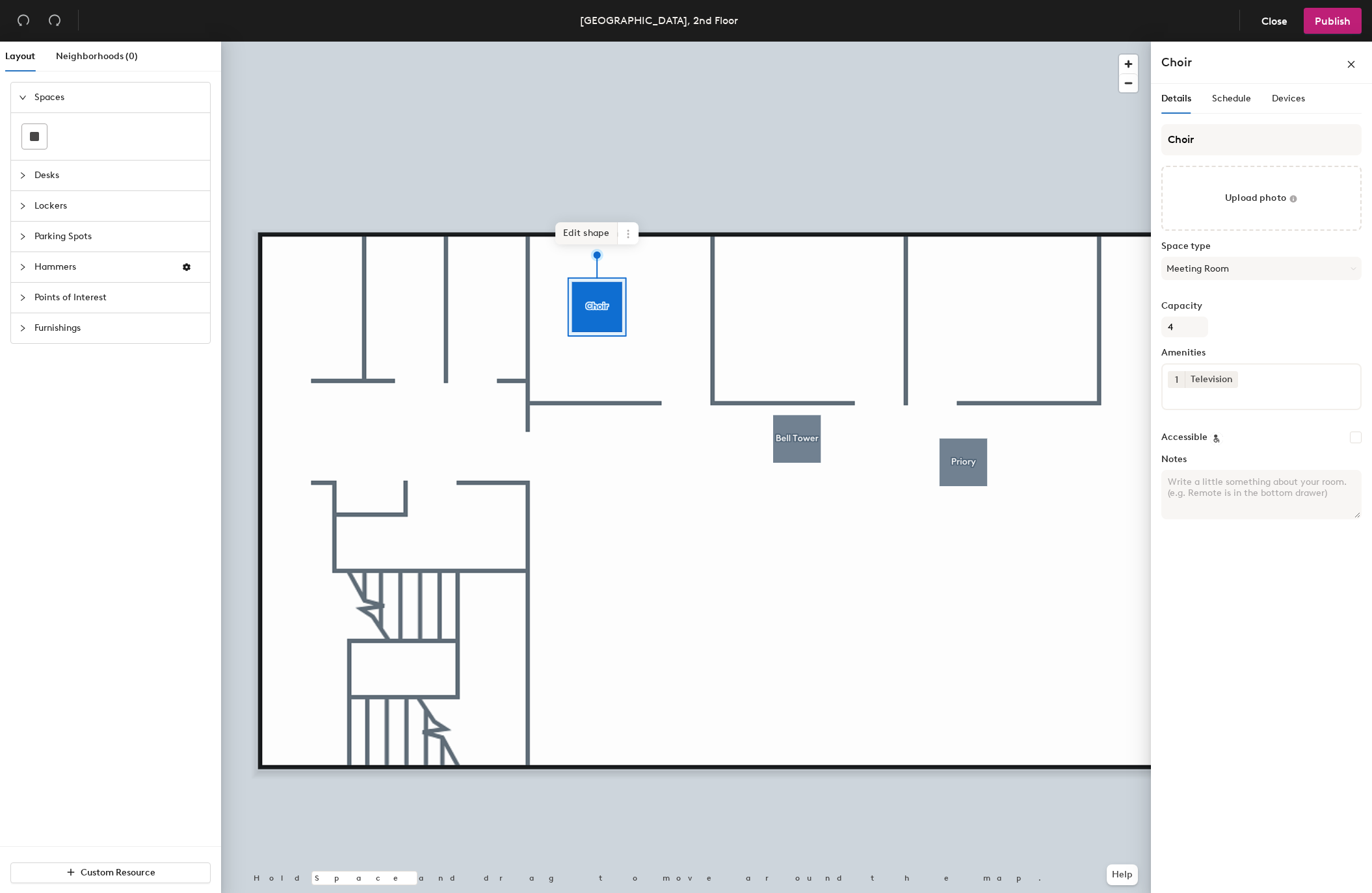
click at [582, 232] on span "Edit shape" at bounding box center [586, 233] width 62 height 22
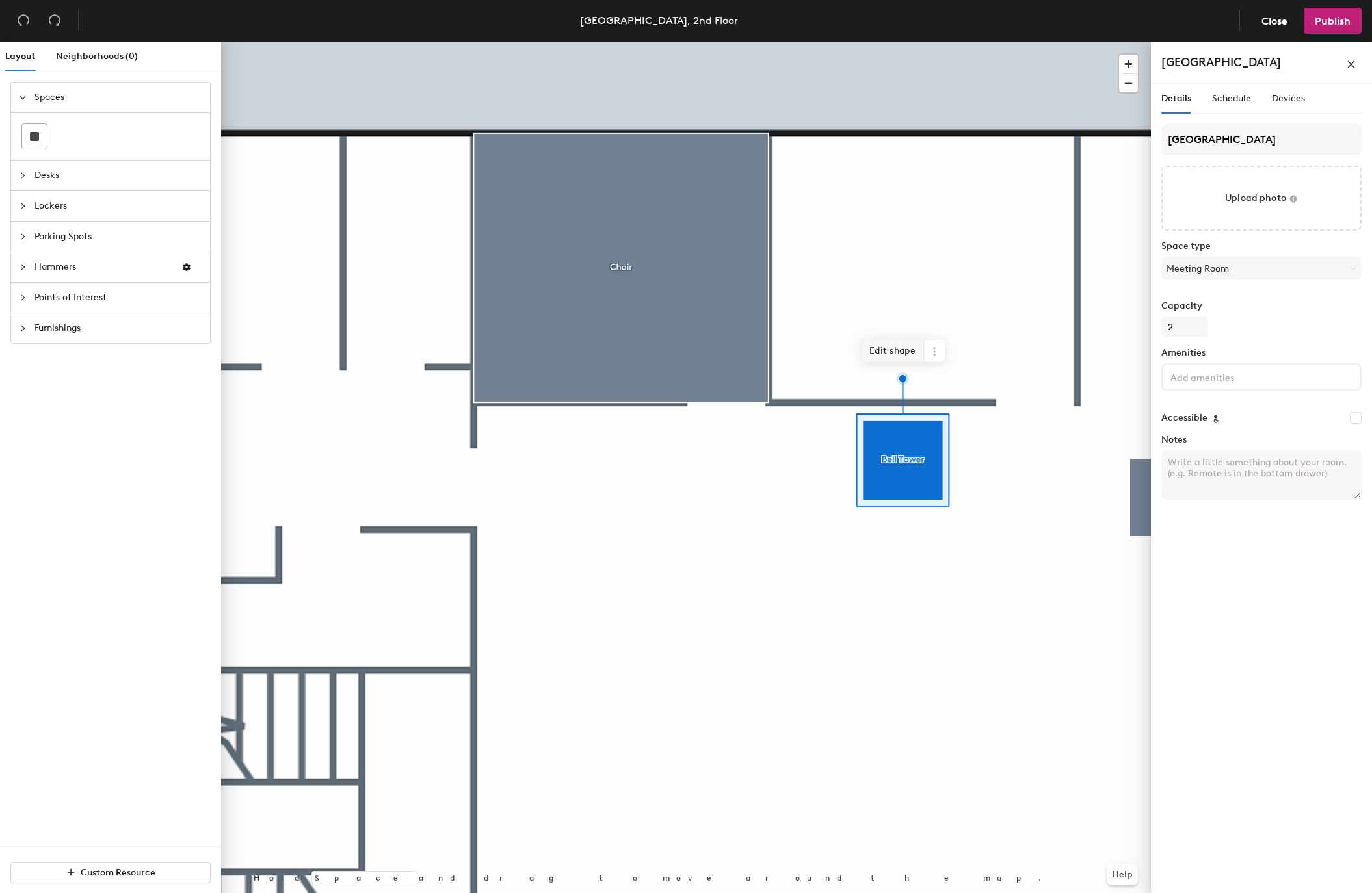
click at [895, 351] on span "Edit shape" at bounding box center [893, 351] width 62 height 22
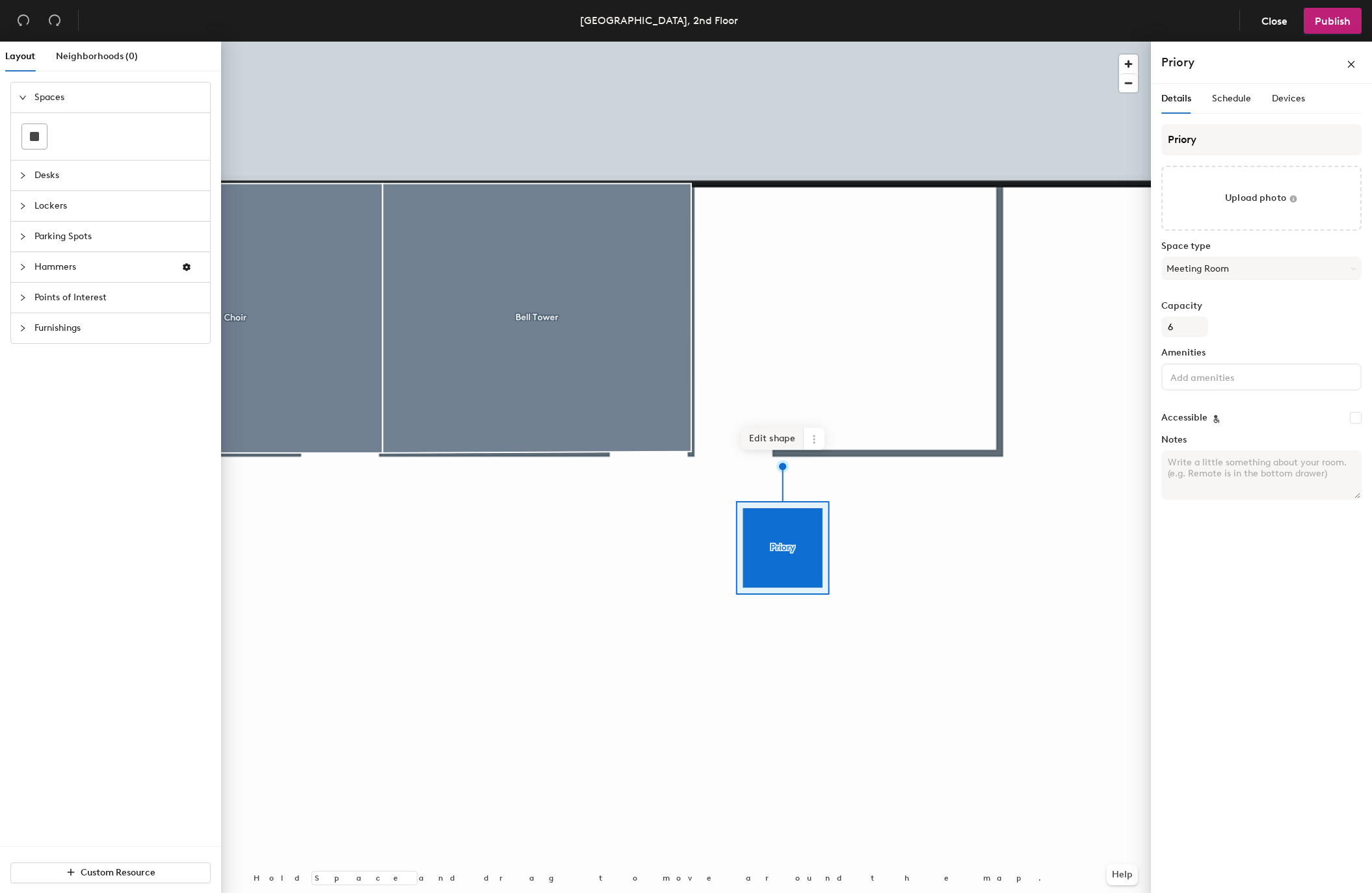
click at [768, 444] on span "Edit shape" at bounding box center [772, 438] width 62 height 22
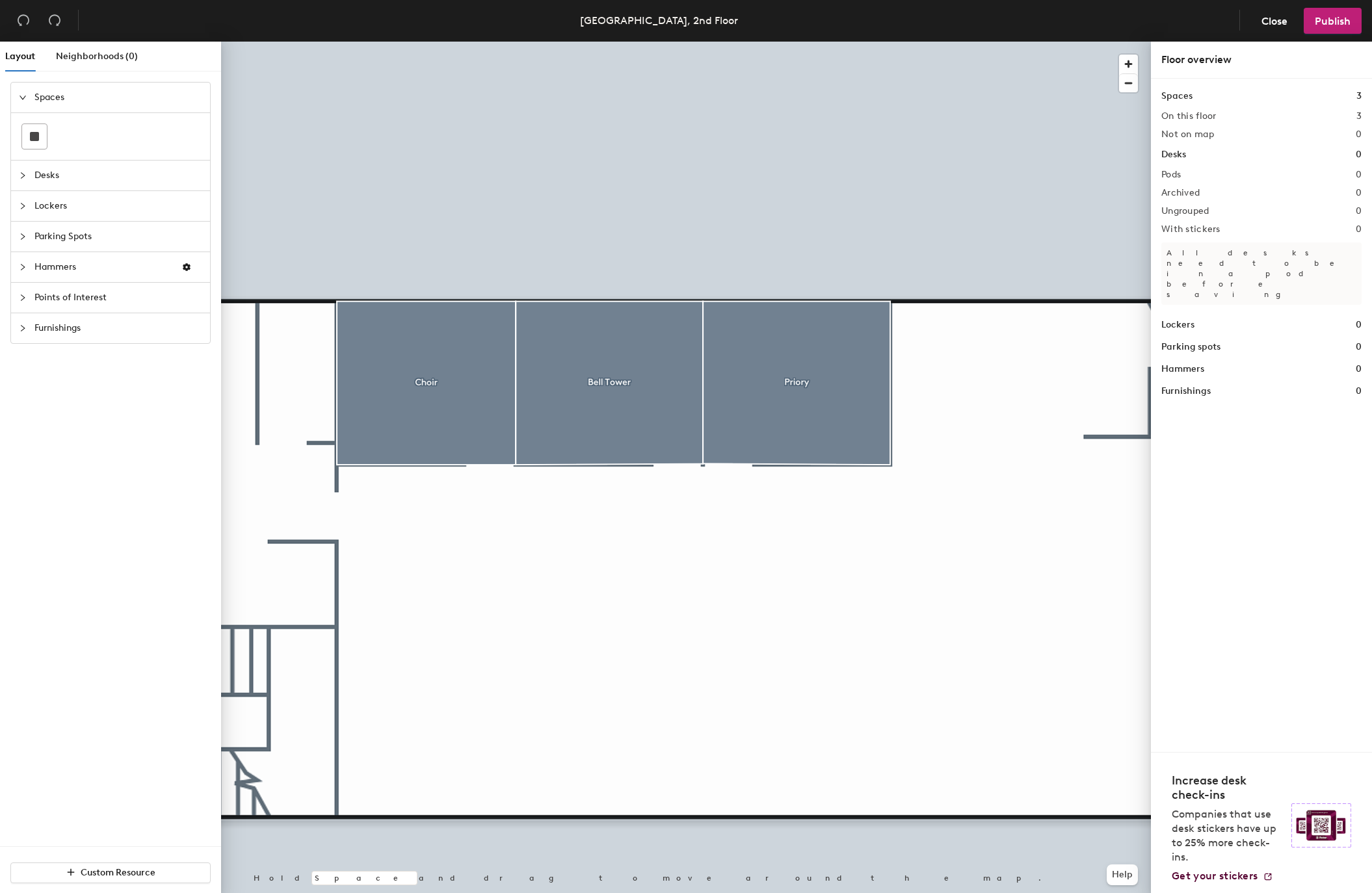
click at [50, 298] on span "Points of Interest" at bounding box center [118, 297] width 167 height 30
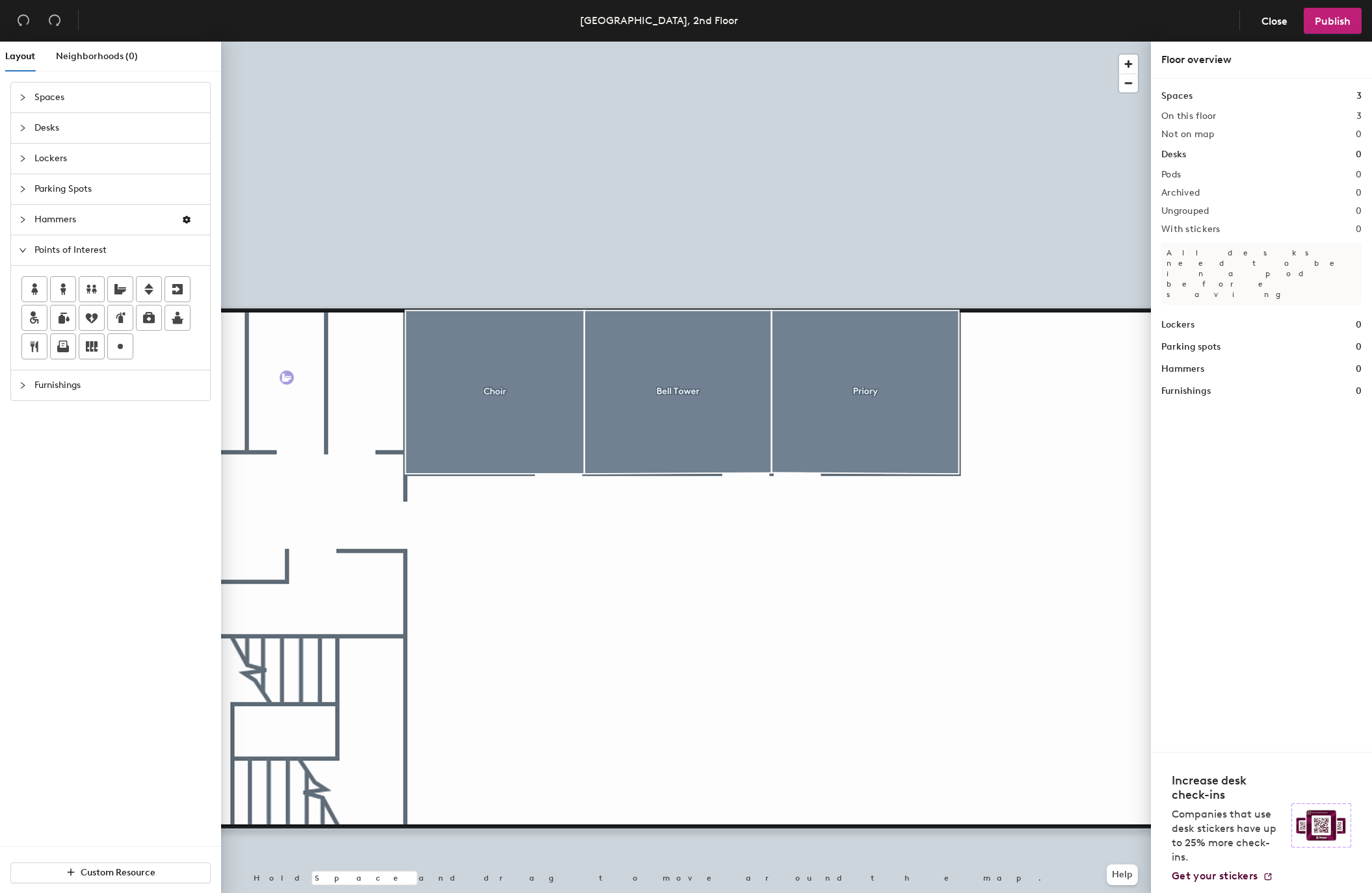
click at [286, 378] on div "Layout Neighborhoods (0) Spaces Desks Lockers Parking Spots Hammers Points of I…" at bounding box center [686, 470] width 1372 height 857
click at [350, 410] on span "Done" at bounding box center [354, 407] width 38 height 22
click at [424, 411] on span "Done" at bounding box center [433, 407] width 38 height 22
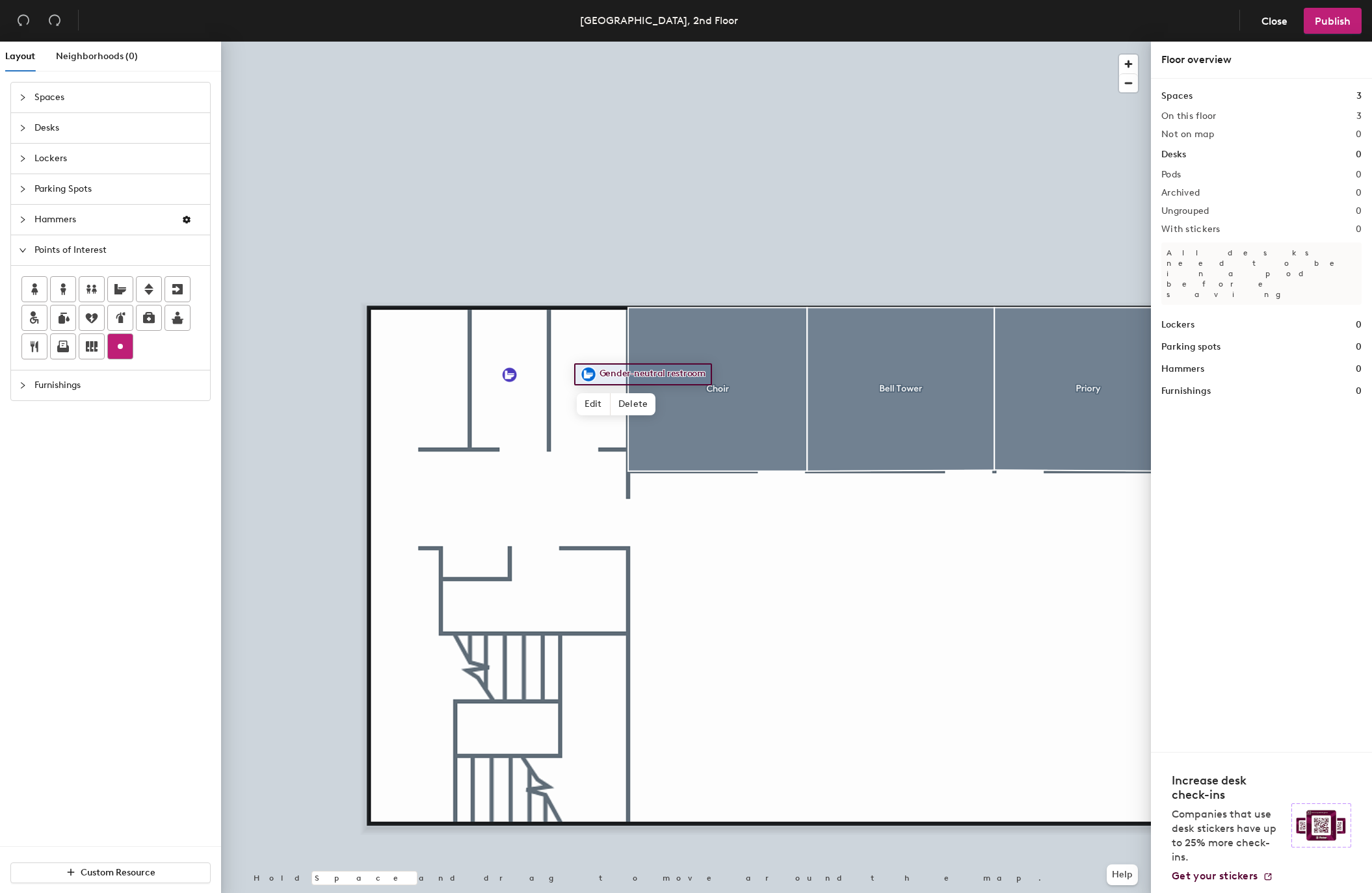
click at [121, 350] on icon at bounding box center [121, 347] width 16 height 16
type input "Storage"
click at [420, 376] on div "Layout Neighborhoods (0) Spaces Desks Lockers Parking Spots Hammers Points of I…" at bounding box center [686, 470] width 1372 height 857
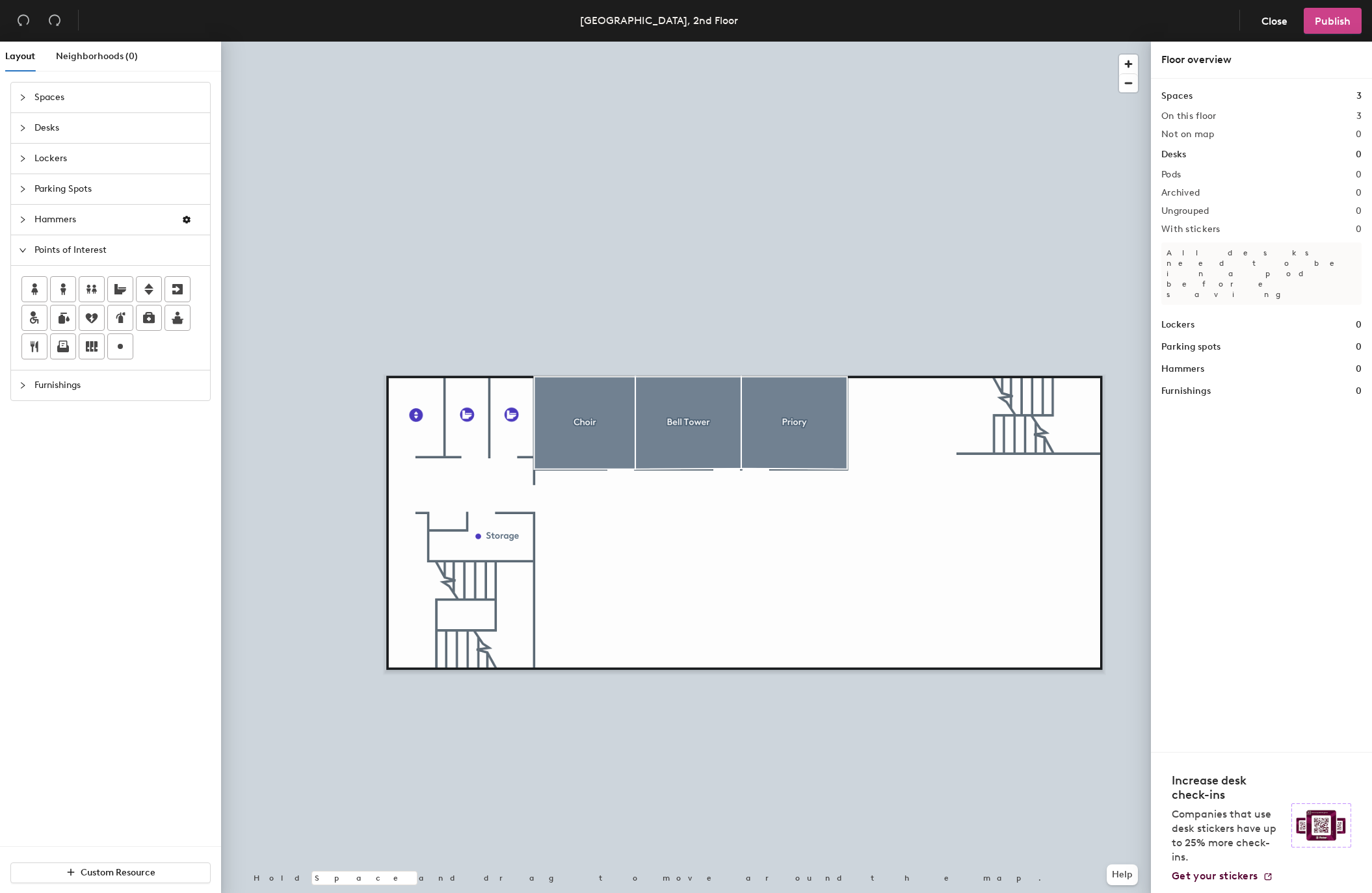
click at [1336, 15] on span "Publish" at bounding box center [1332, 20] width 36 height 13
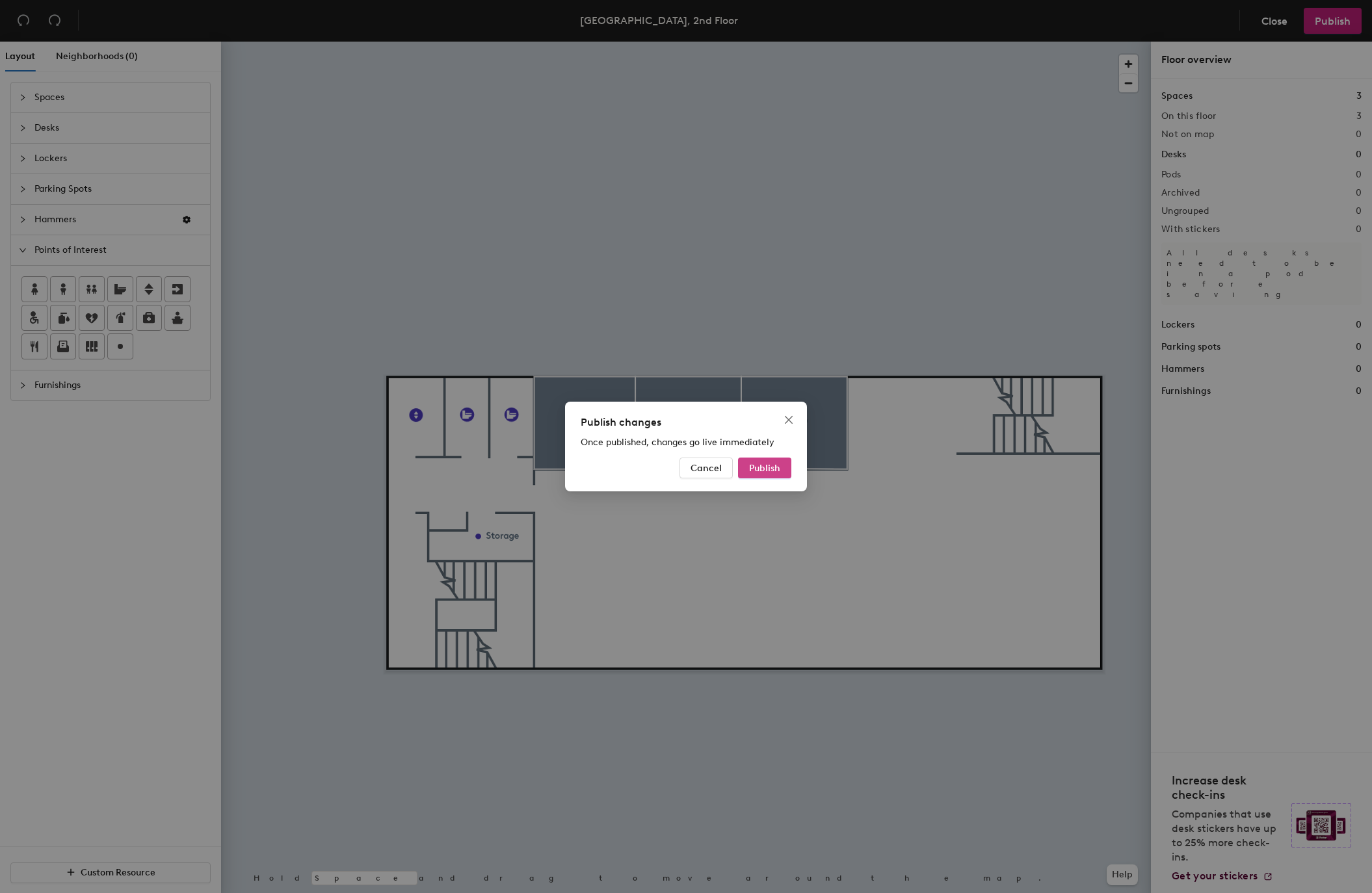
click at [747, 476] on button "Publish" at bounding box center [764, 467] width 54 height 20
